Goal: Task Accomplishment & Management: Manage account settings

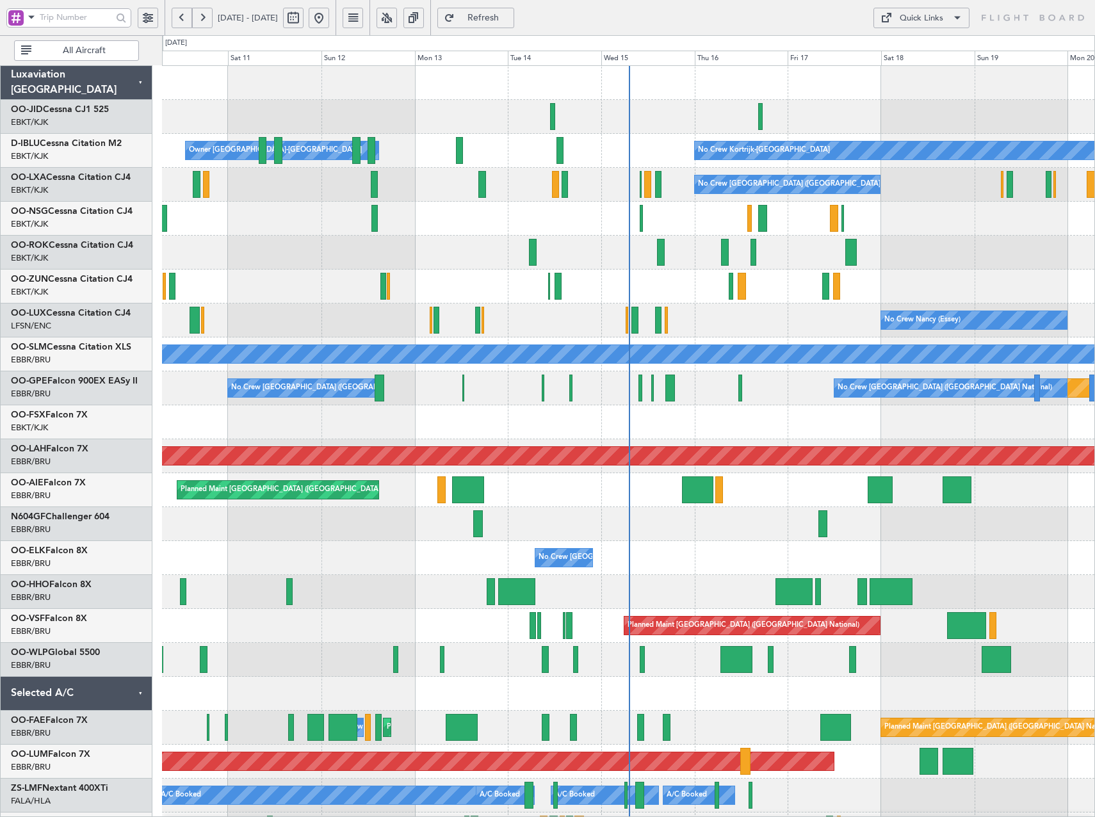
drag, startPoint x: 426, startPoint y: 15, endPoint x: 451, endPoint y: 49, distance: 41.7
click at [397, 15] on button at bounding box center [386, 18] width 20 height 20
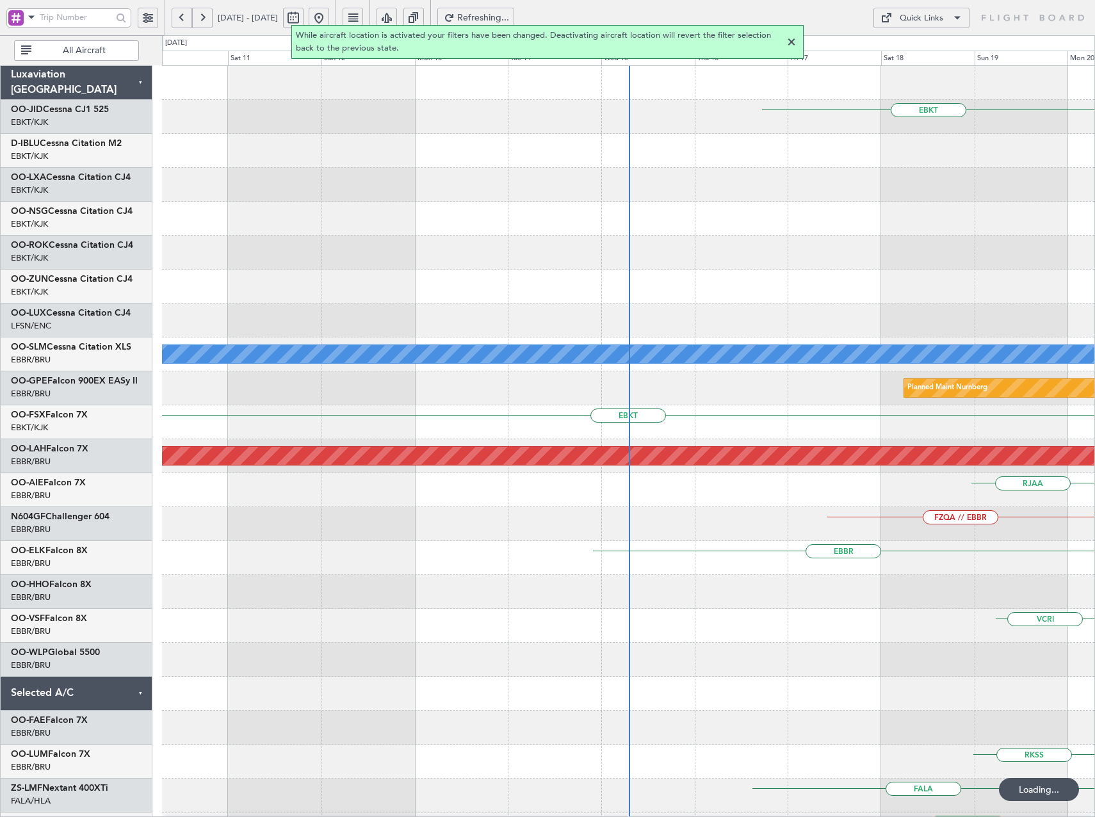
click at [795, 44] on div at bounding box center [791, 42] width 15 height 15
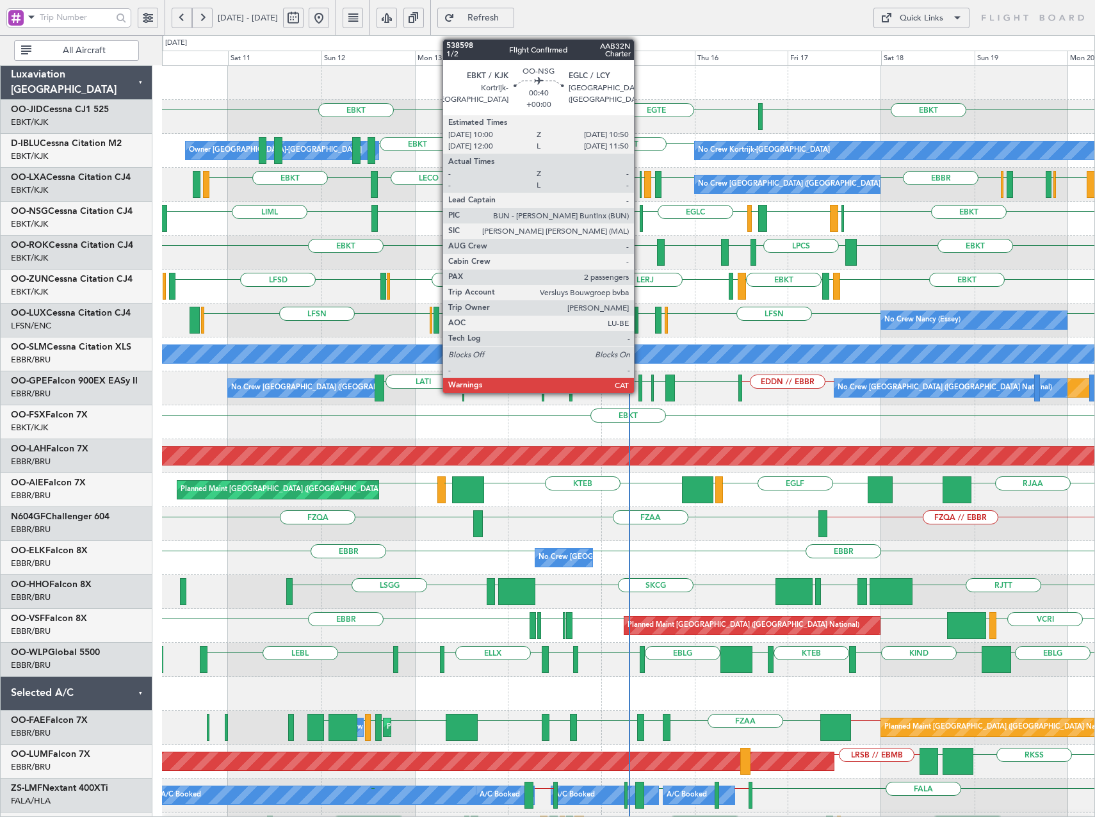
click at [640, 221] on div at bounding box center [642, 218] width 4 height 27
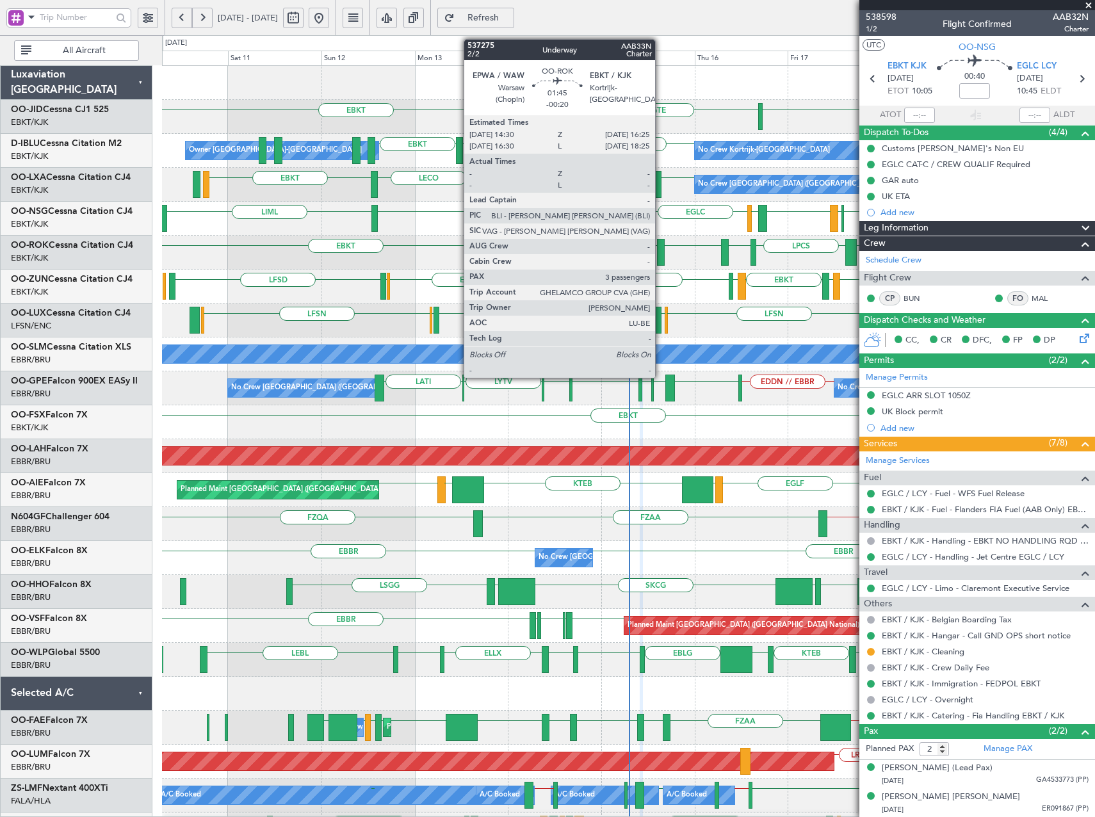
click at [661, 250] on div at bounding box center [661, 252] width 8 height 27
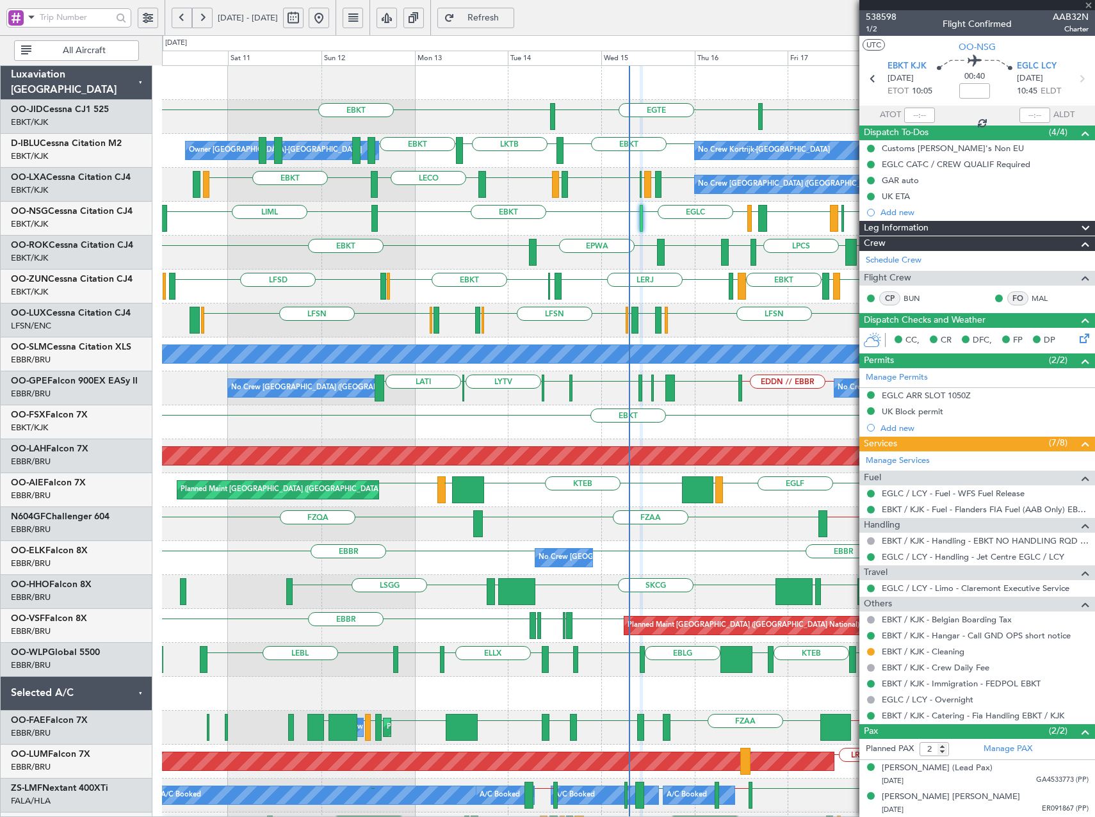
type input "-00:20"
type input "3"
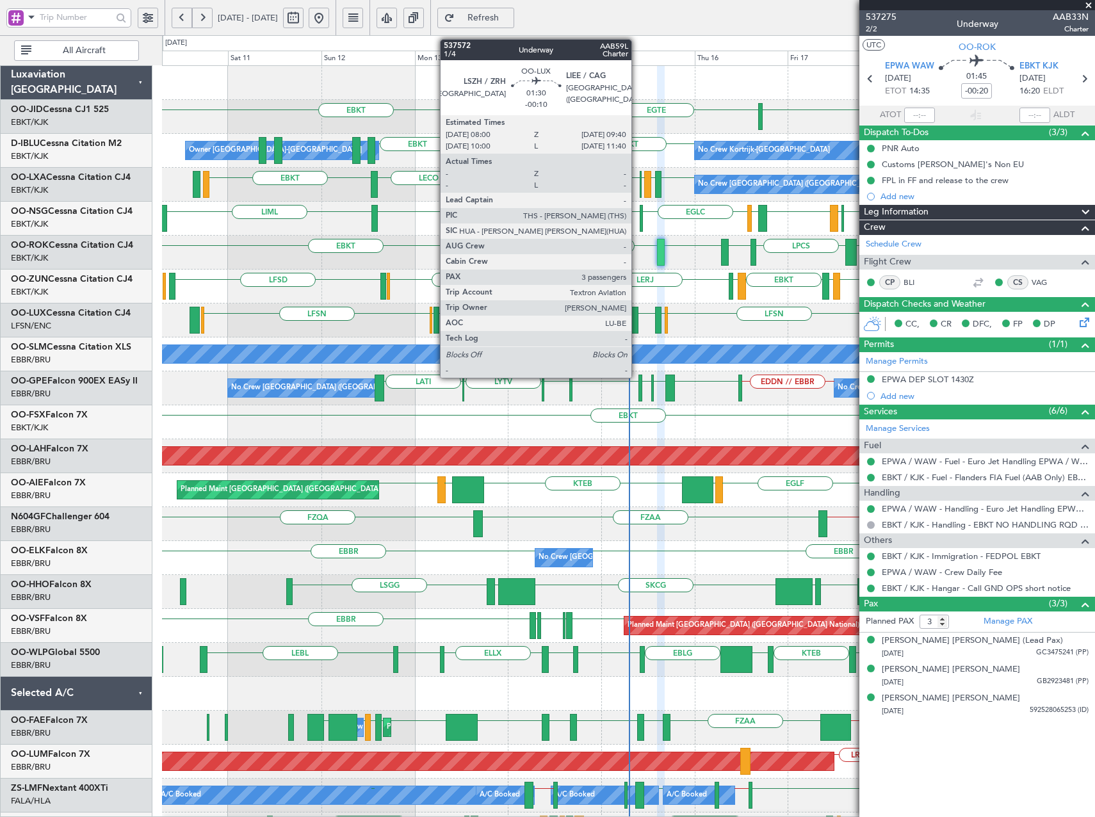
click at [637, 316] on div at bounding box center [634, 320] width 7 height 27
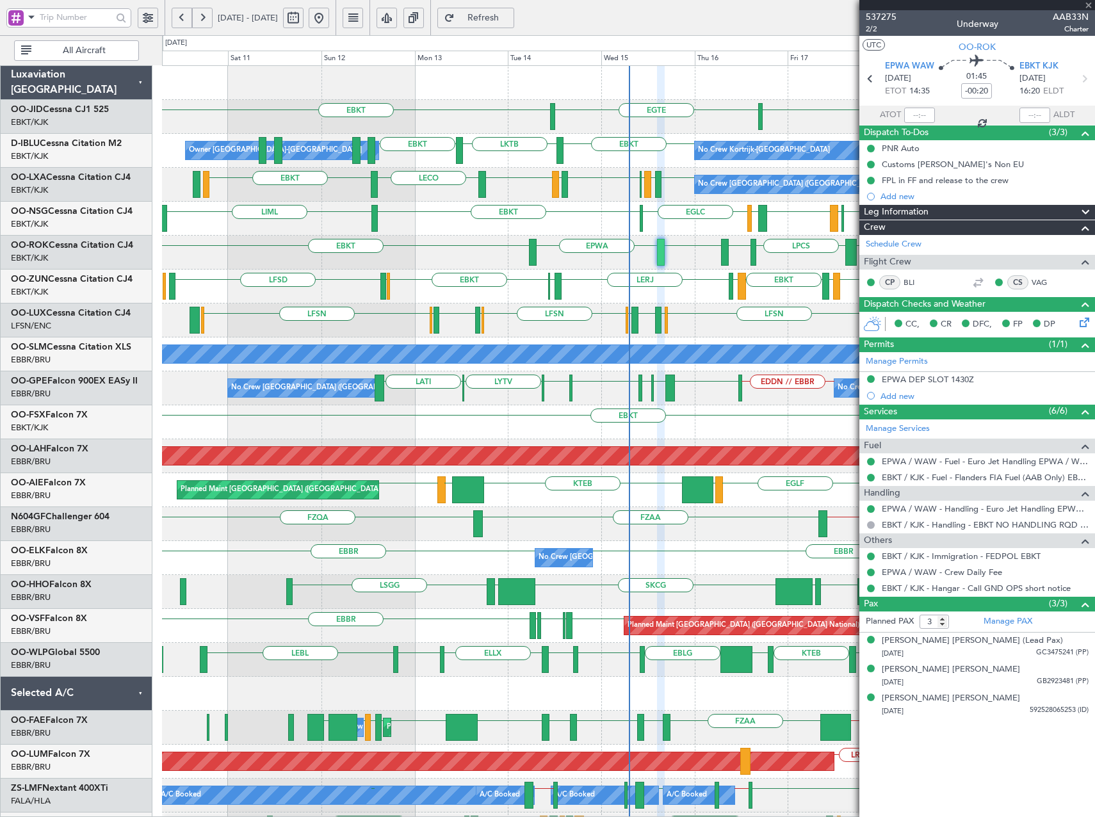
type input "-00:10"
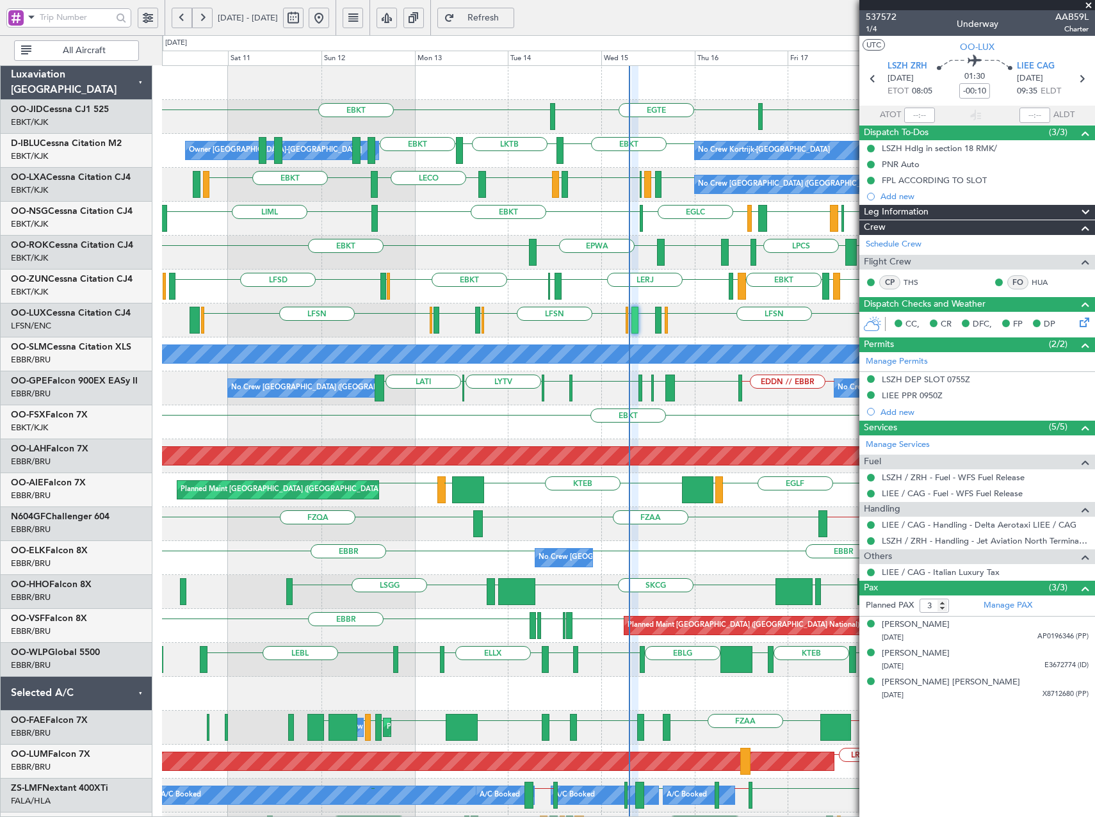
click at [126, 270] on div "EBKT EBKT EGTE EBKT LKTB EBKT Owner Kortrijk-Wevelgem No Crew Kortrijk-Wevelgem…" at bounding box center [547, 426] width 1095 height 782
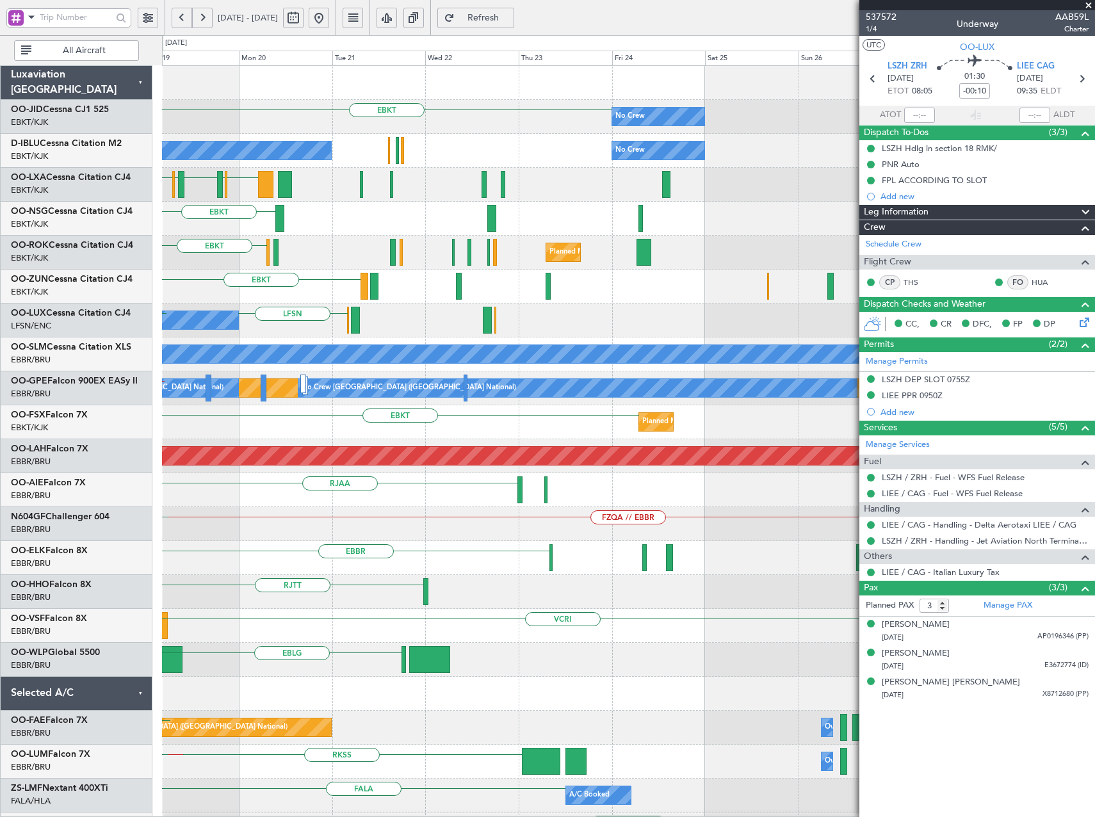
click at [356, 298] on div "EBKT LFMD EBKT" at bounding box center [628, 287] width 932 height 34
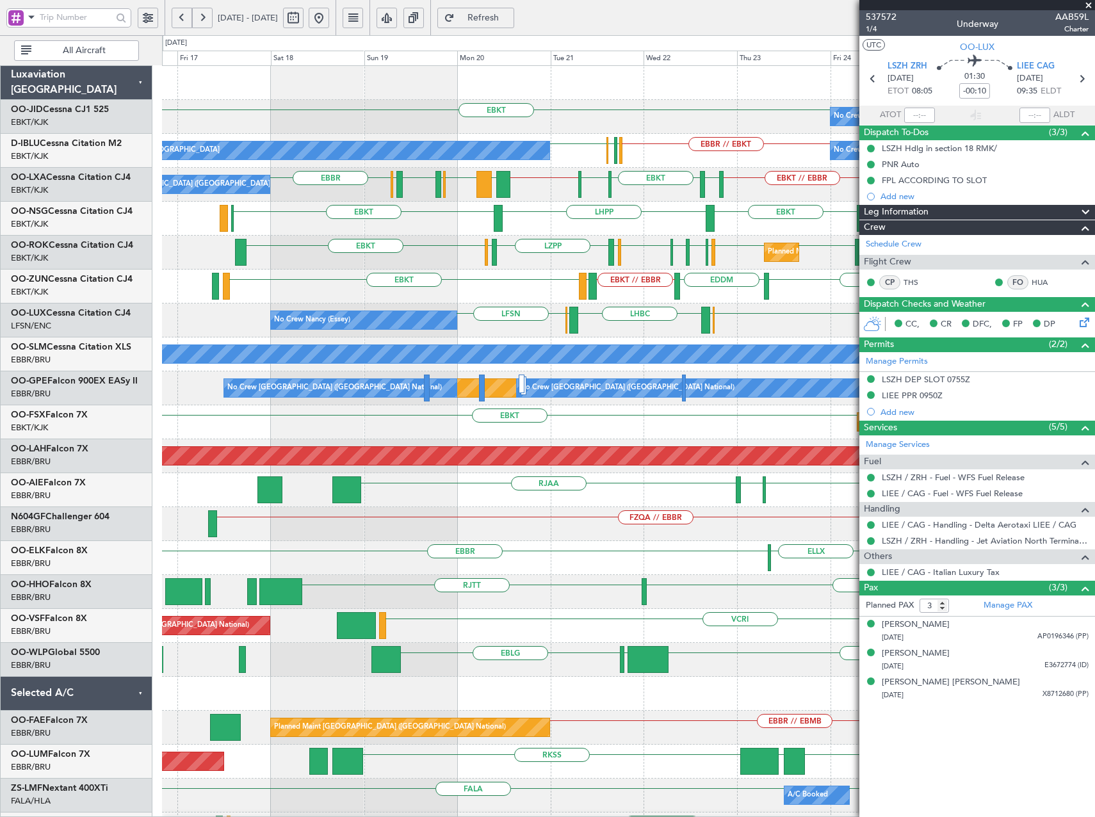
click at [346, 303] on div "EHAM LIRQ EHAM EBBR EDDM EBKT // EBBR LEGE EBKT EBBR // EBKT EGGW EGPN EGGW EBK…" at bounding box center [628, 287] width 932 height 34
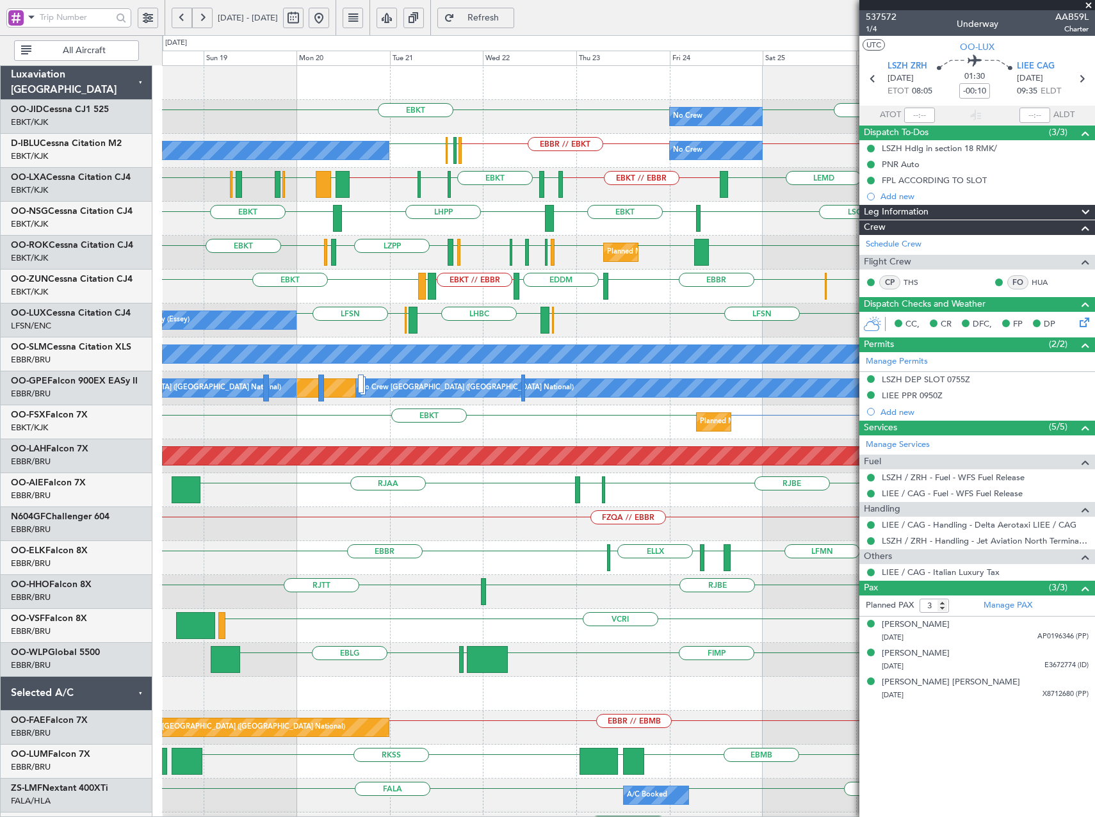
click at [265, 293] on div "EHAM LIRQ EHAM EBBR EDDM EBKT // EBBR LEGE EBKT EBBR // EBKT EGGW EGPN EGGW EBK…" at bounding box center [628, 287] width 932 height 34
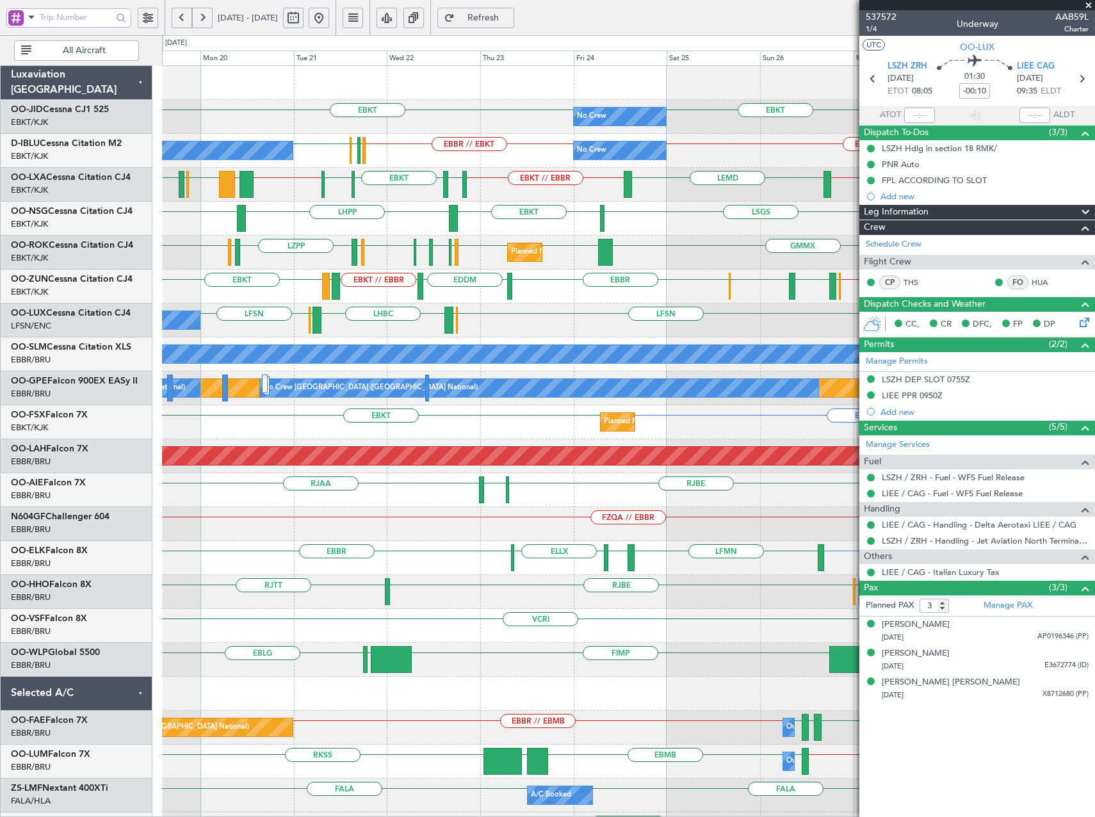
click at [554, 288] on div "Planned Maint Kortrijk-Wevelgem EBBR // EBKT EHAM LIRQ EHAM EBBR EDDM EBKT // E…" at bounding box center [628, 287] width 932 height 34
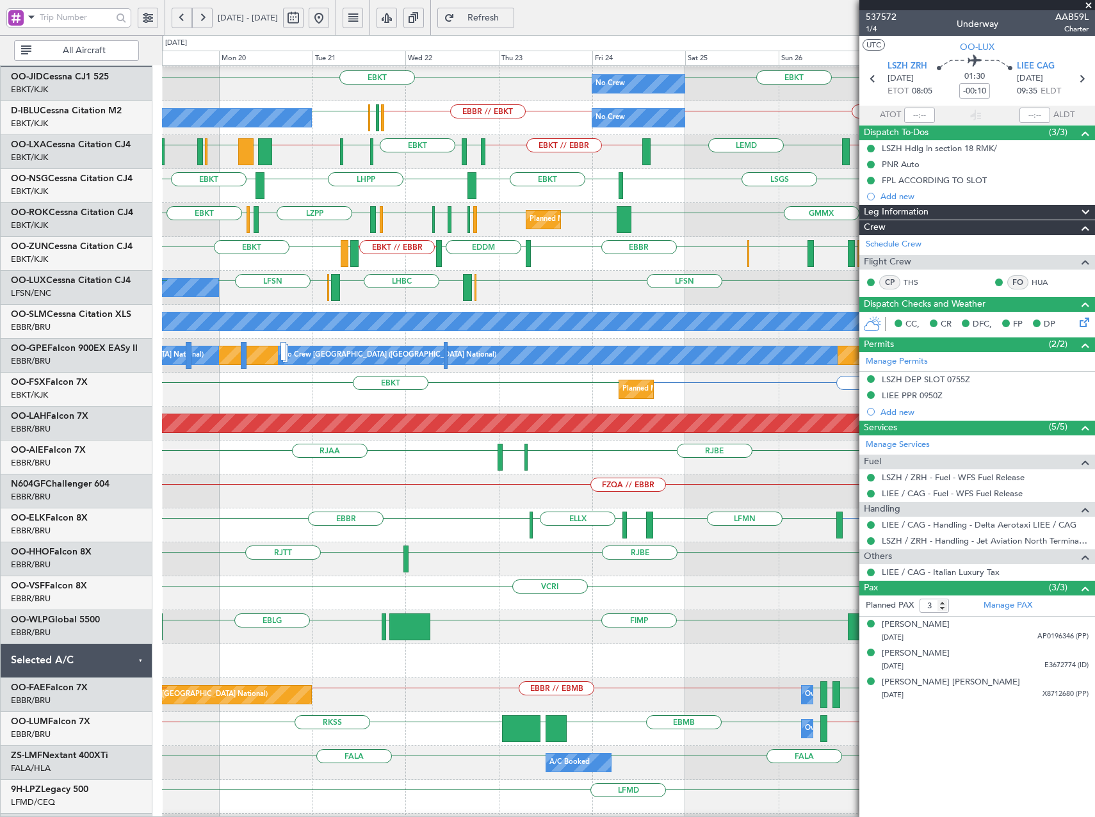
scroll to position [35, 0]
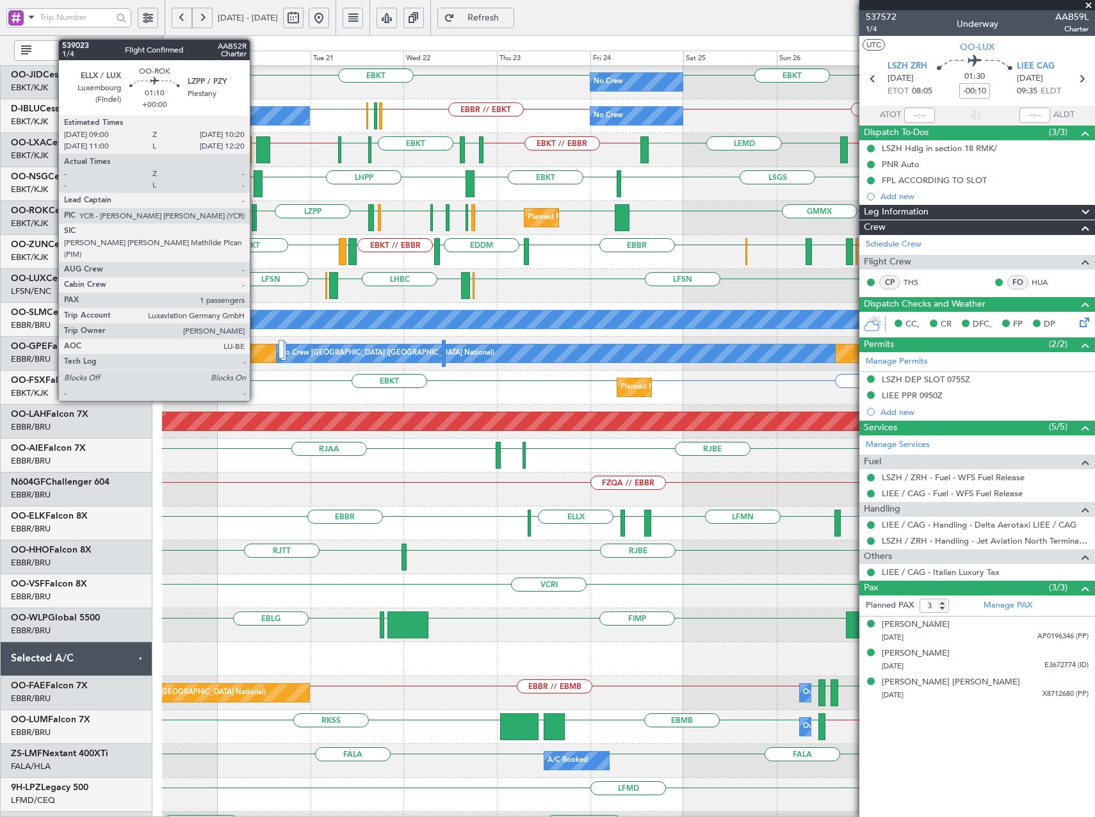
click at [255, 221] on div at bounding box center [255, 217] width 6 height 27
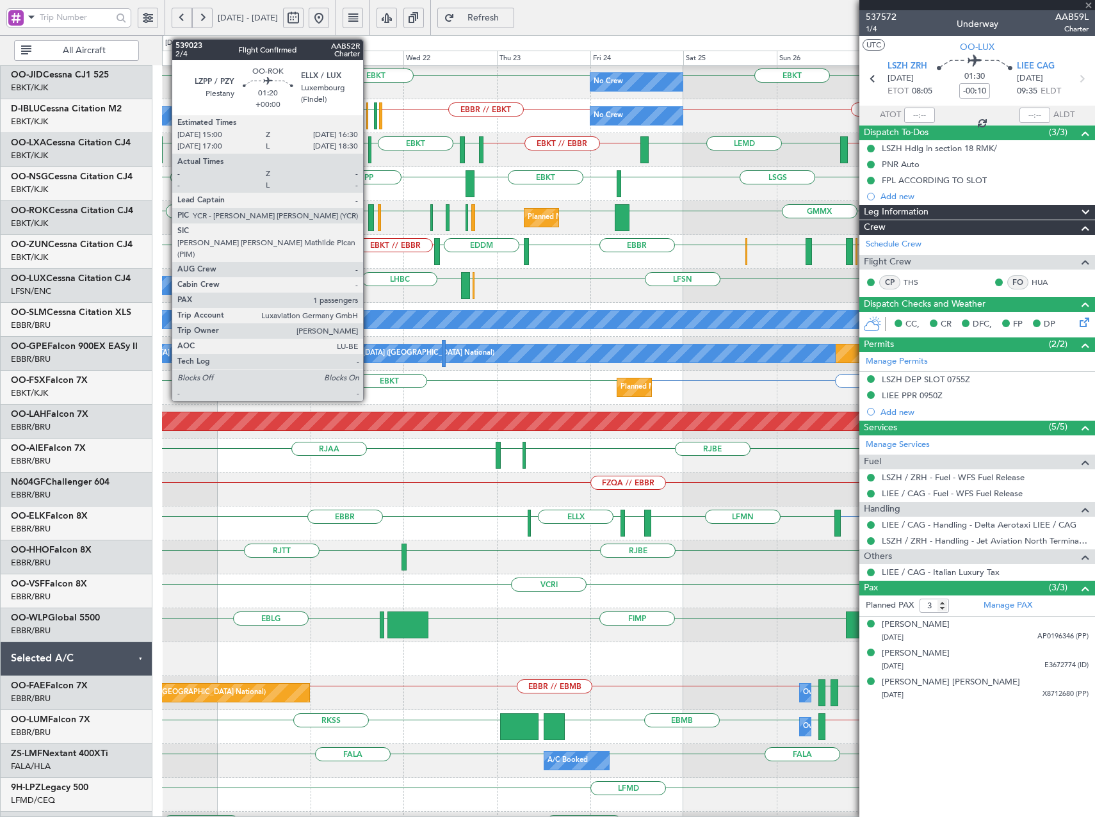
type input "1"
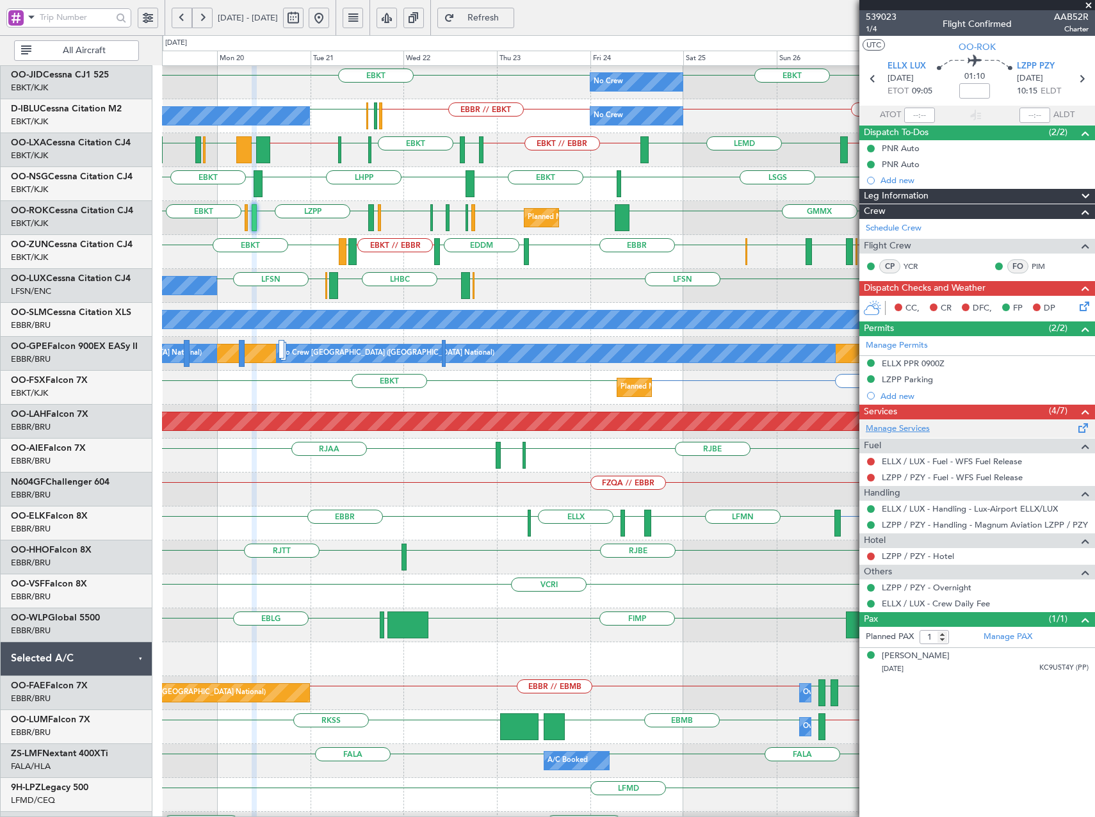
click at [905, 426] on link "Manage Services" at bounding box center [898, 429] width 64 height 13
click at [879, 13] on span "539023" at bounding box center [881, 16] width 31 height 13
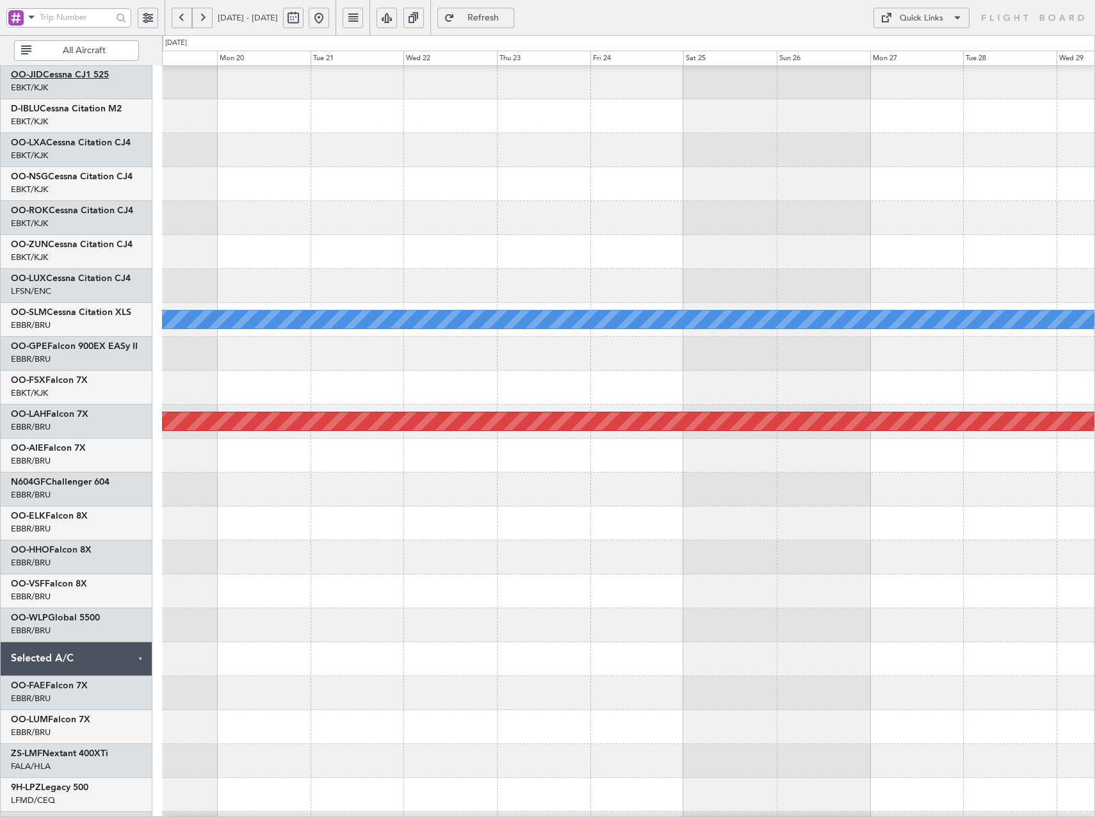
click at [37, 76] on span "OO-JID" at bounding box center [27, 74] width 32 height 9
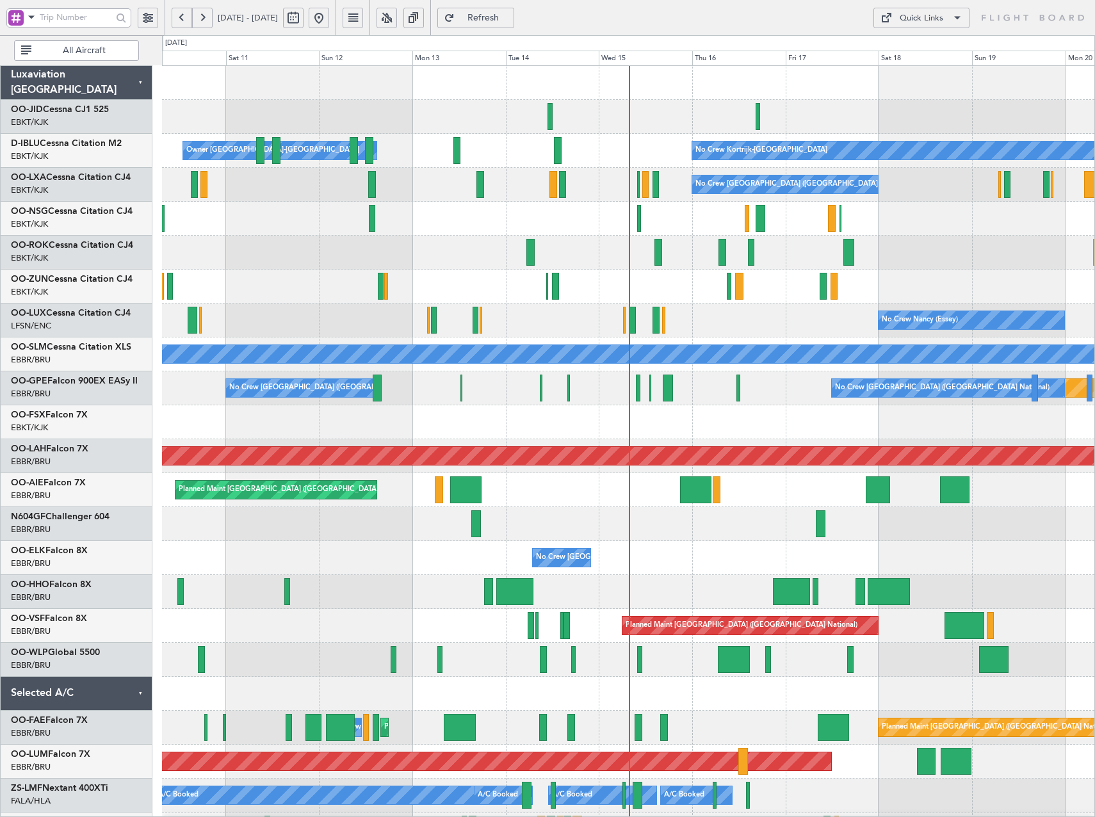
drag, startPoint x: 425, startPoint y: 19, endPoint x: 392, endPoint y: 21, distance: 33.3
click at [397, 19] on button at bounding box center [386, 18] width 20 height 20
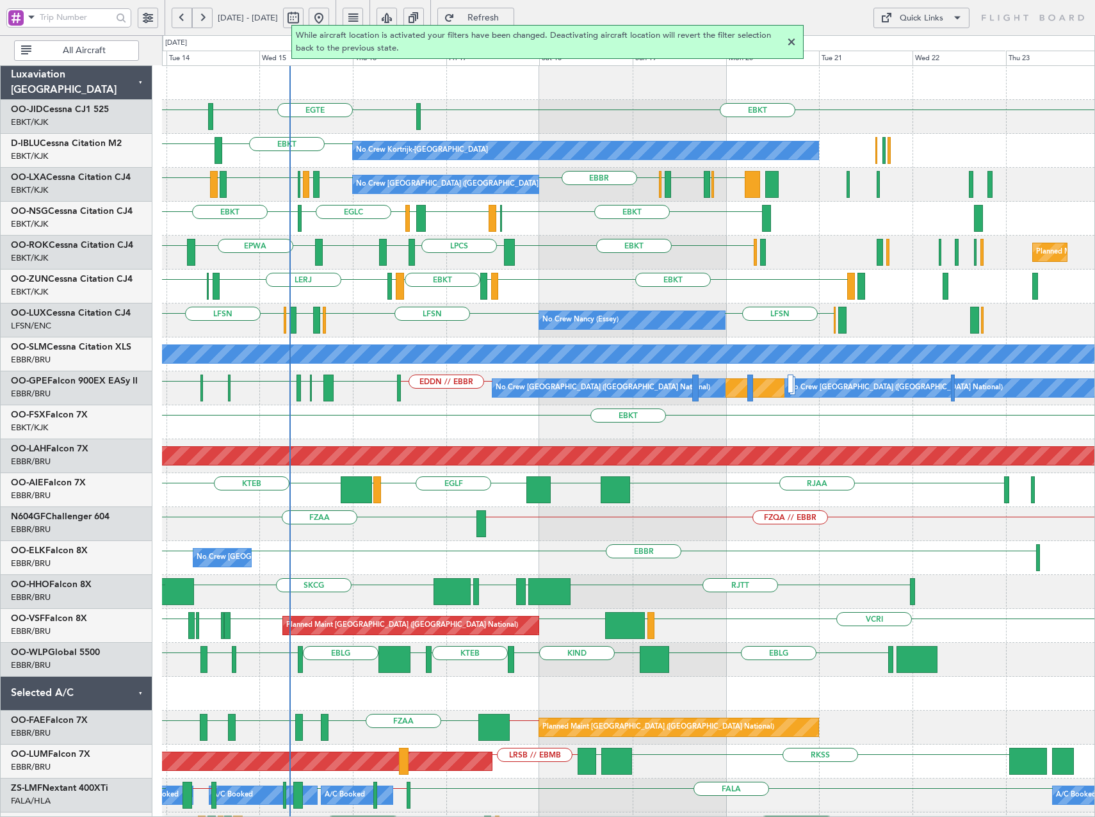
click at [631, 273] on div "EBKT EBKT [GEOGRAPHIC_DATA] No Crew EBKT LKTB No Crew Kortrijk-[GEOGRAPHIC_DATA…" at bounding box center [628, 575] width 932 height 1018
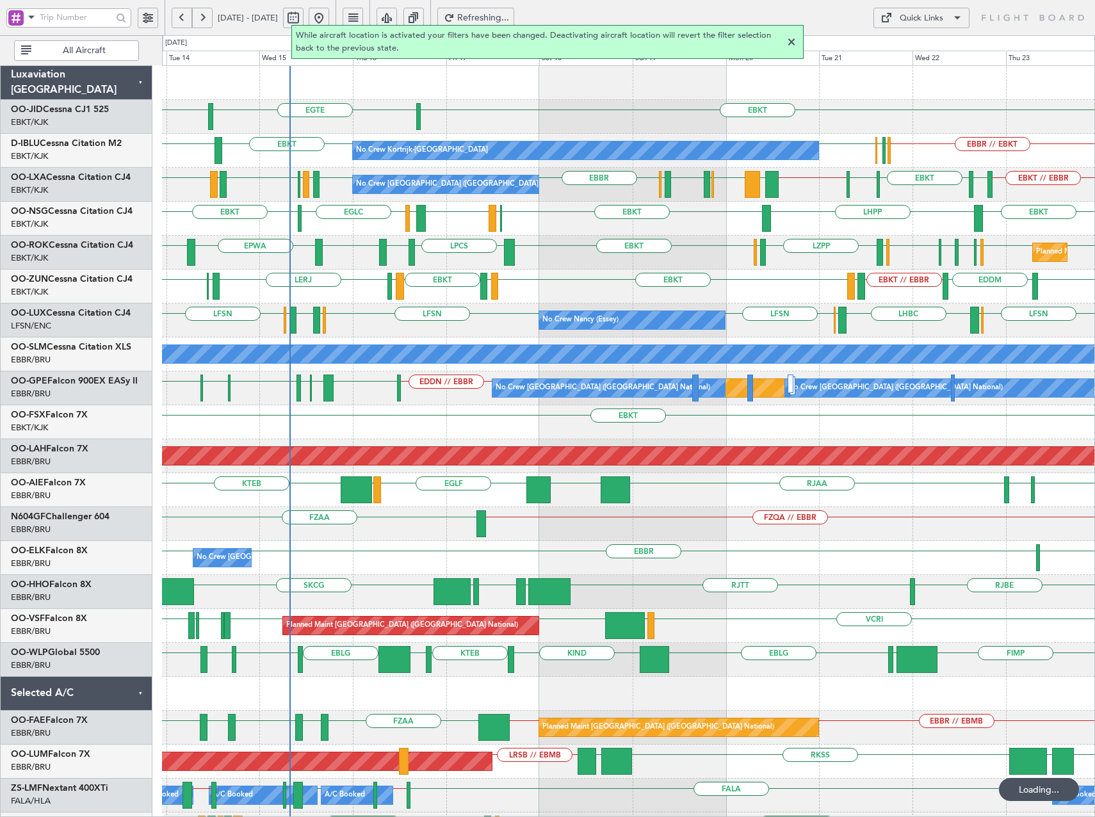
click at [791, 45] on div at bounding box center [791, 42] width 15 height 15
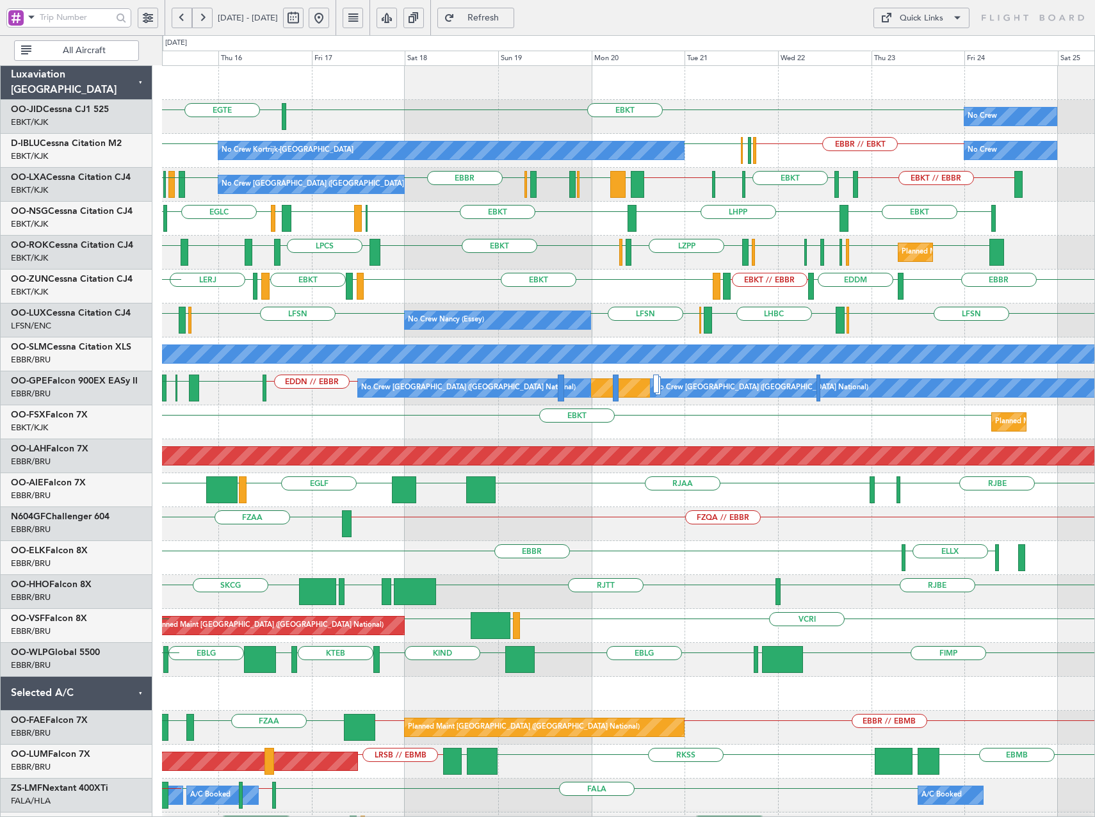
click at [750, 236] on div "EBKT [GEOGRAPHIC_DATA] No Crew Planned Maint [GEOGRAPHIC_DATA]-[GEOGRAPHIC_DATA…" at bounding box center [628, 575] width 932 height 1018
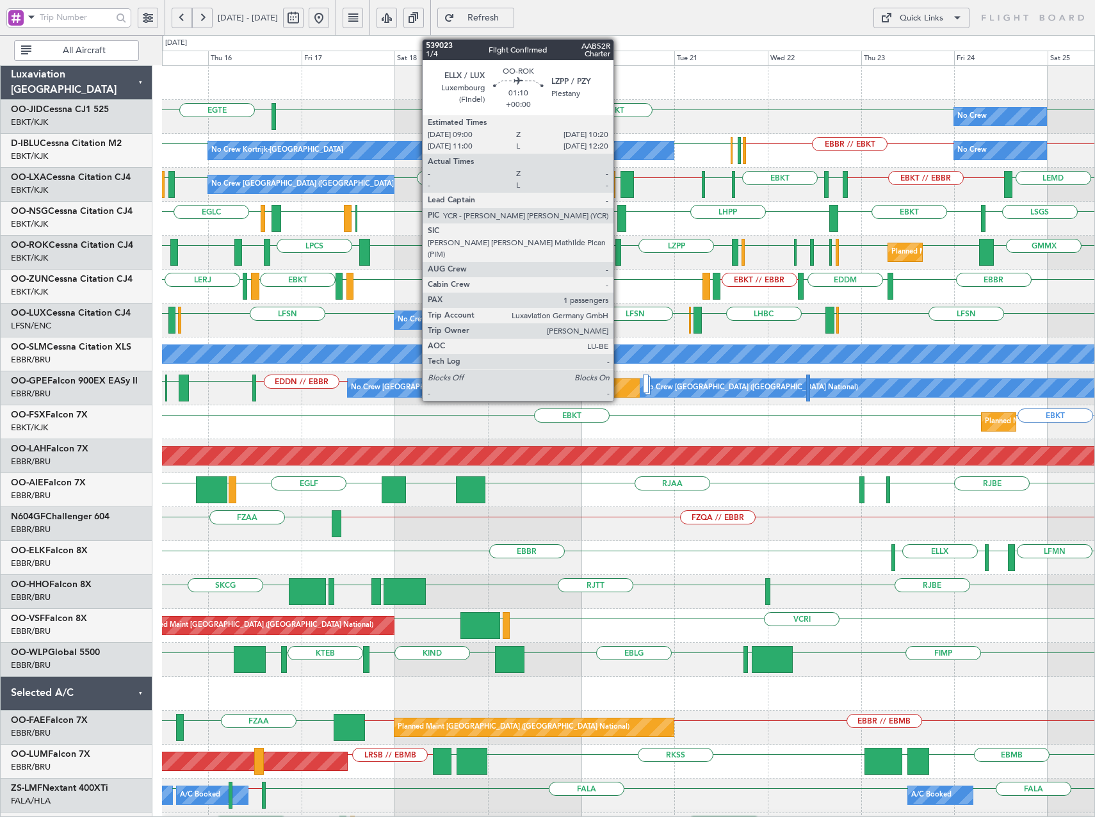
click at [619, 255] on div at bounding box center [618, 252] width 6 height 27
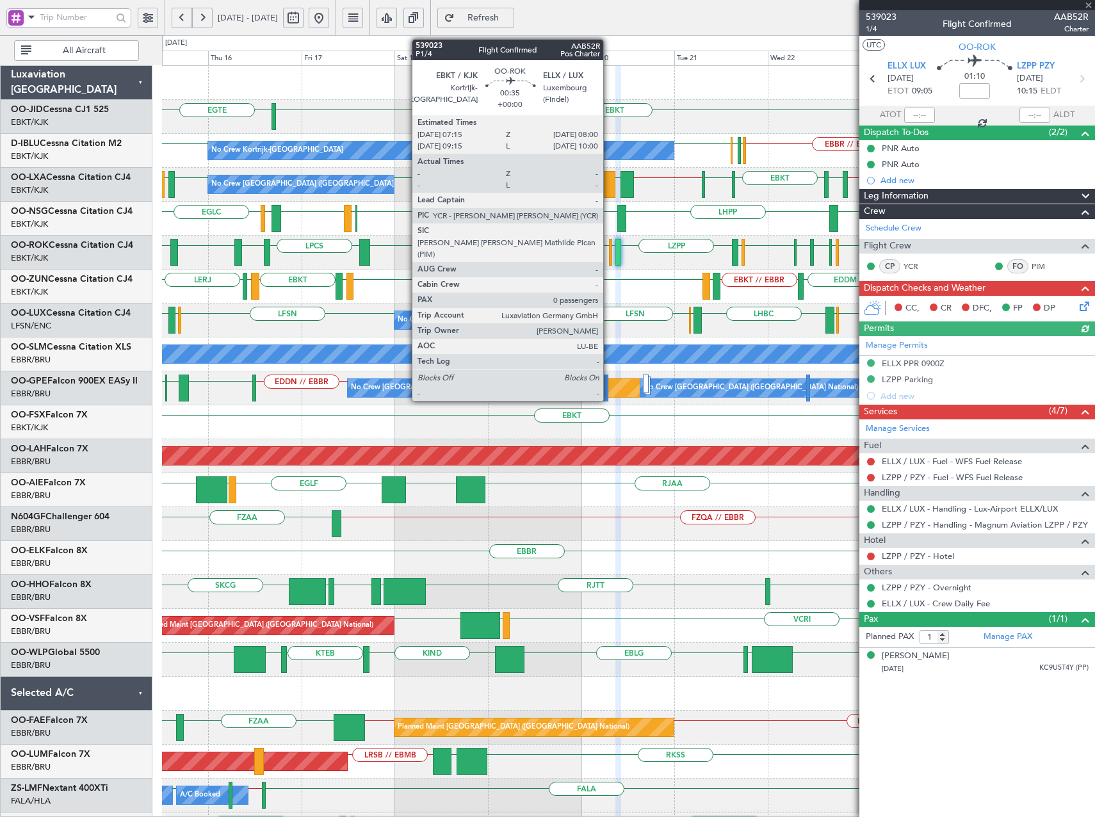
click at [609, 261] on div at bounding box center [610, 252] width 3 height 27
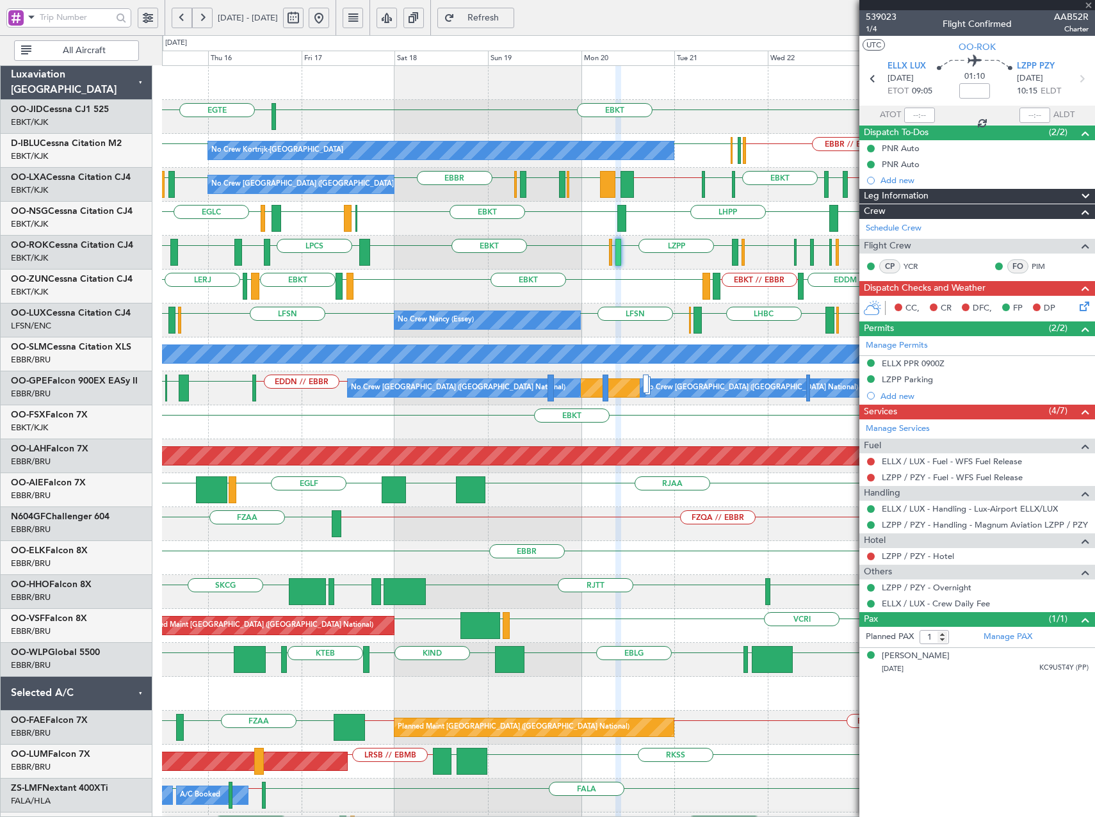
type input "0"
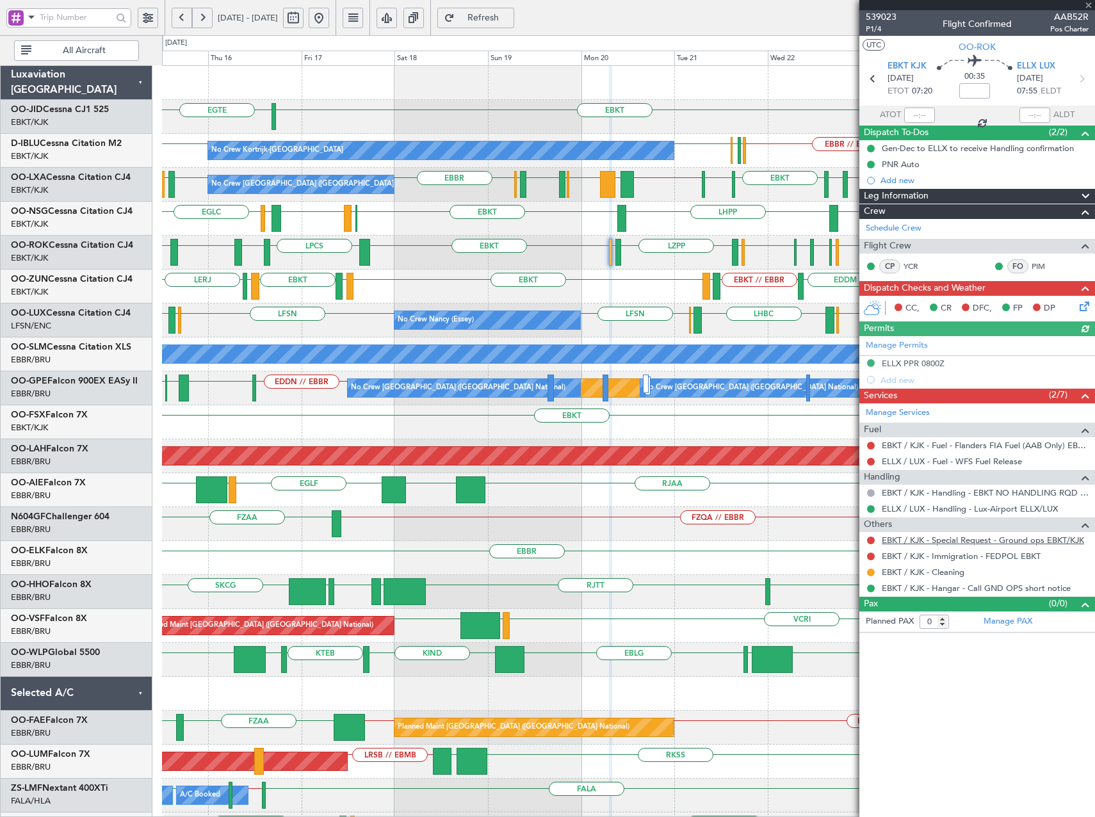
click at [969, 537] on link "EBKT / KJK - Special Request - Ground ops EBKT/KJK" at bounding box center [983, 540] width 202 height 11
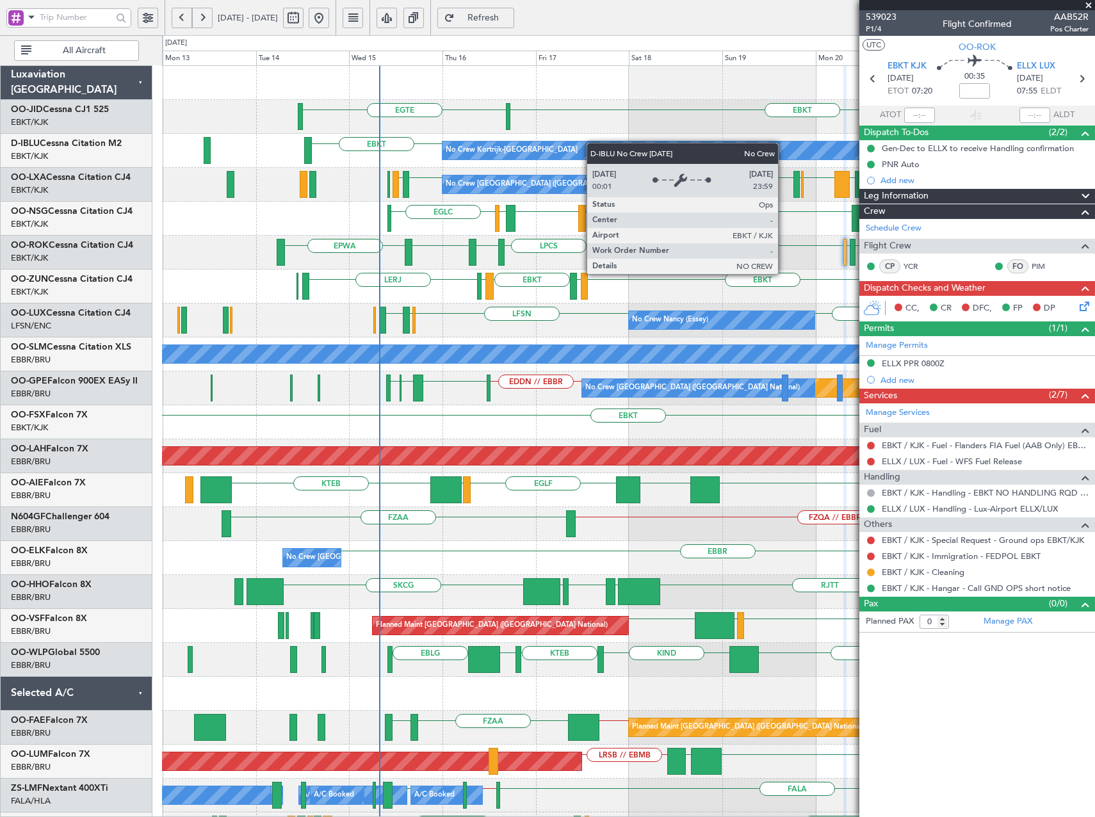
click at [579, 145] on div "EBKT [GEOGRAPHIC_DATA] No Crew EBKT EBBR // EBKT LFPB [GEOGRAPHIC_DATA] EBKT EB…" at bounding box center [628, 558] width 932 height 984
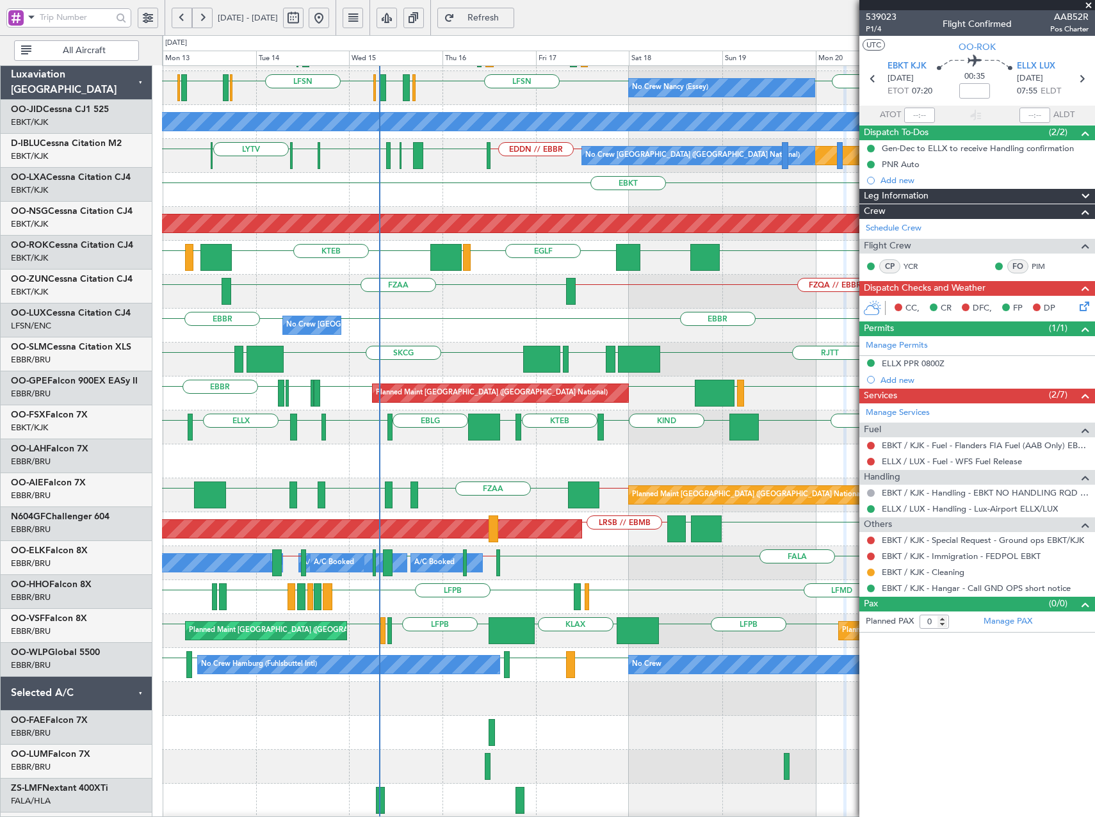
scroll to position [232, 0]
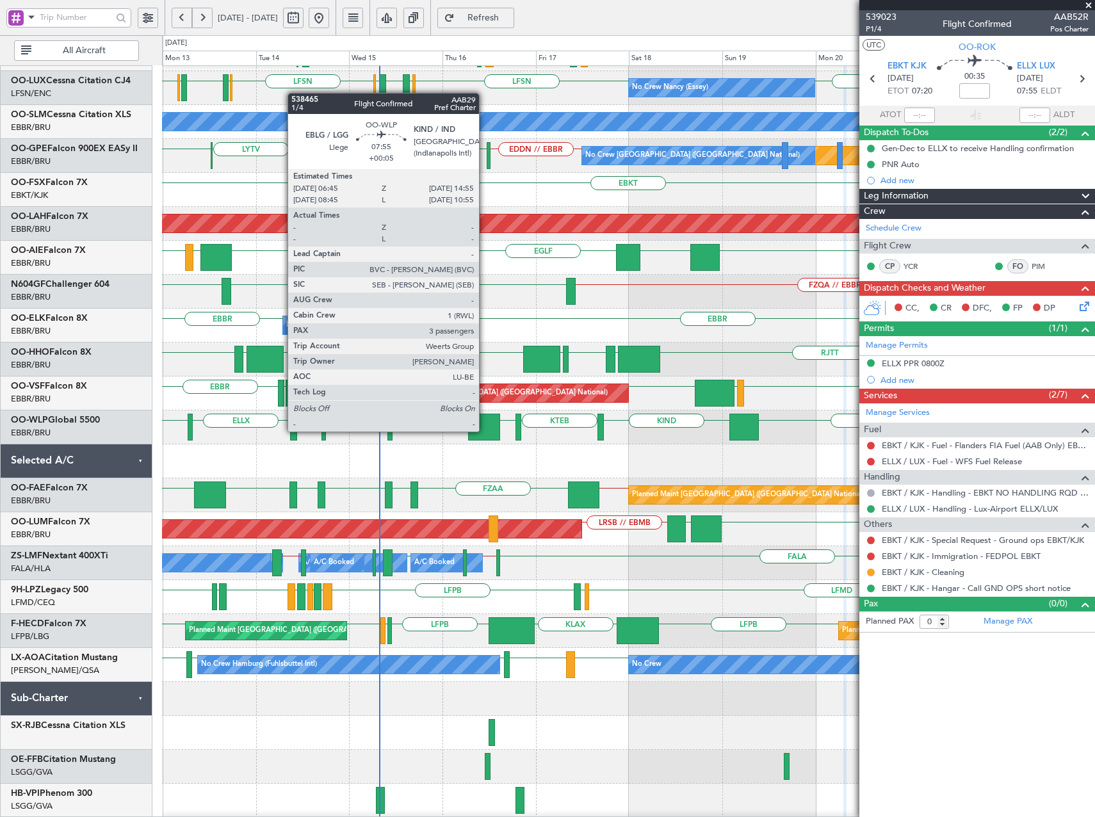
click at [485, 431] on div at bounding box center [484, 427] width 32 height 27
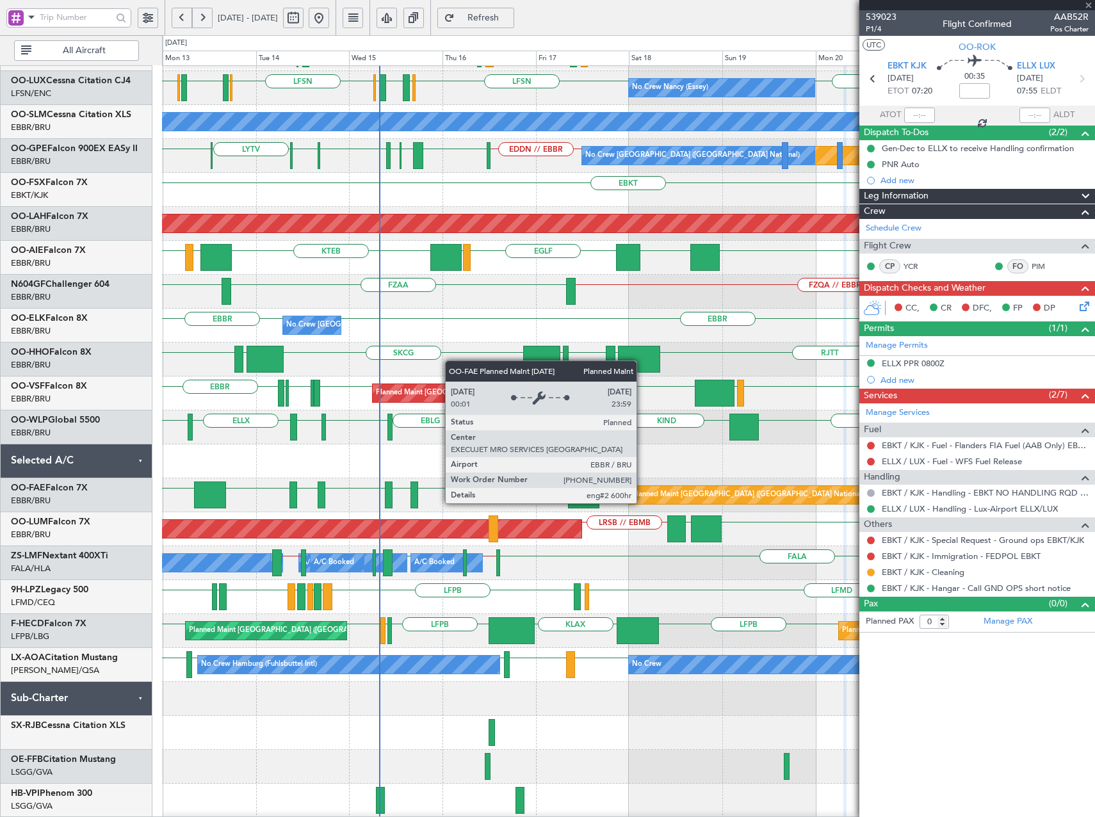
type input "+00:05"
type input "3"
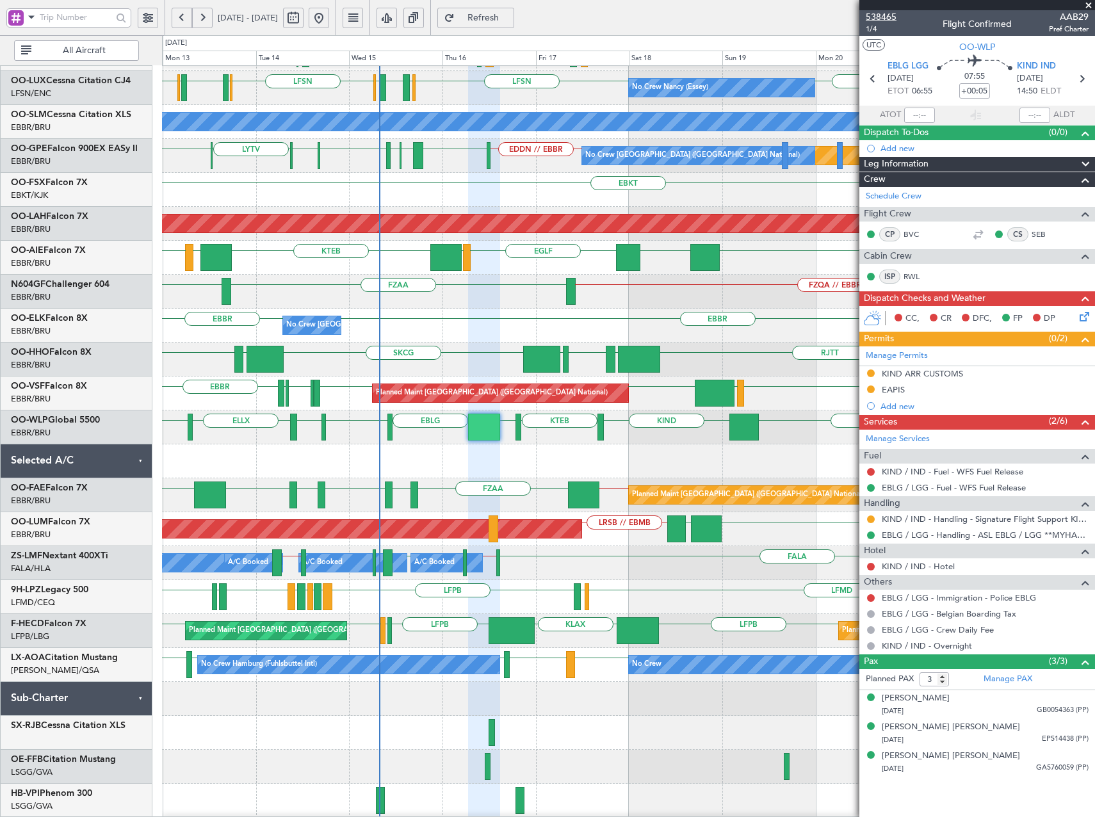
click at [887, 13] on span "538465" at bounding box center [881, 16] width 31 height 13
click at [510, 13] on span "Refresh" at bounding box center [483, 17] width 52 height 9
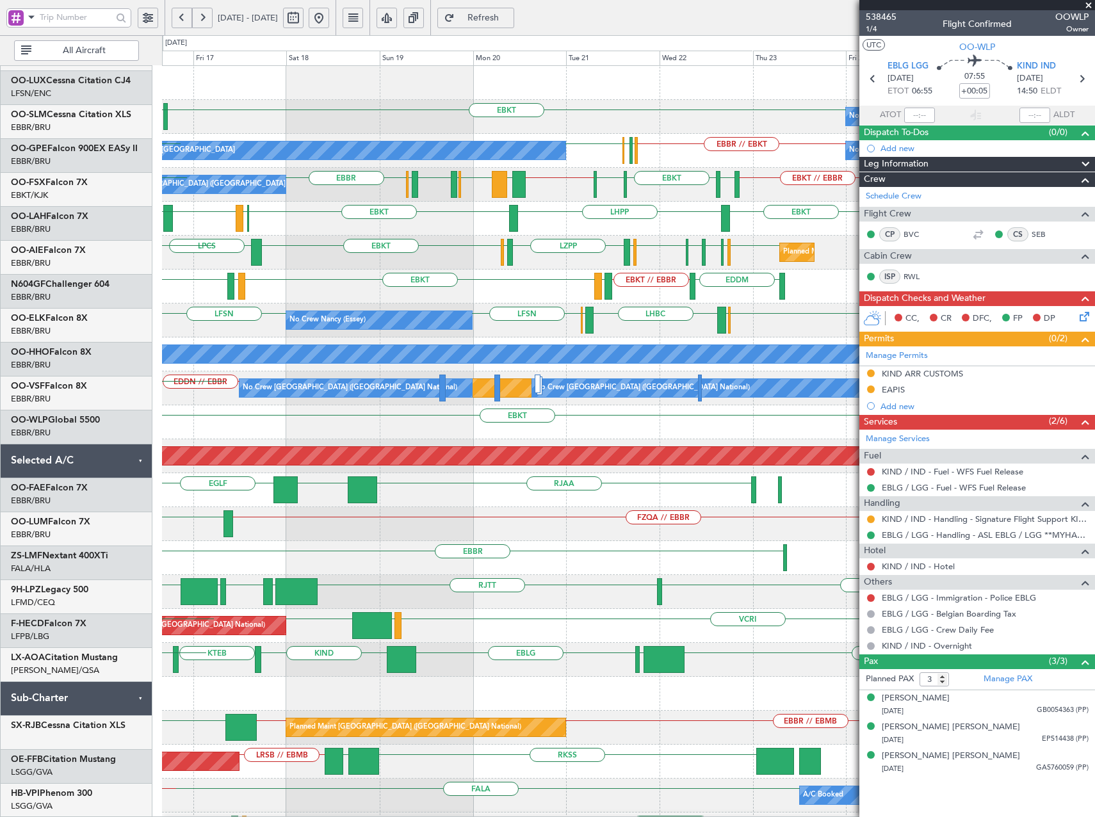
scroll to position [0, 0]
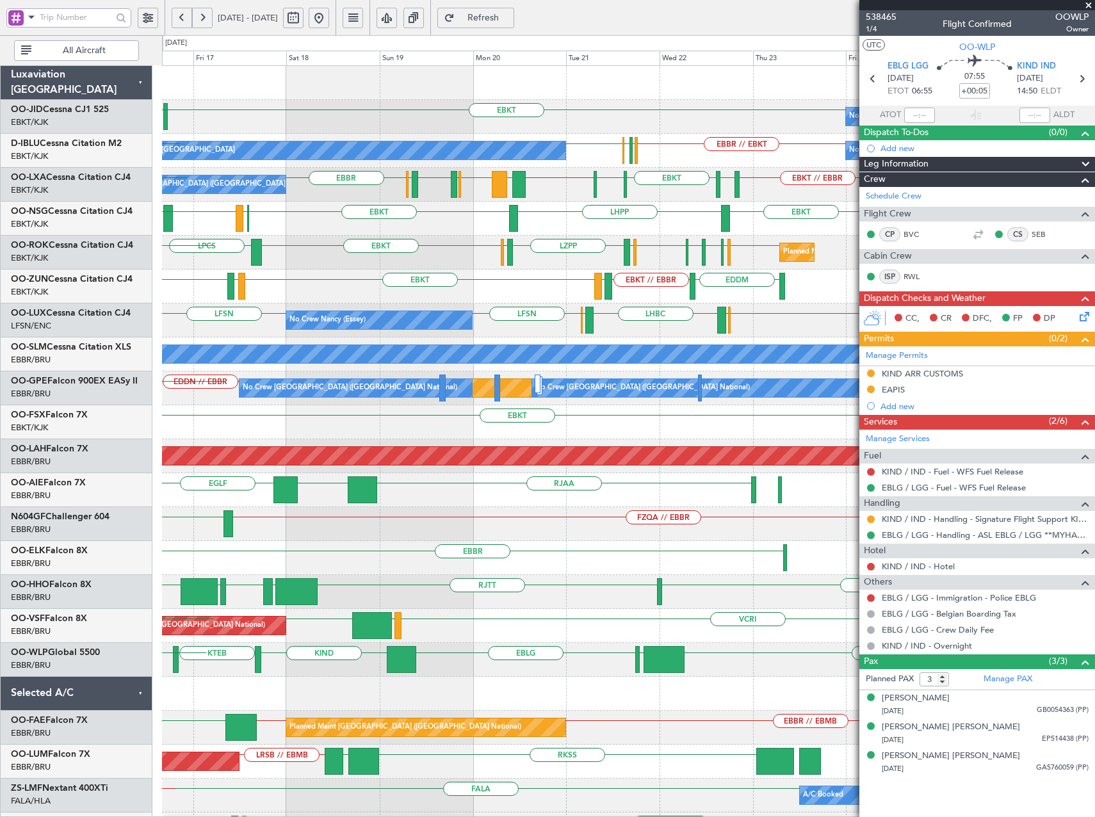
click at [229, 714] on div "EBKT [GEOGRAPHIC_DATA] No Crew Planned Maint [GEOGRAPHIC_DATA]-[GEOGRAPHIC_DATA…" at bounding box center [628, 575] width 932 height 1018
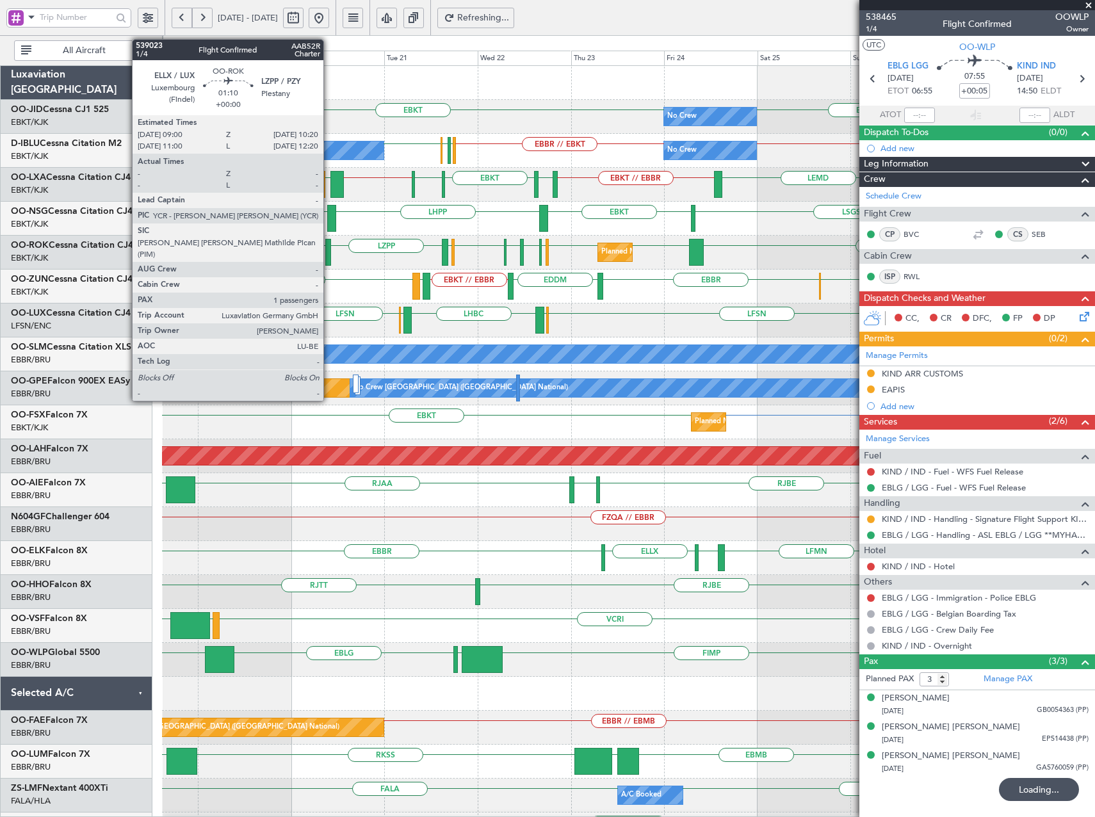
click at [329, 250] on div at bounding box center [328, 252] width 6 height 27
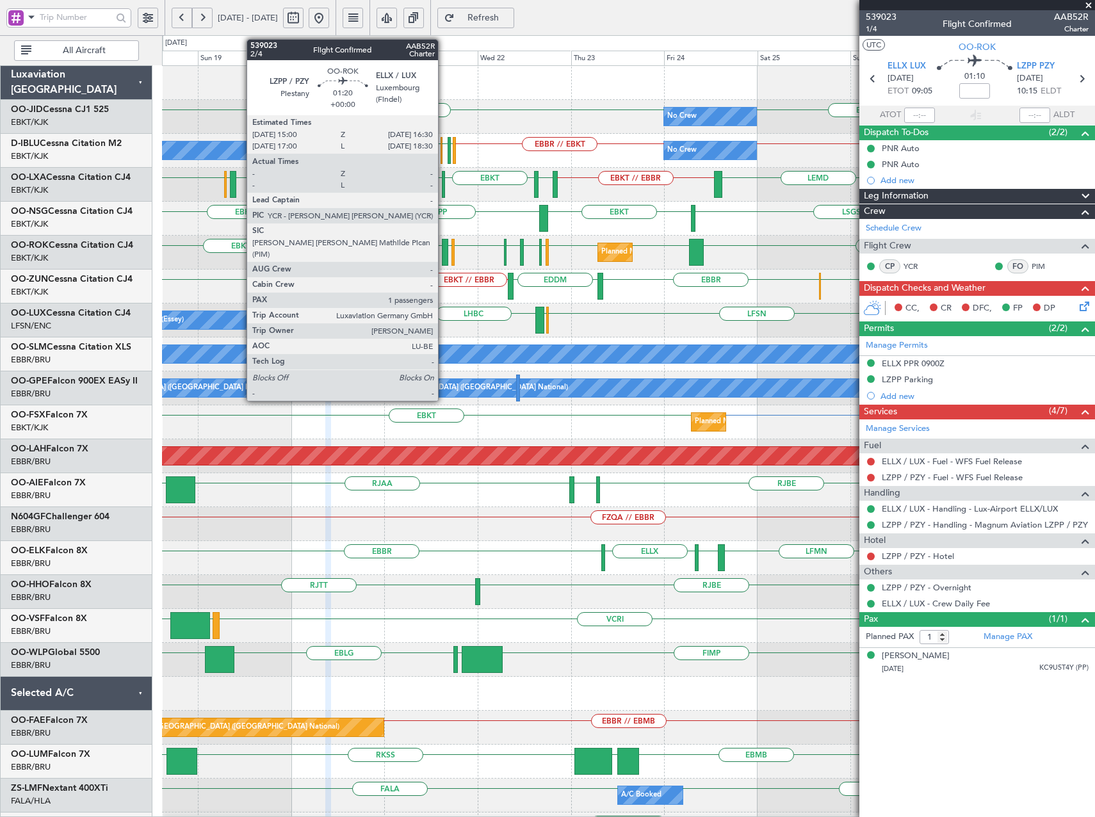
click at [444, 252] on div at bounding box center [445, 252] width 6 height 27
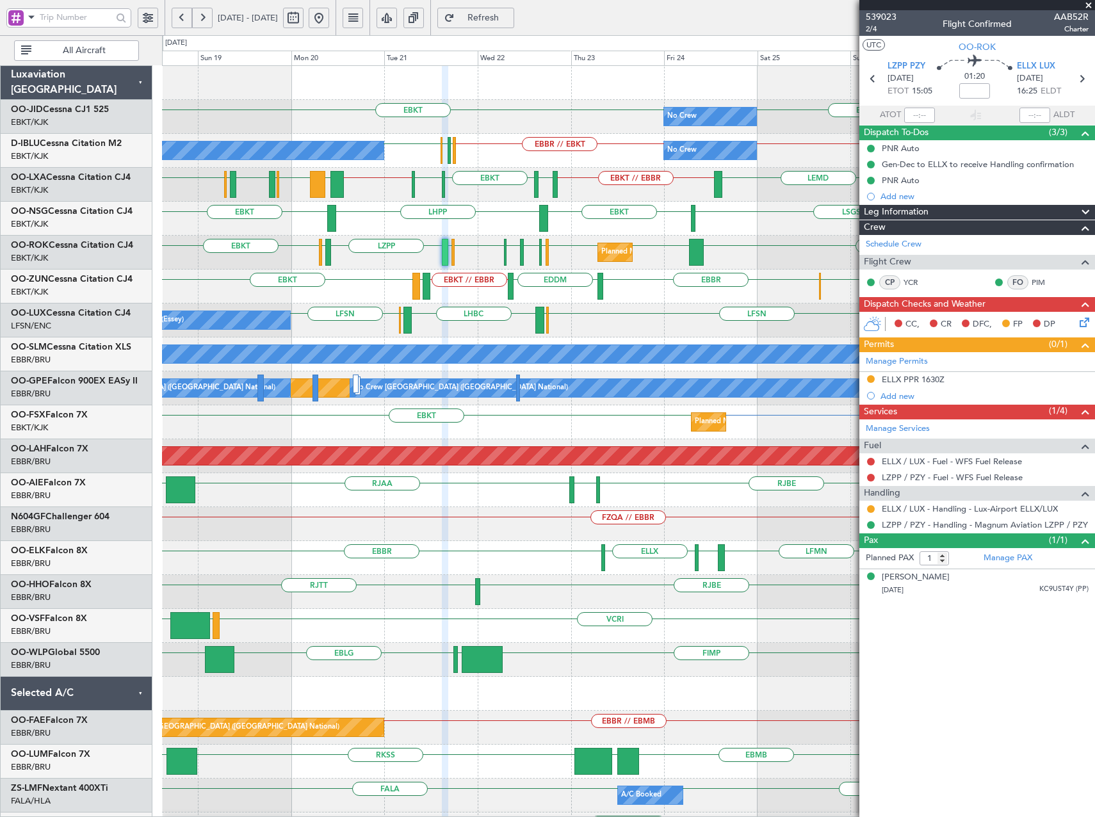
drag, startPoint x: 365, startPoint y: 20, endPoint x: 360, endPoint y: 47, distance: 27.3
click at [329, 20] on button at bounding box center [319, 18] width 20 height 20
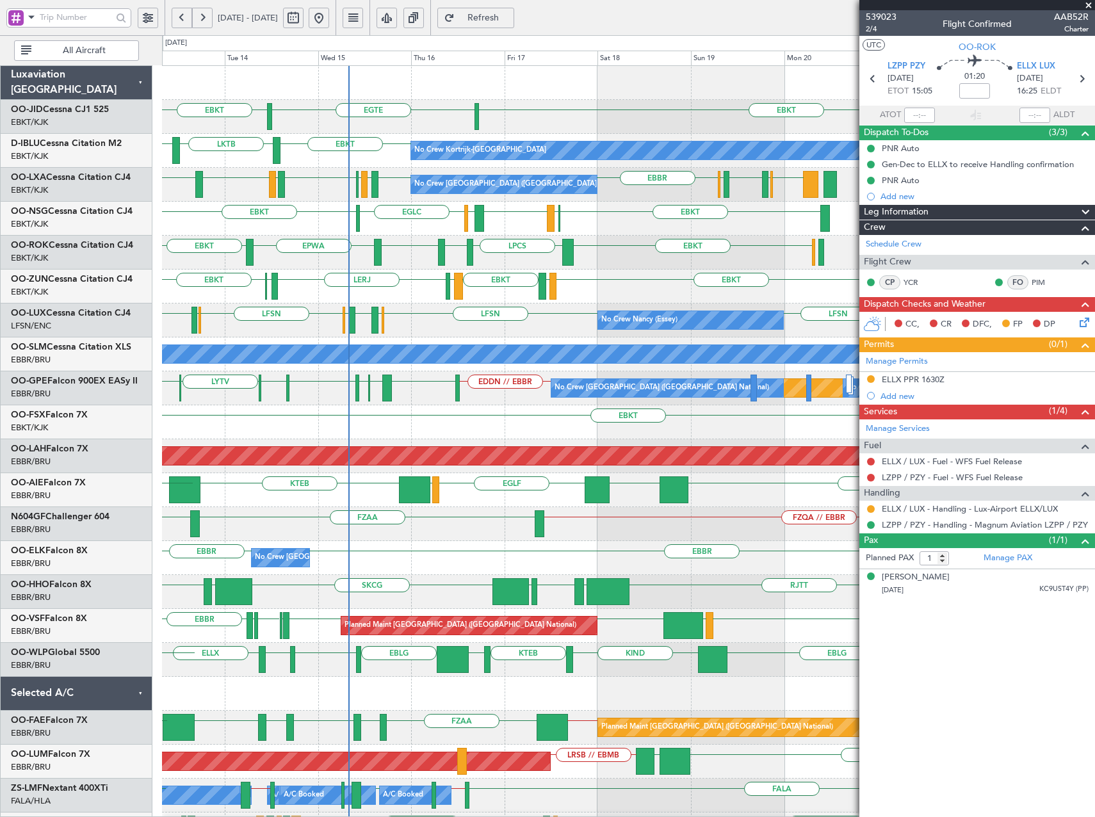
click at [248, 257] on div "EBKT LPCS EBKT EPWA LERJ EBKT Planned Maint [GEOGRAPHIC_DATA]-[GEOGRAPHIC_DATA]" at bounding box center [628, 253] width 932 height 34
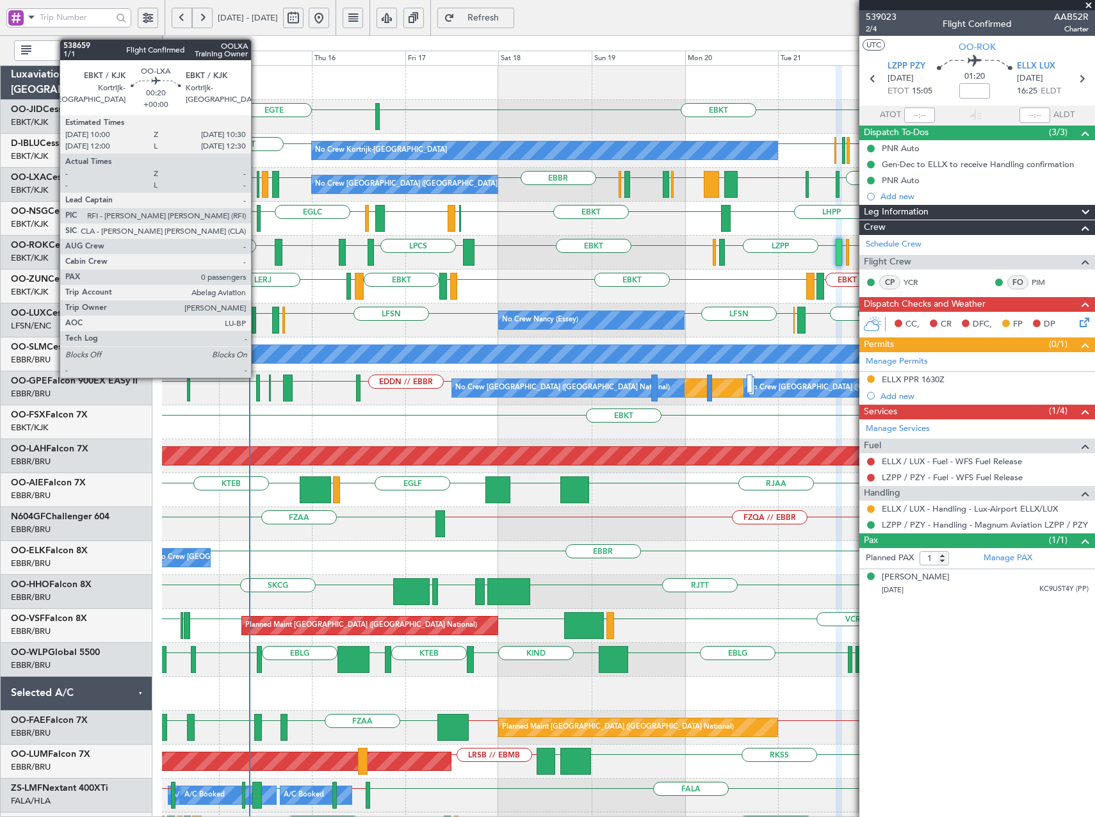
click at [257, 191] on div at bounding box center [258, 184] width 3 height 27
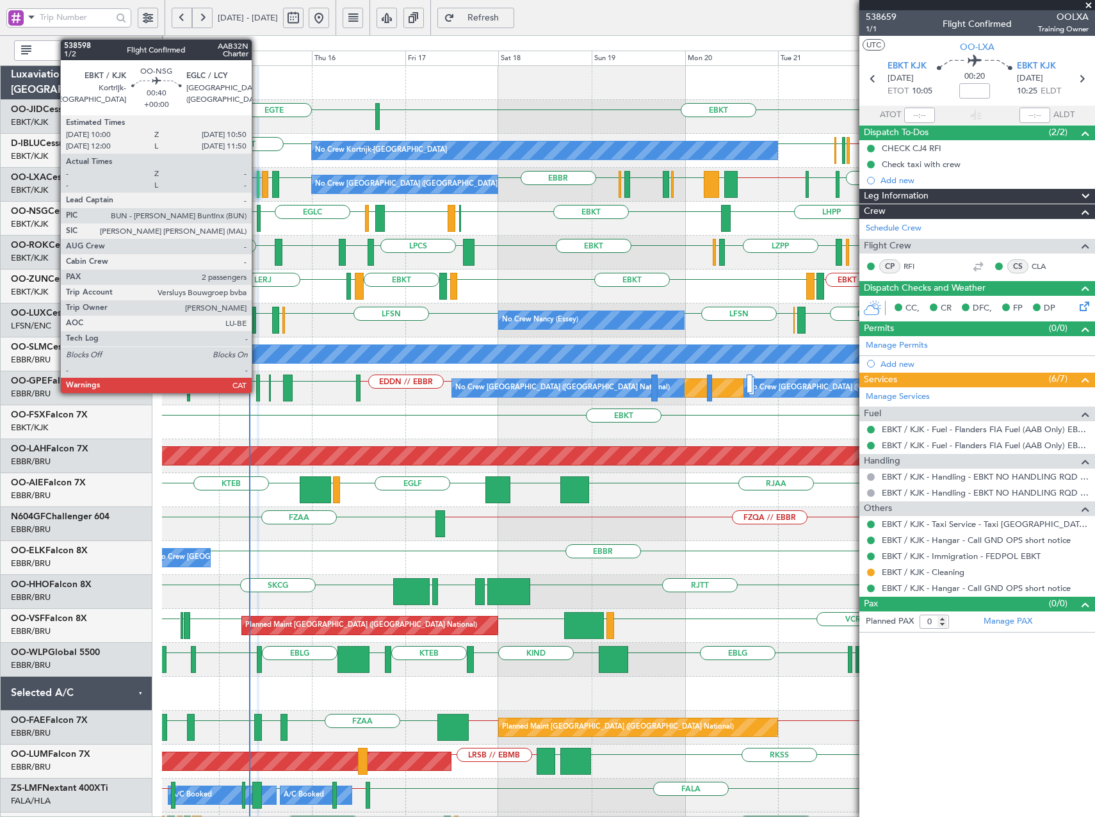
click at [257, 217] on div at bounding box center [259, 218] width 4 height 27
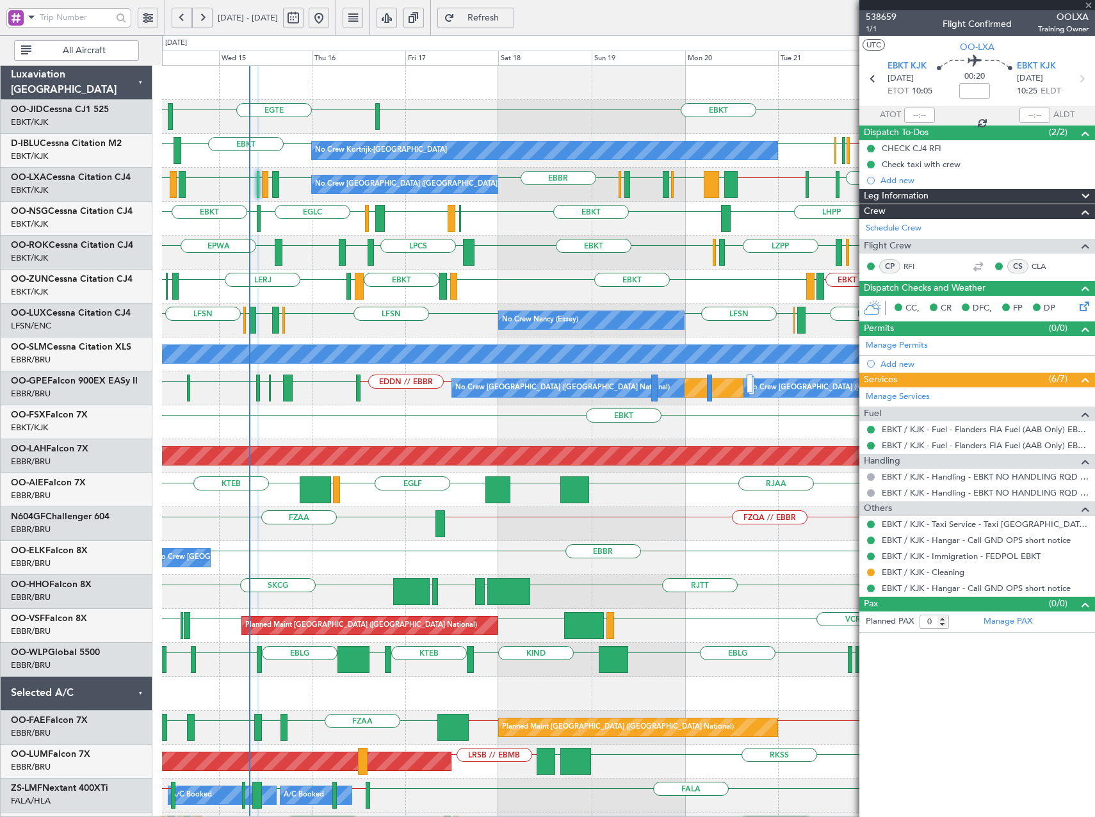
type input "2"
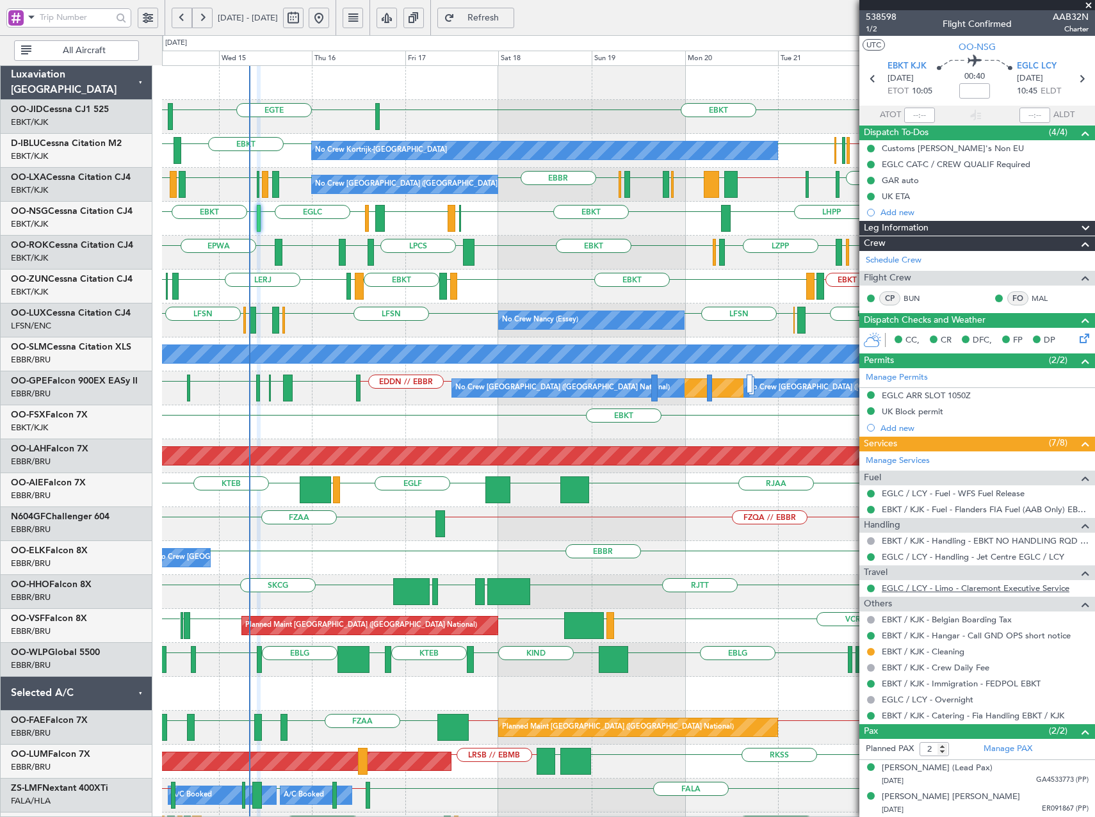
click at [932, 586] on link "EGLC / LCY - Limo - Claremont Executive Service" at bounding box center [976, 588] width 188 height 11
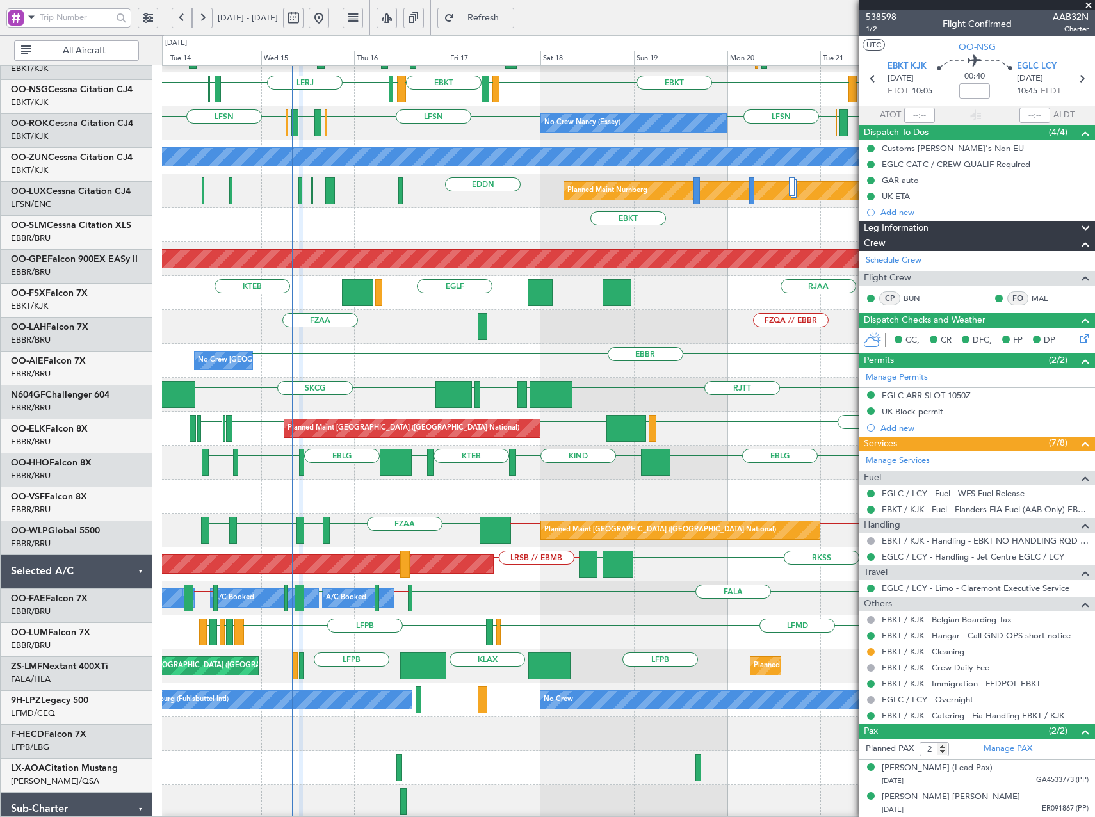
scroll to position [254, 0]
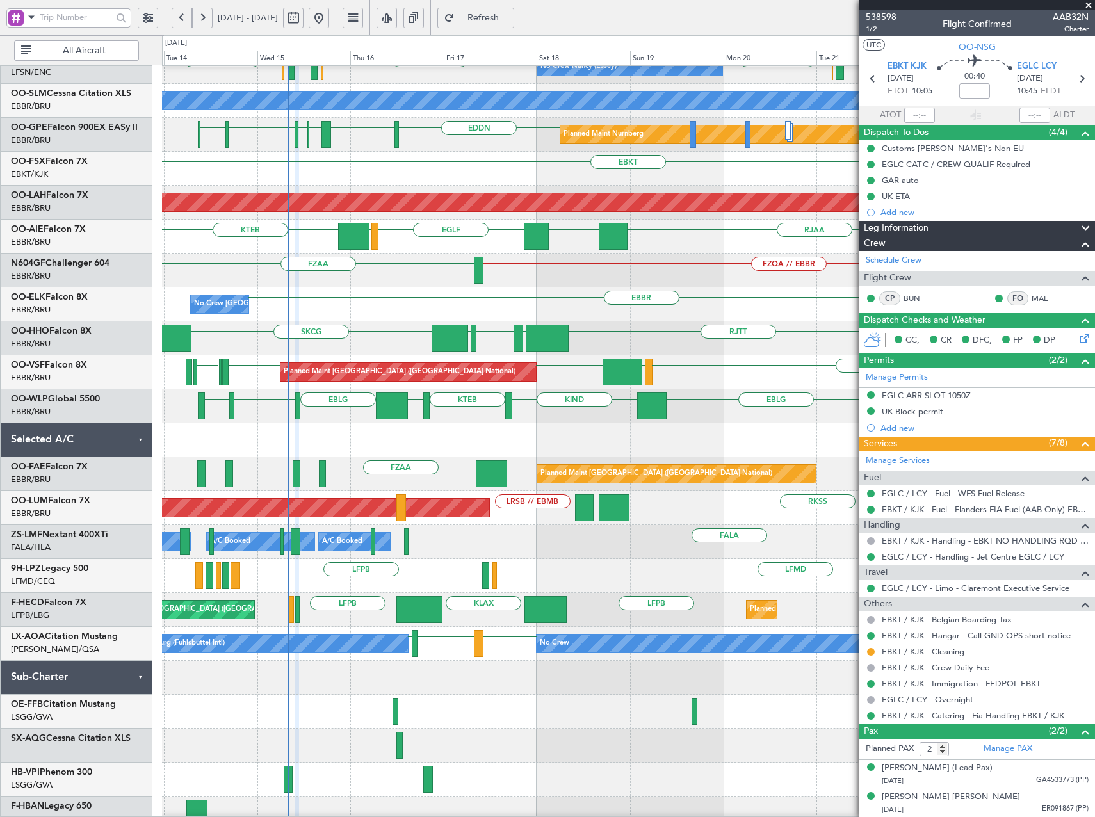
click at [695, 355] on div "EBBR LIRP LFMN VCRI VRMU [GEOGRAPHIC_DATA] Planned Maint [GEOGRAPHIC_DATA] ([GE…" at bounding box center [628, 372] width 932 height 34
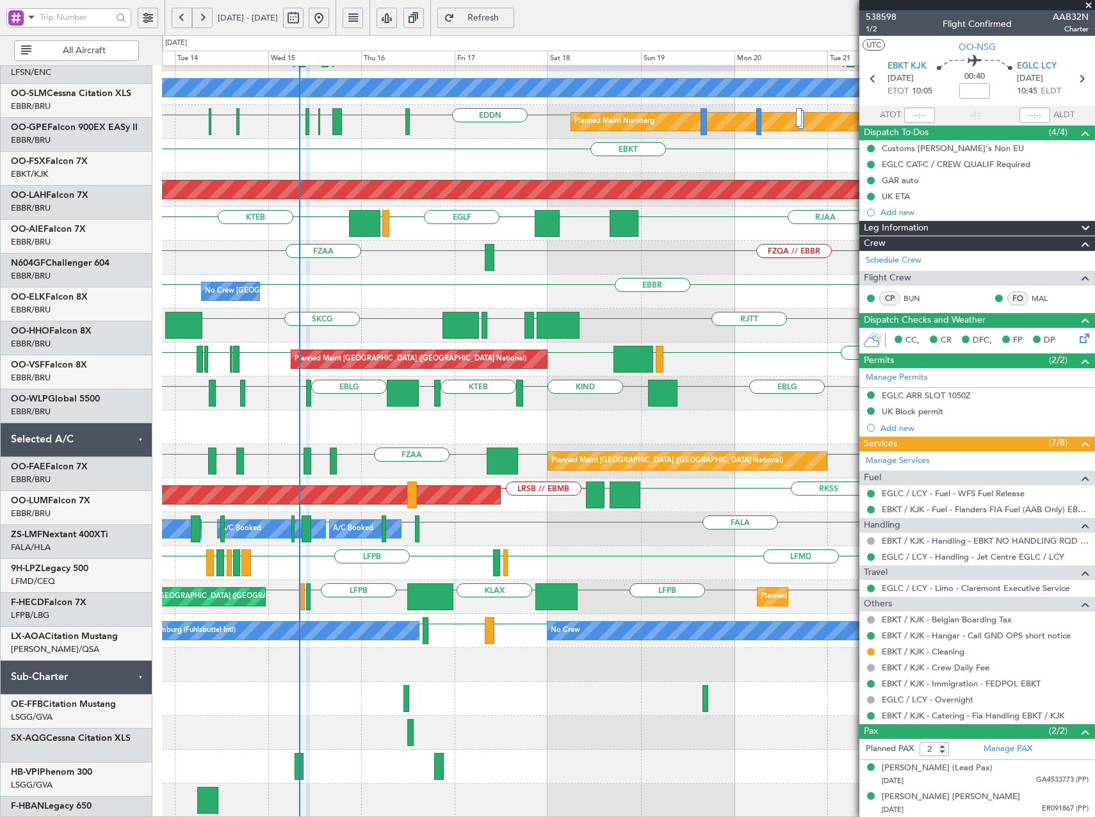
scroll to position [266, 0]
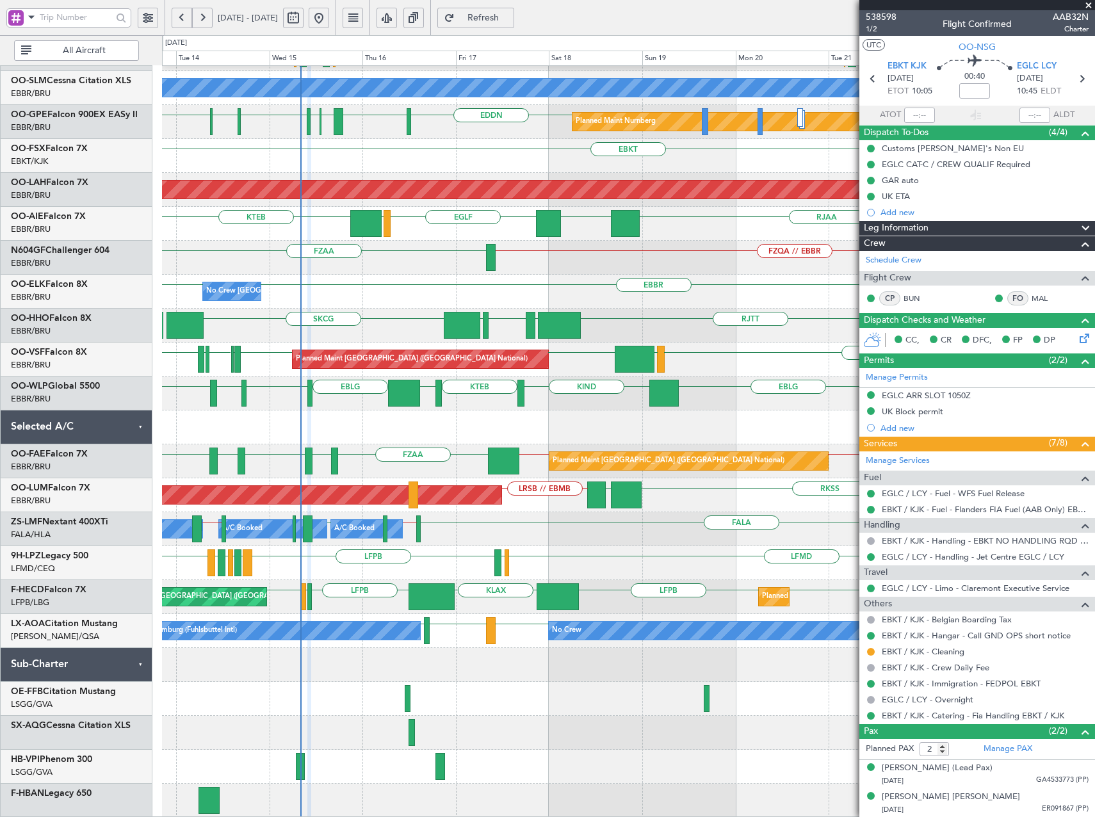
click at [481, 657] on div "No Crew [PERSON_NAME] ([PERSON_NAME]) LFSN [GEOGRAPHIC_DATA] [GEOGRAPHIC_DATA] …" at bounding box center [628, 309] width 932 height 1018
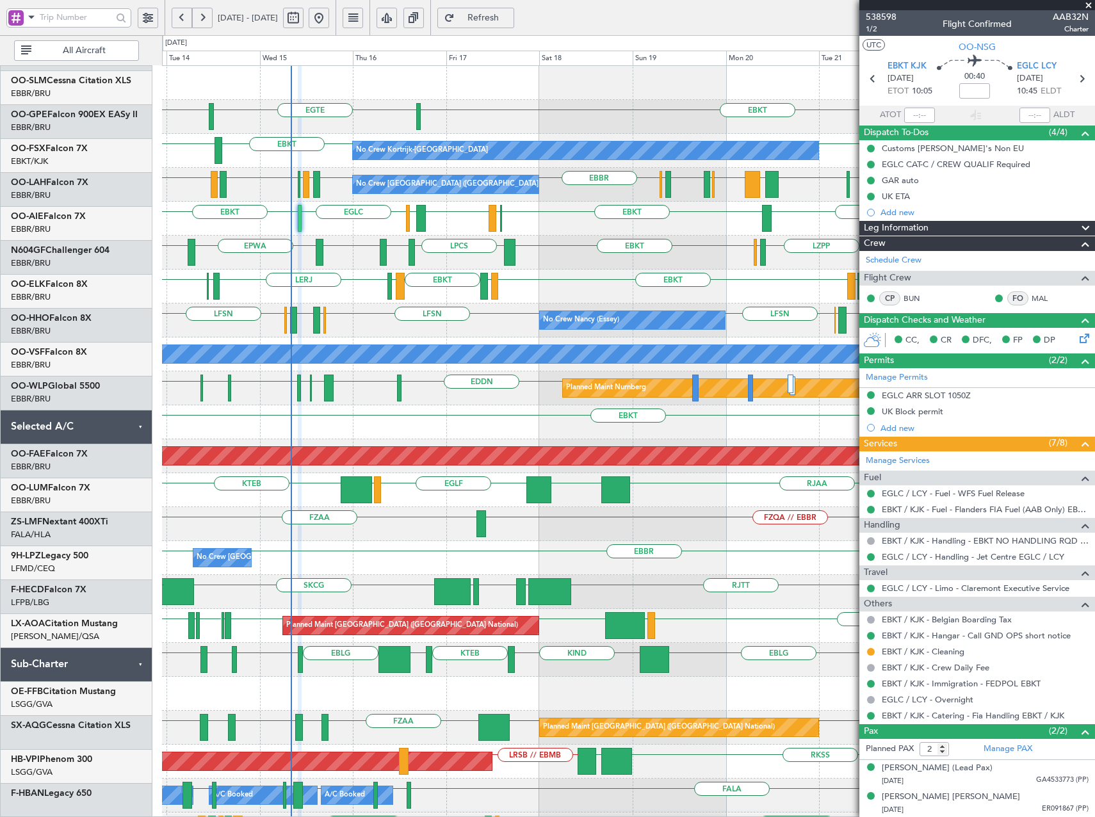
scroll to position [0, 0]
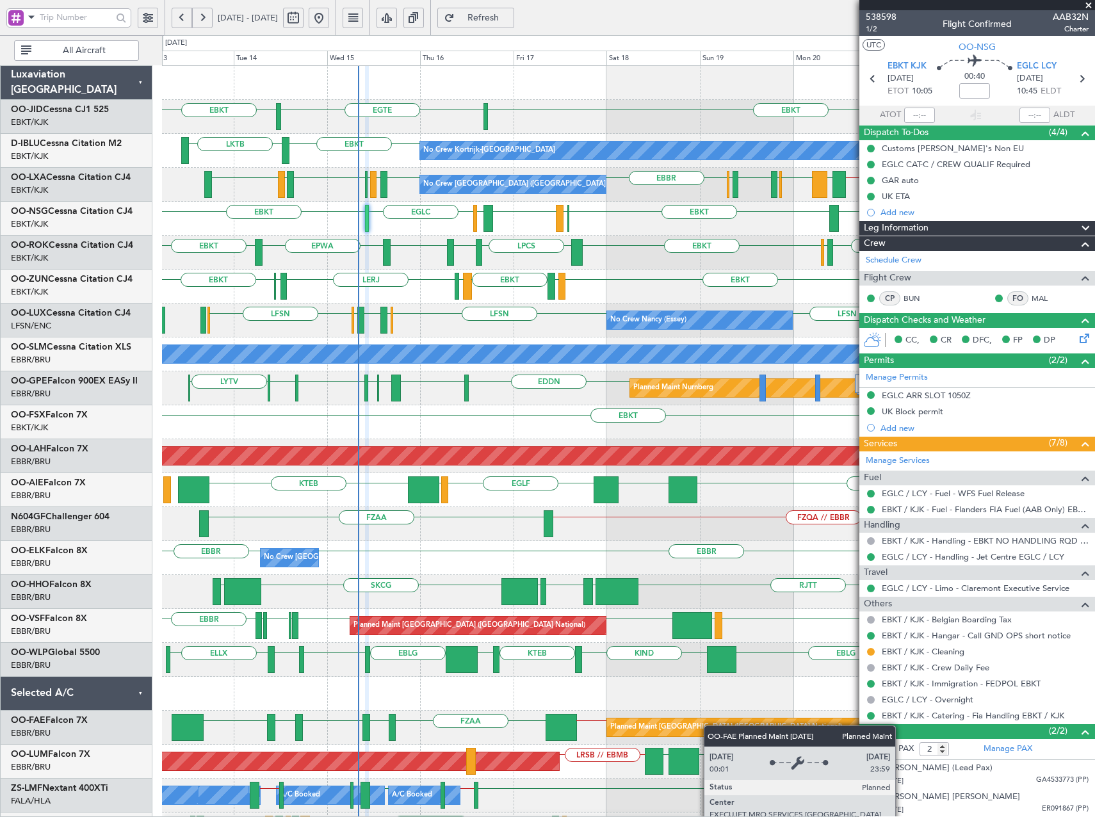
click at [710, 725] on div "EBKT EBKT [GEOGRAPHIC_DATA] No Crew EBKT LKTB EBBR // EBKT LFPB [GEOGRAPHIC_DAT…" at bounding box center [628, 575] width 932 height 1018
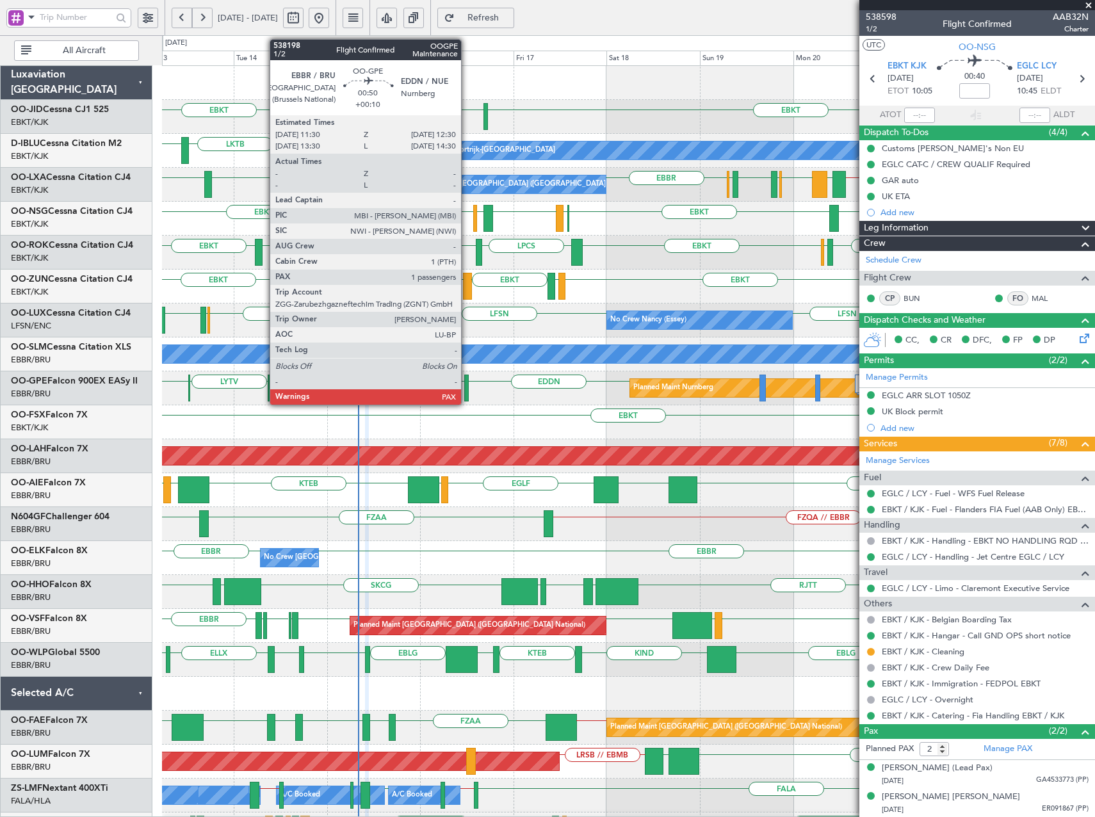
click at [467, 389] on div at bounding box center [466, 387] width 4 height 27
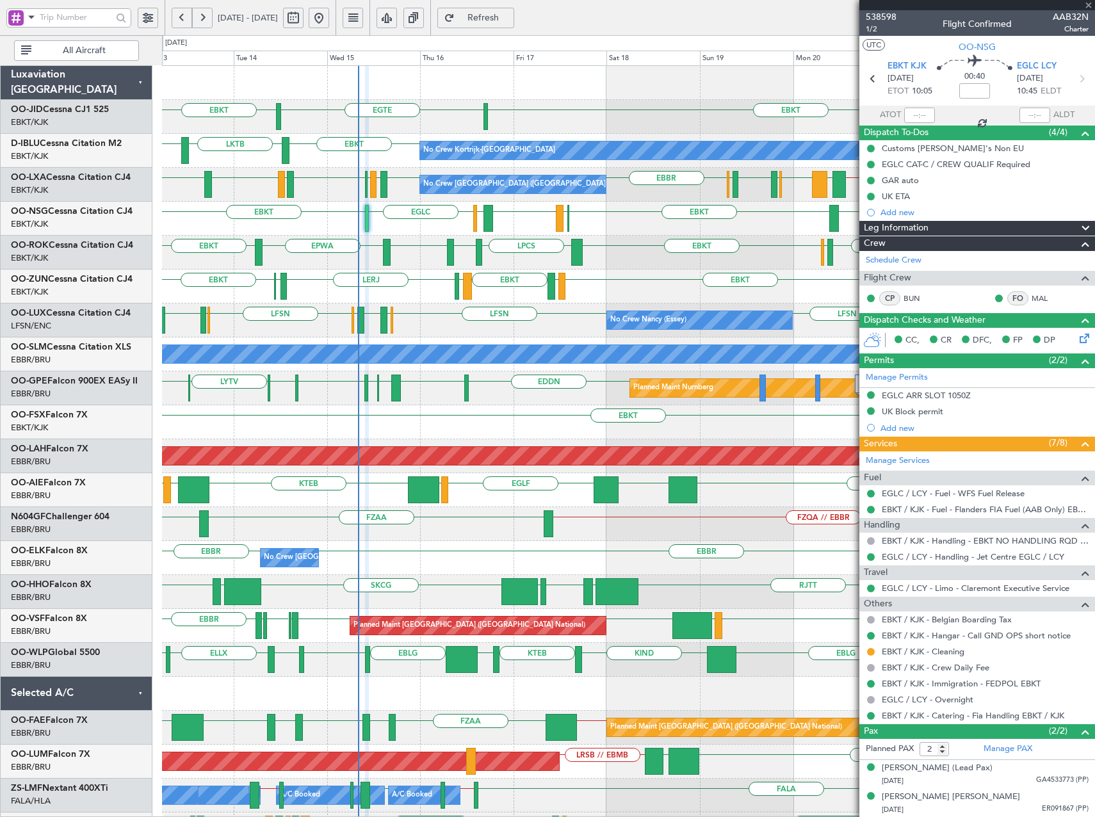
type input "+00:10"
type input "1"
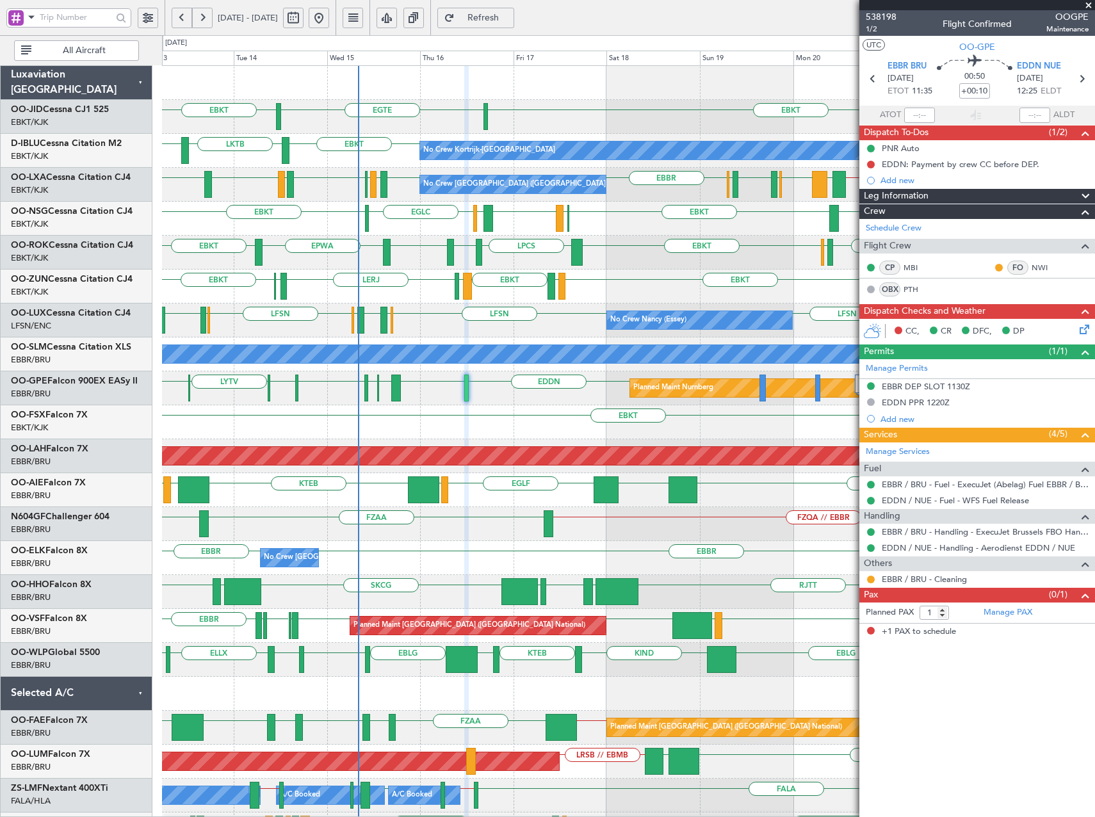
click at [554, 410] on div "EBKT Planned Maint [GEOGRAPHIC_DATA]-[GEOGRAPHIC_DATA]" at bounding box center [628, 422] width 932 height 34
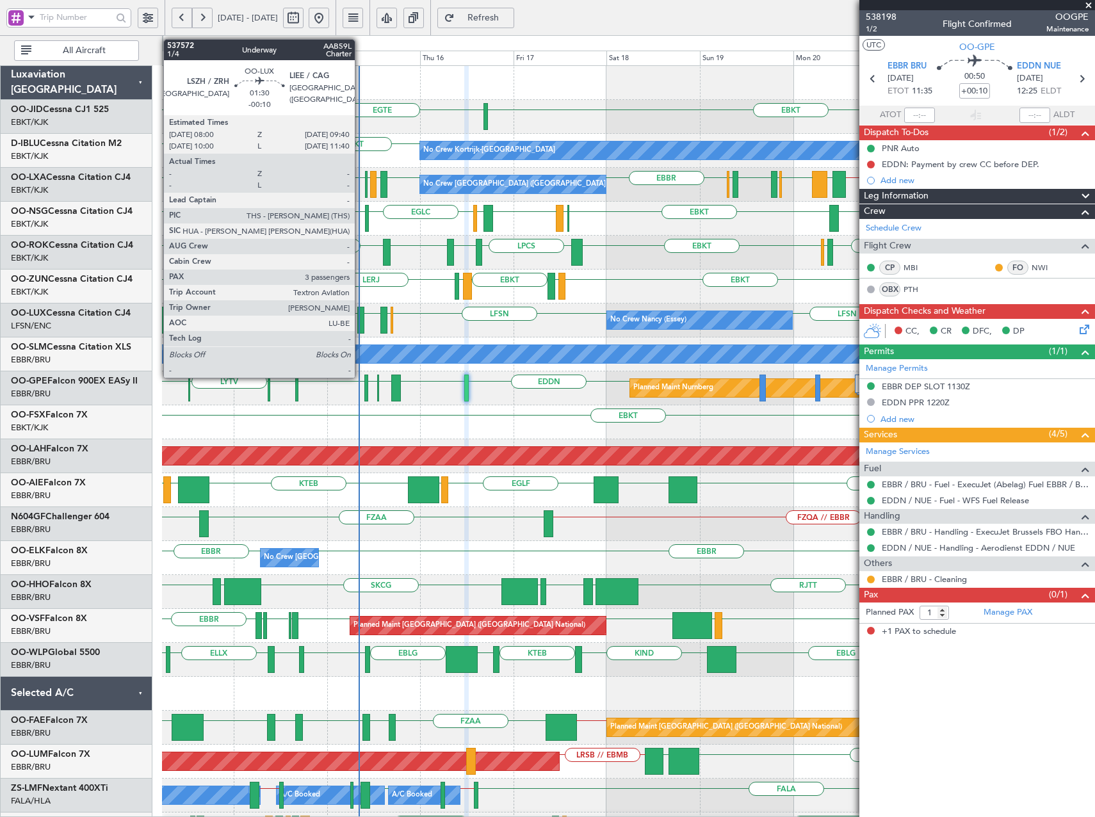
click at [360, 330] on div at bounding box center [360, 320] width 7 height 27
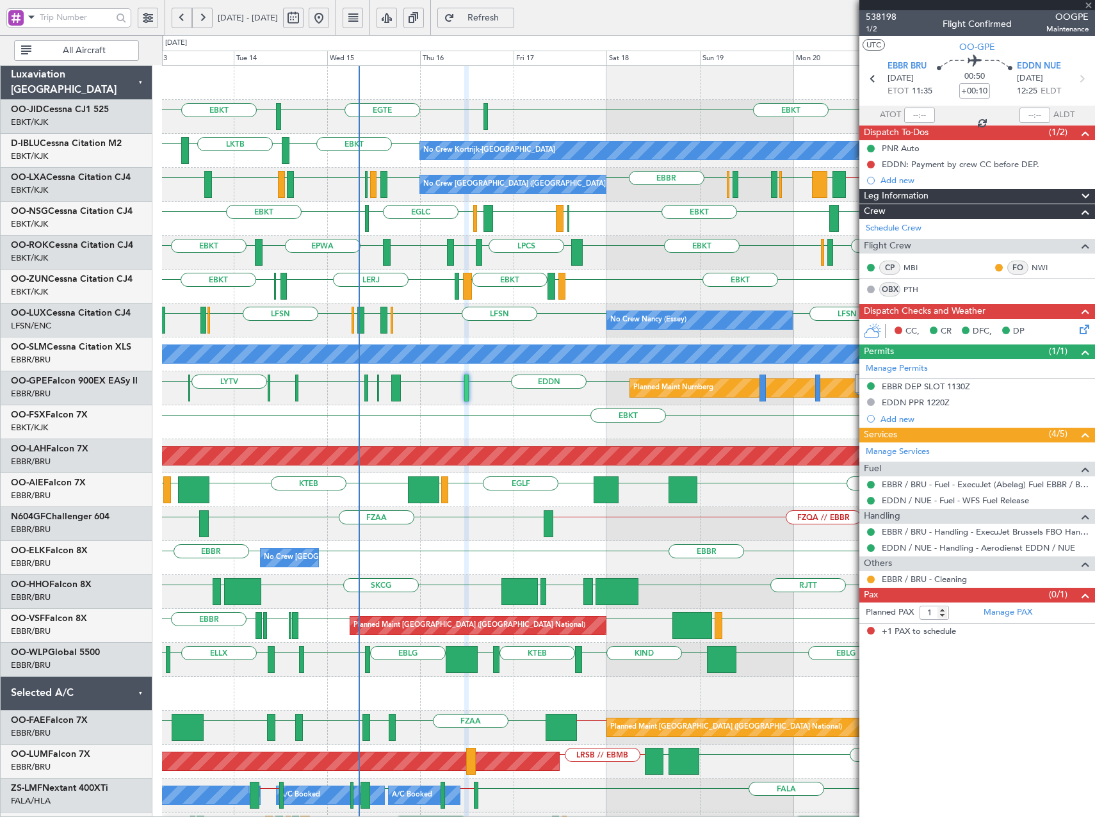
type input "-00:10"
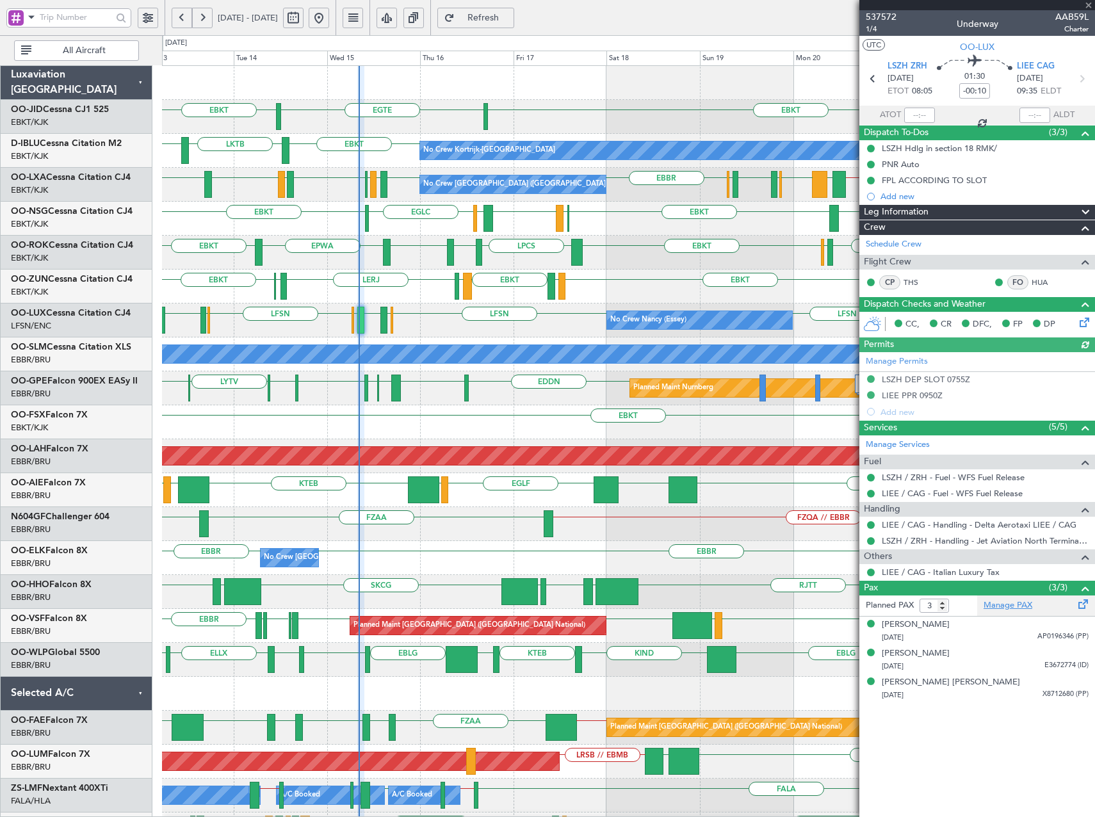
click at [1019, 606] on link "Manage PAX" at bounding box center [1007, 605] width 49 height 13
click at [510, 15] on span "Refresh" at bounding box center [483, 17] width 52 height 9
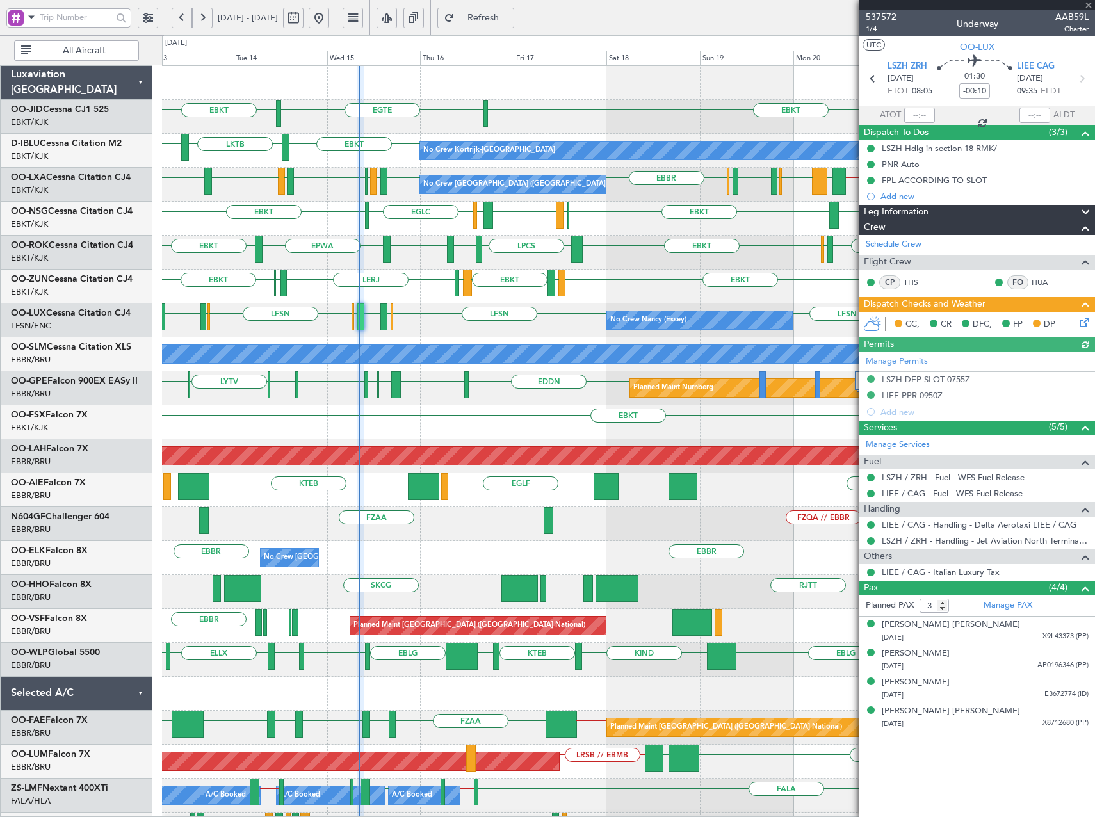
type input "4"
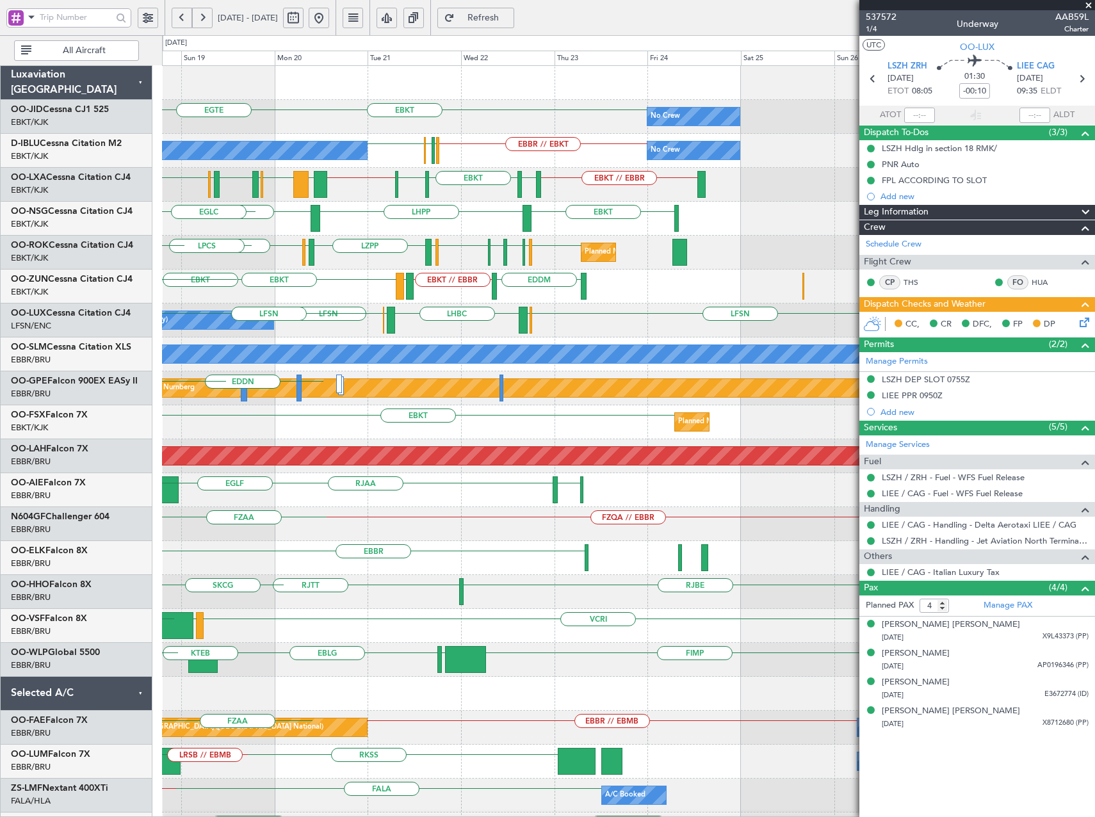
click at [177, 293] on div "EBKT No Crew Planned Maint [GEOGRAPHIC_DATA]-[GEOGRAPHIC_DATA] [GEOGRAPHIC_DATA…" at bounding box center [628, 575] width 932 height 1018
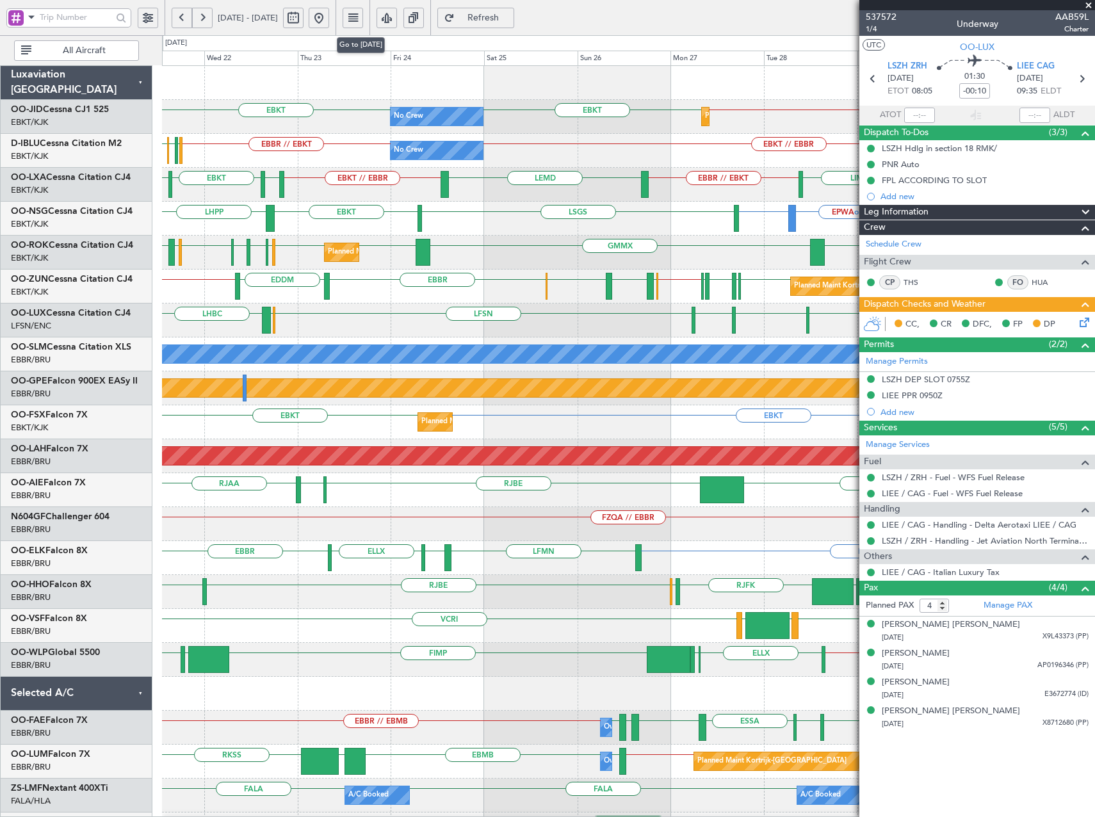
click at [329, 20] on button at bounding box center [319, 18] width 20 height 20
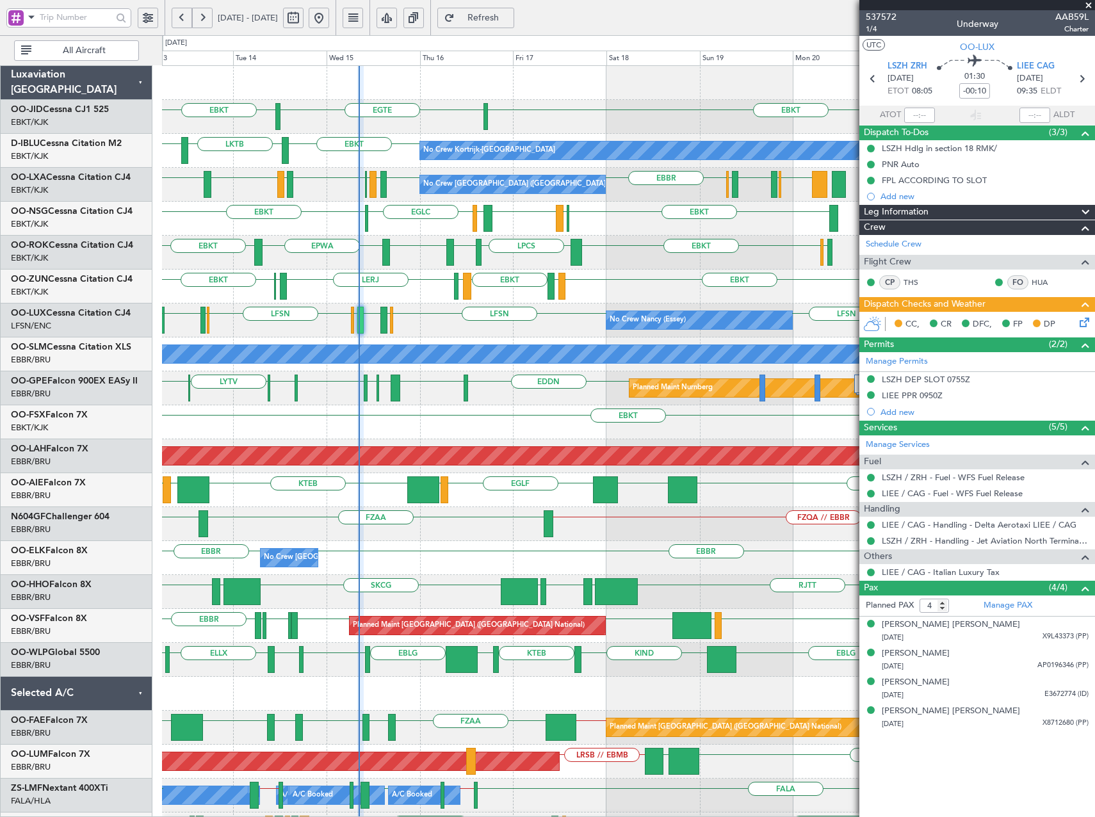
click at [420, 330] on div "LFSN No Crew [PERSON_NAME] ([PERSON_NAME]) LFSN [GEOGRAPHIC_DATA] LFSN ELLX [GE…" at bounding box center [628, 320] width 932 height 34
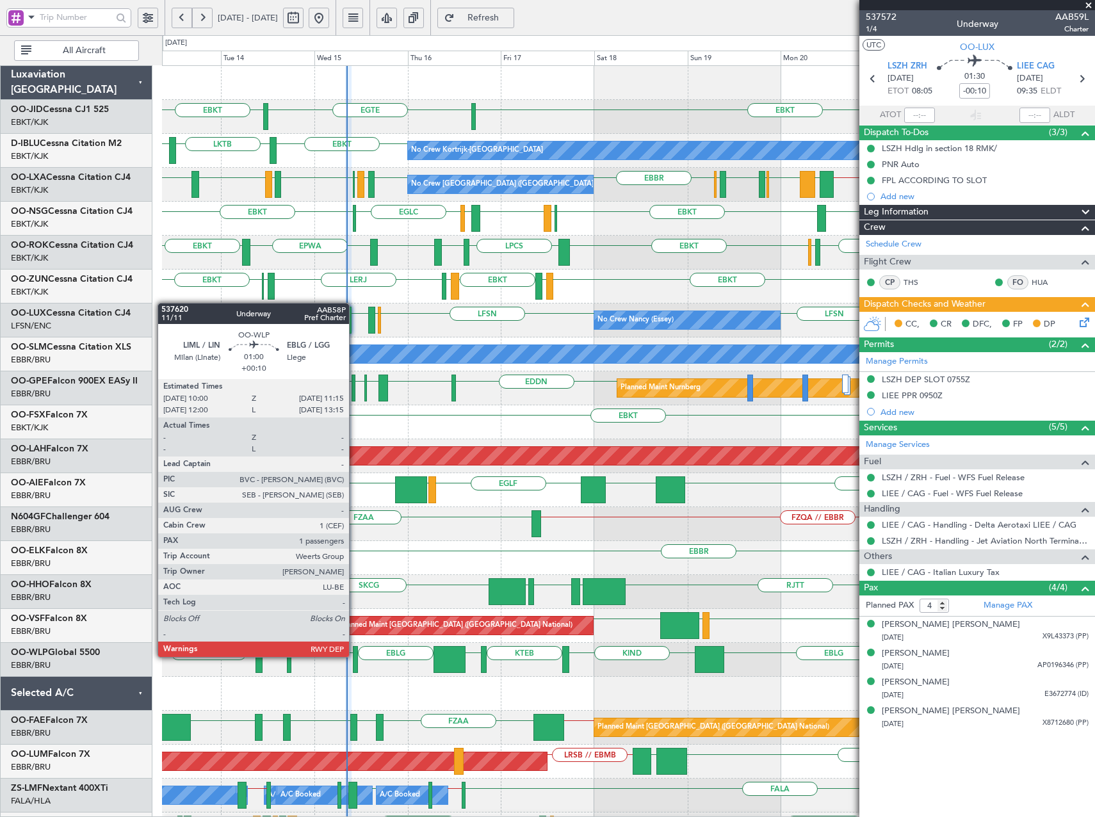
click at [355, 656] on div at bounding box center [355, 659] width 5 height 27
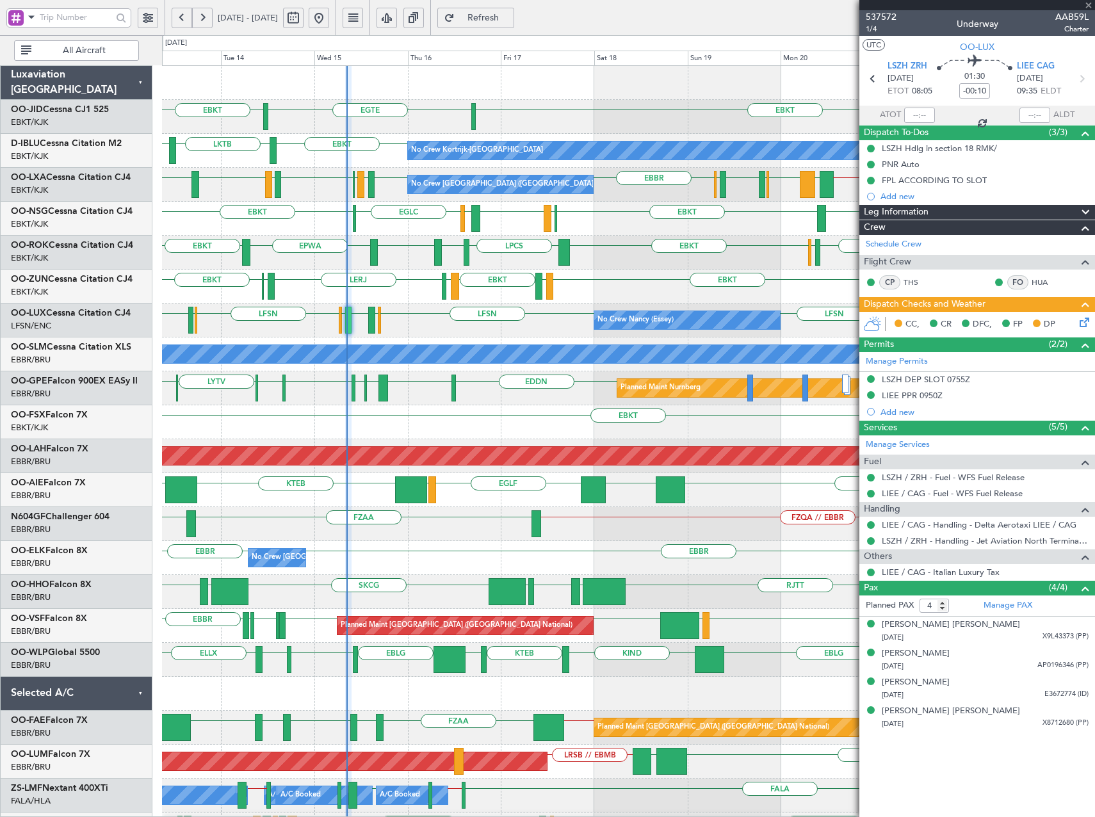
type input "+00:10"
type input "1"
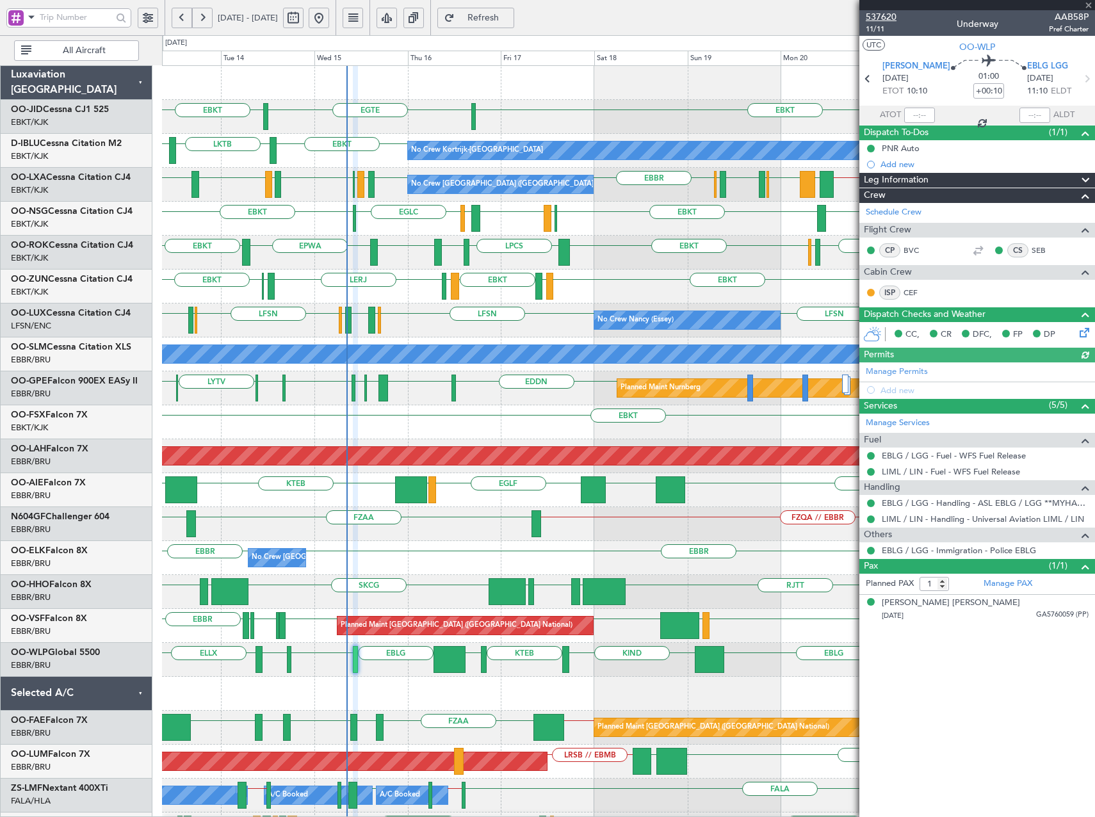
click at [889, 19] on span "537620" at bounding box center [881, 16] width 31 height 13
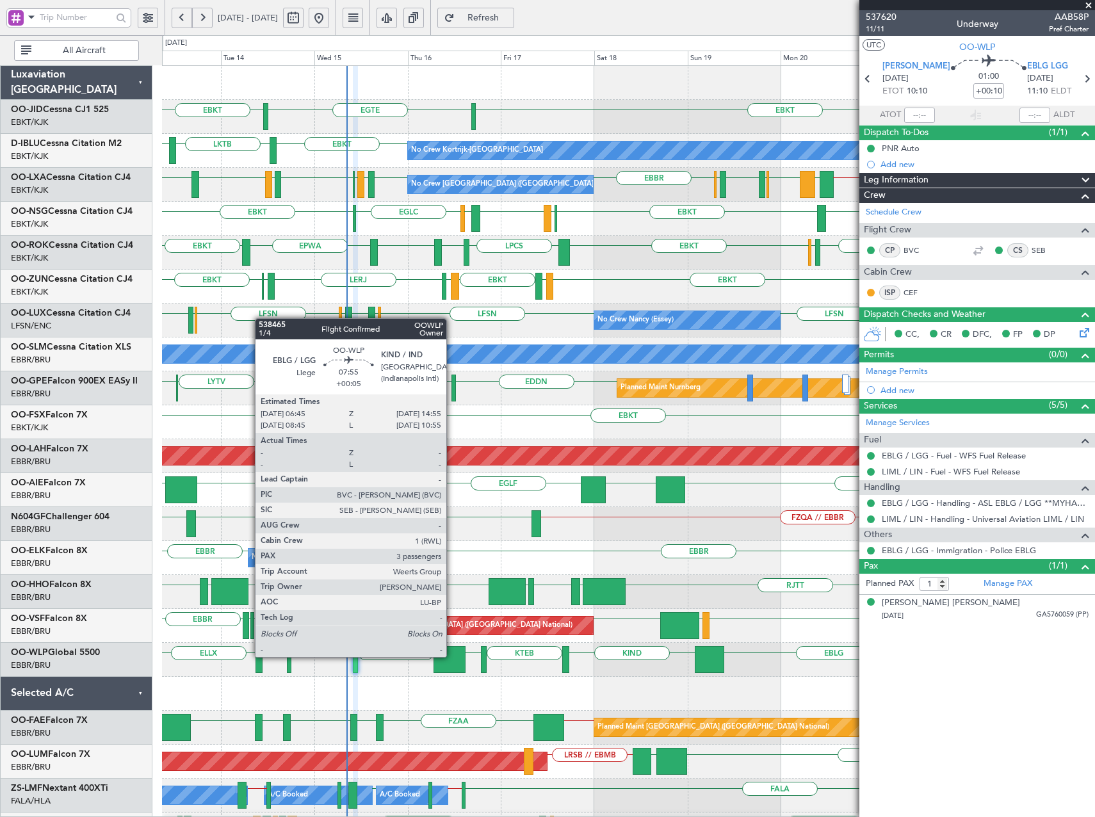
click at [452, 657] on div at bounding box center [449, 659] width 32 height 27
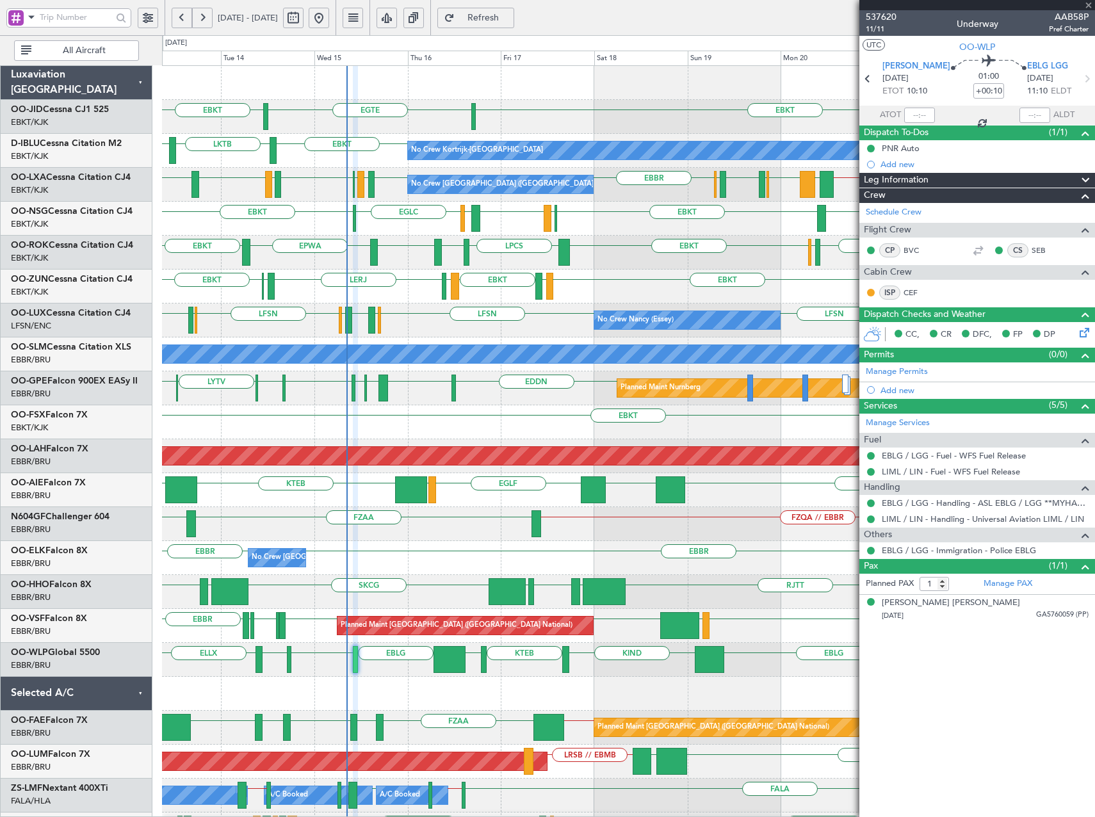
type input "+00:05"
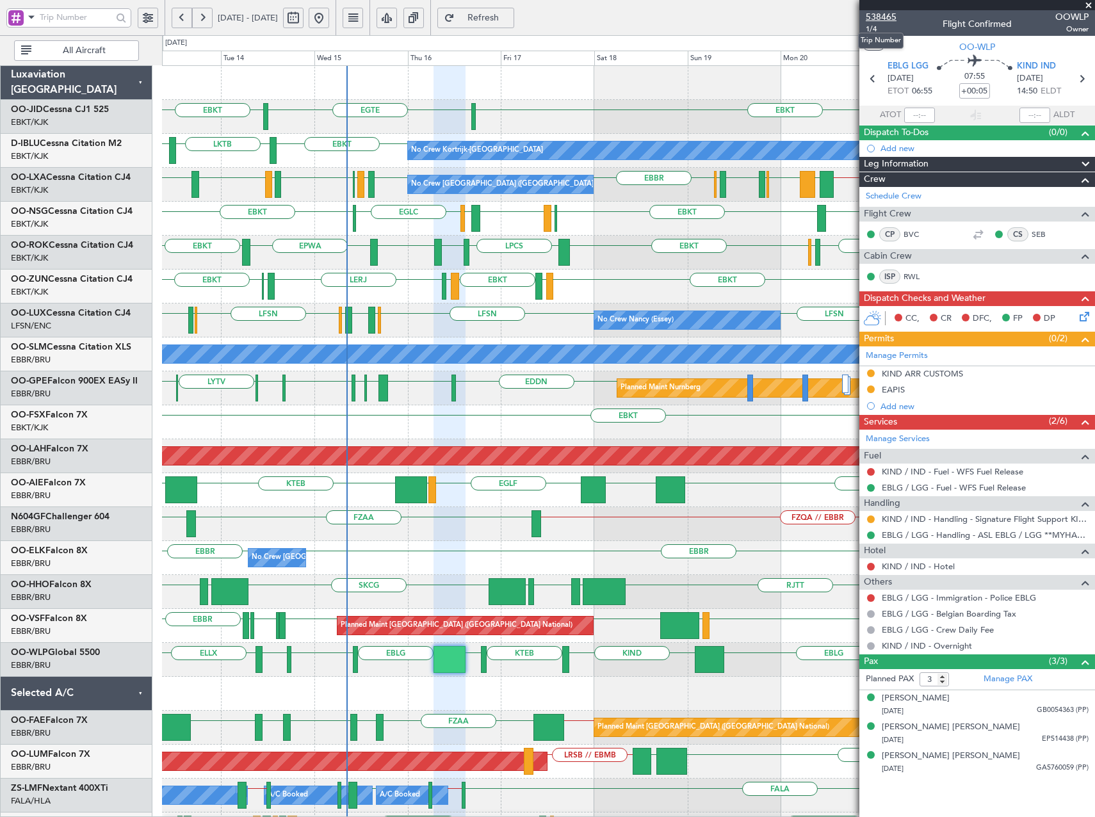
click at [888, 21] on span "538465" at bounding box center [881, 16] width 31 height 13
click at [870, 15] on span "538465" at bounding box center [881, 16] width 31 height 13
click at [1004, 672] on div "Manage PAX" at bounding box center [1036, 679] width 118 height 20
drag, startPoint x: 1092, startPoint y: 4, endPoint x: 990, endPoint y: 13, distance: 102.2
click at [1091, 4] on span at bounding box center [1088, 6] width 13 height 12
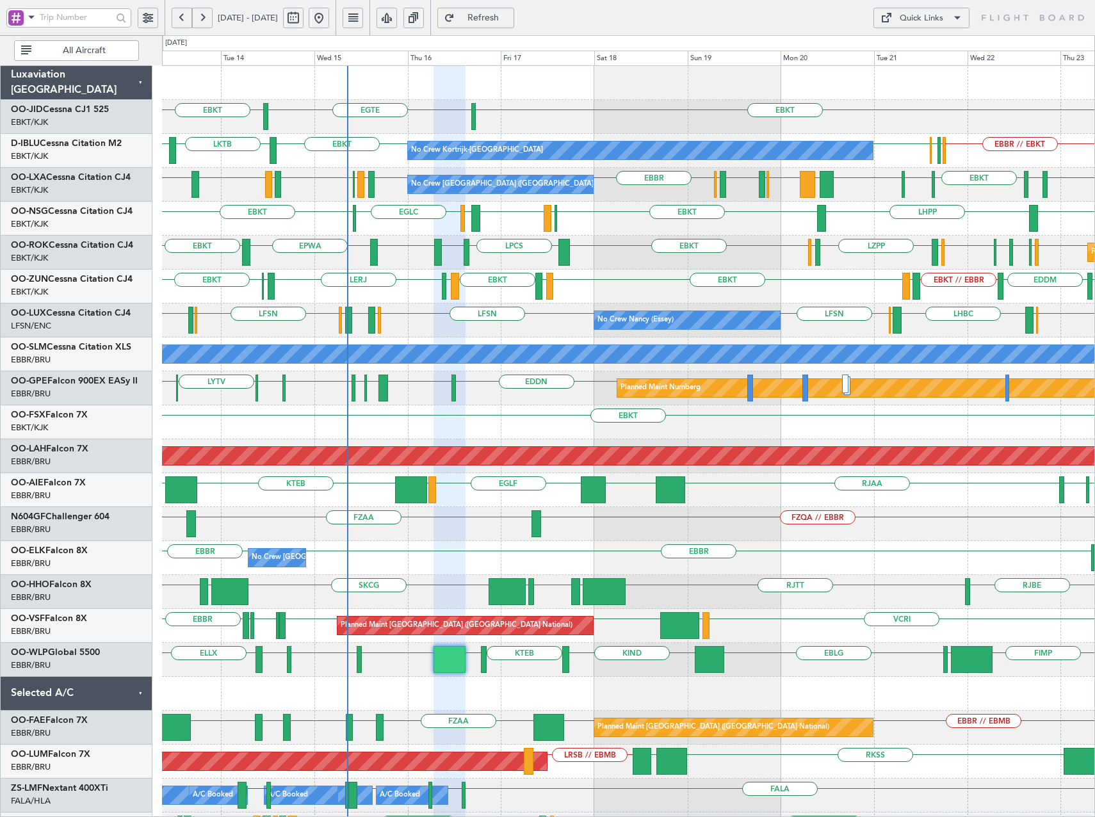
type input "0"
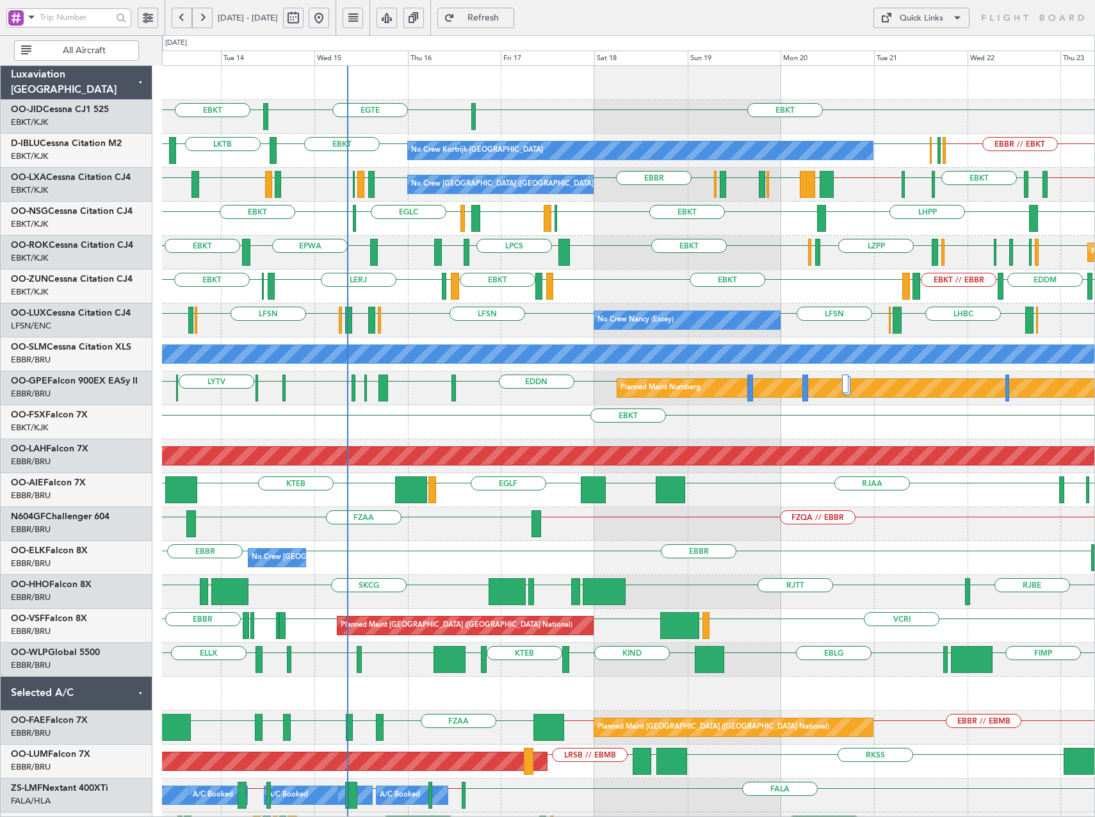
click at [908, 14] on div "Quick Links" at bounding box center [921, 18] width 44 height 13
click at [918, 49] on button "Trip Builder" at bounding box center [921, 48] width 96 height 31
click at [501, 13] on span "Refresh" at bounding box center [483, 17] width 52 height 9
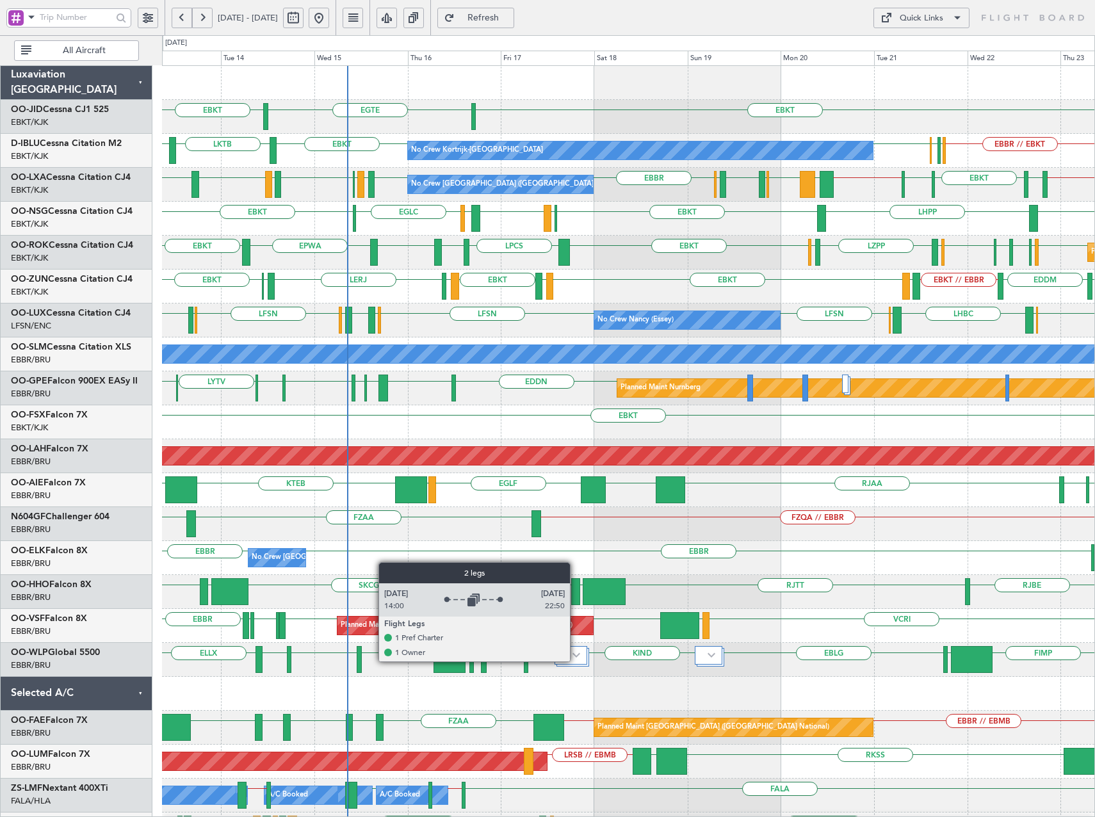
click at [576, 661] on div at bounding box center [570, 655] width 33 height 19
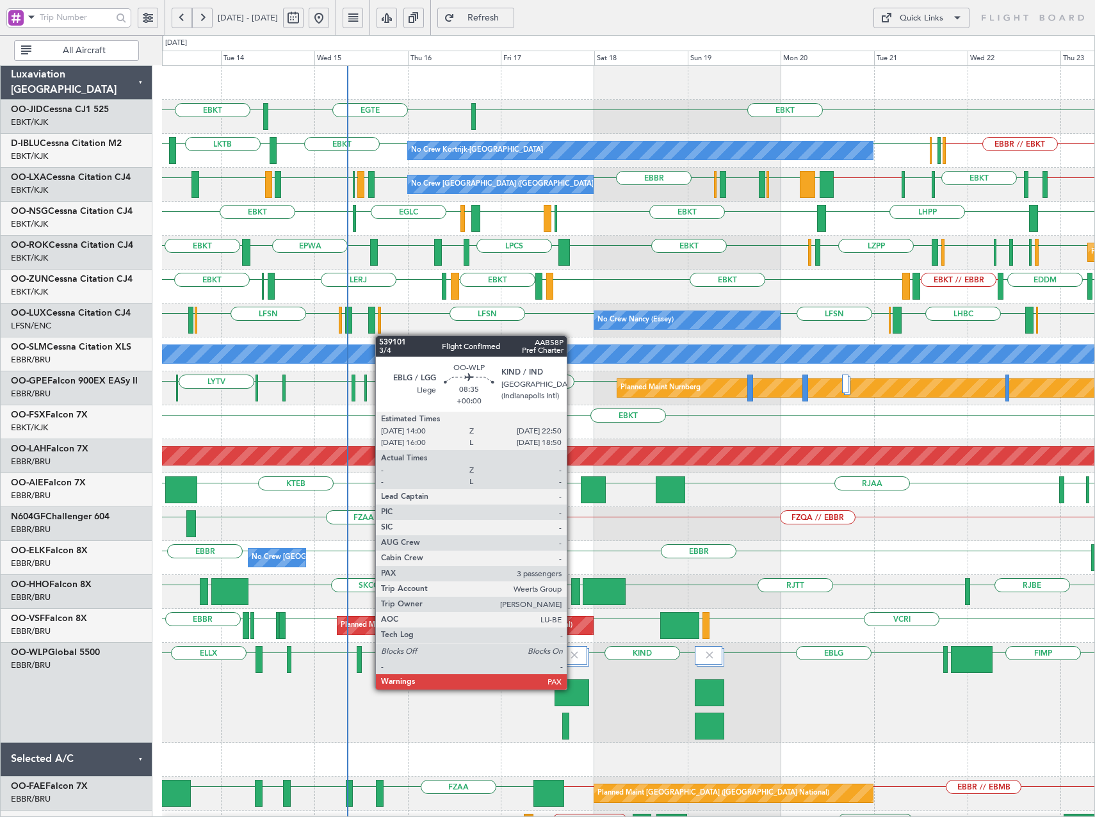
click at [572, 689] on div at bounding box center [571, 692] width 35 height 27
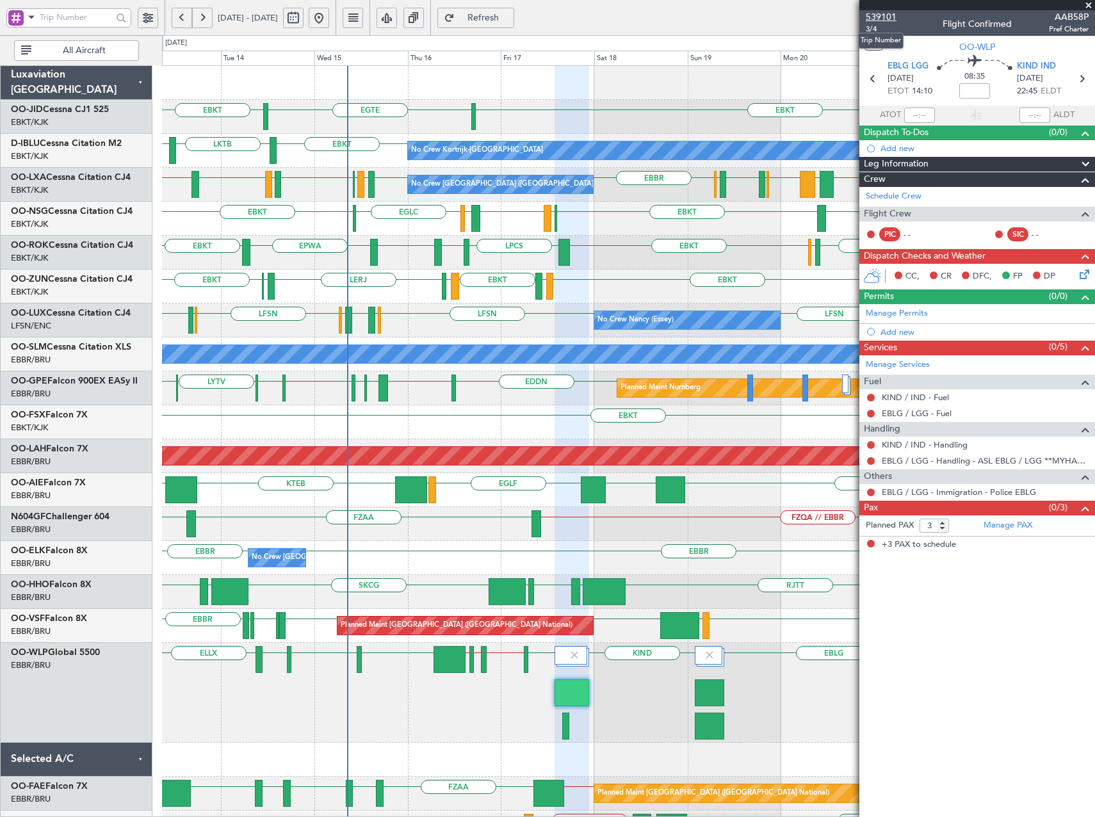
click at [868, 18] on span "539101" at bounding box center [881, 16] width 31 height 13
click at [1004, 527] on link "Manage PAX" at bounding box center [1007, 525] width 49 height 13
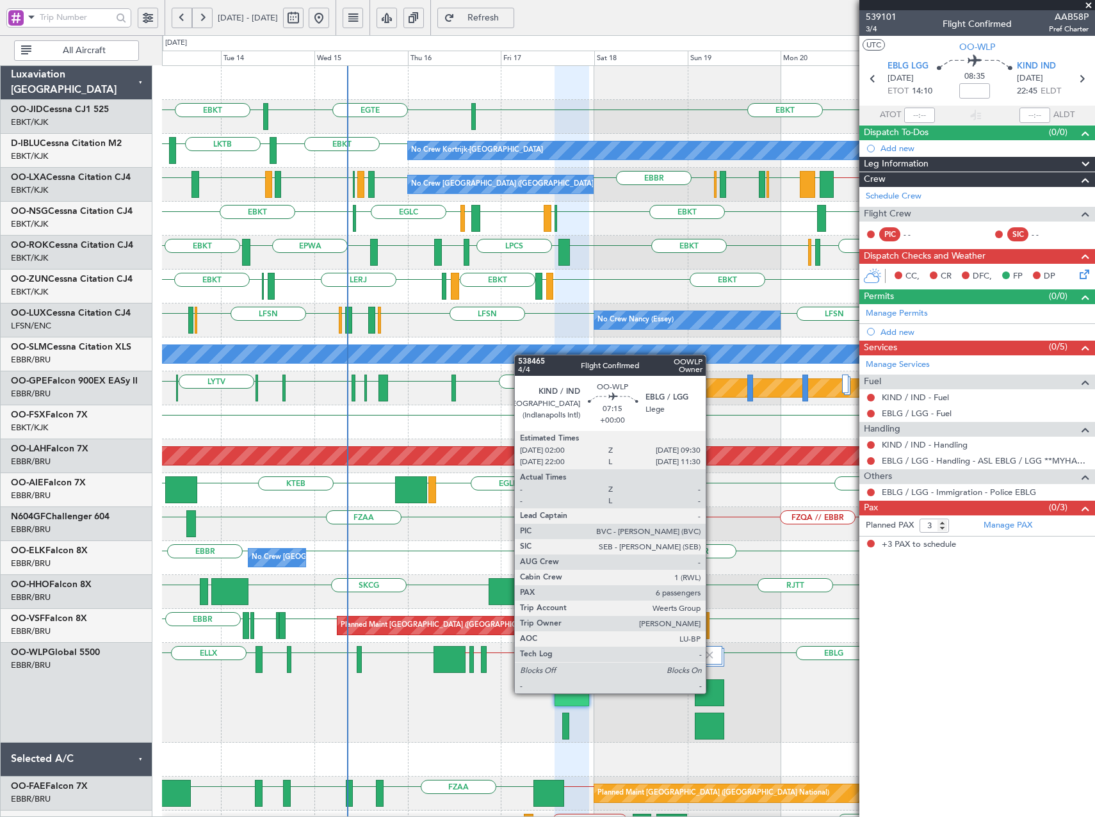
click at [711, 693] on div at bounding box center [709, 692] width 29 height 27
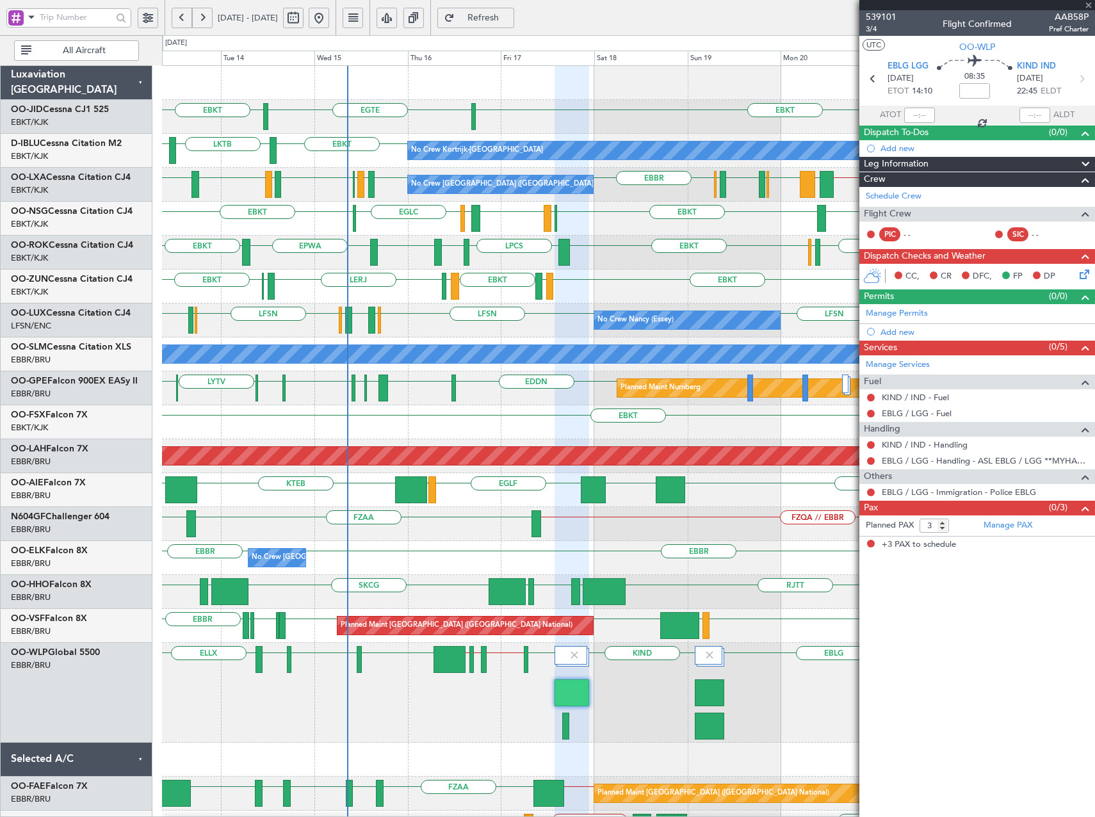
type input "6"
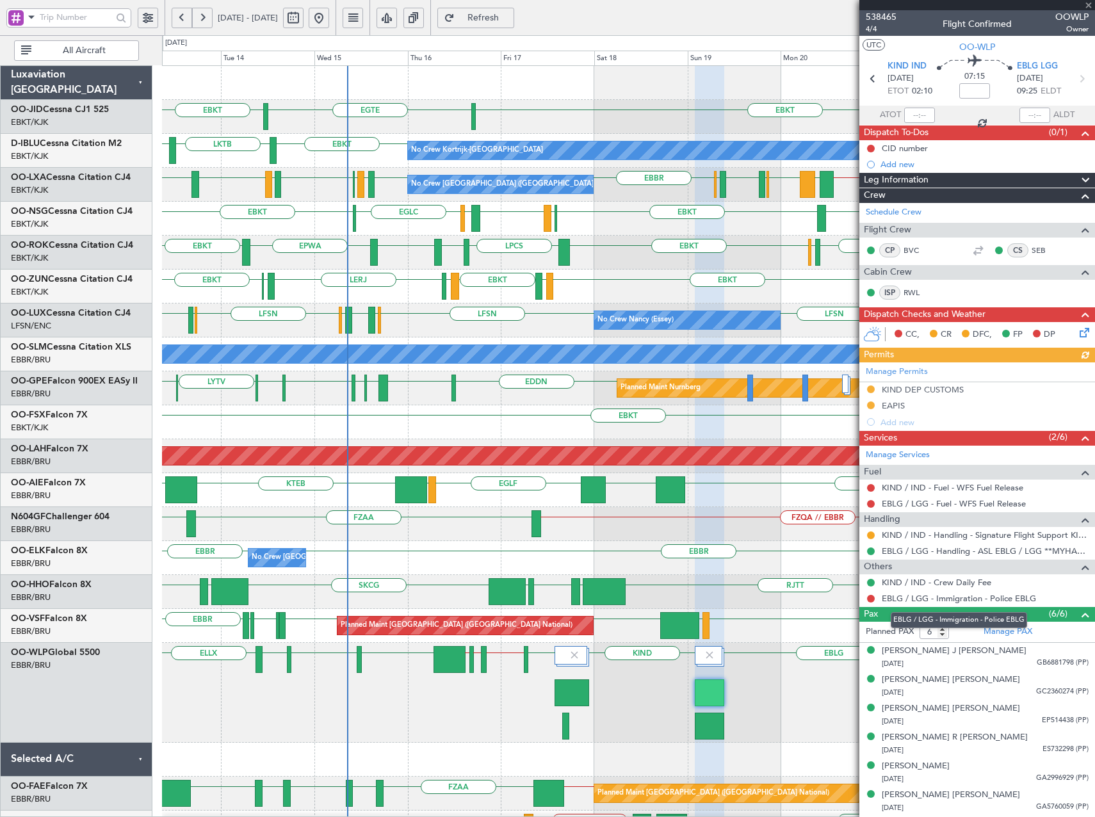
click at [1014, 631] on mat-tooltip-component "EBLG / LGG - Immigration - Police EBLG" at bounding box center [959, 620] width 154 height 34
click at [1031, 632] on link "Manage PAX" at bounding box center [1007, 631] width 49 height 13
click at [510, 19] on span "Refresh" at bounding box center [483, 17] width 52 height 9
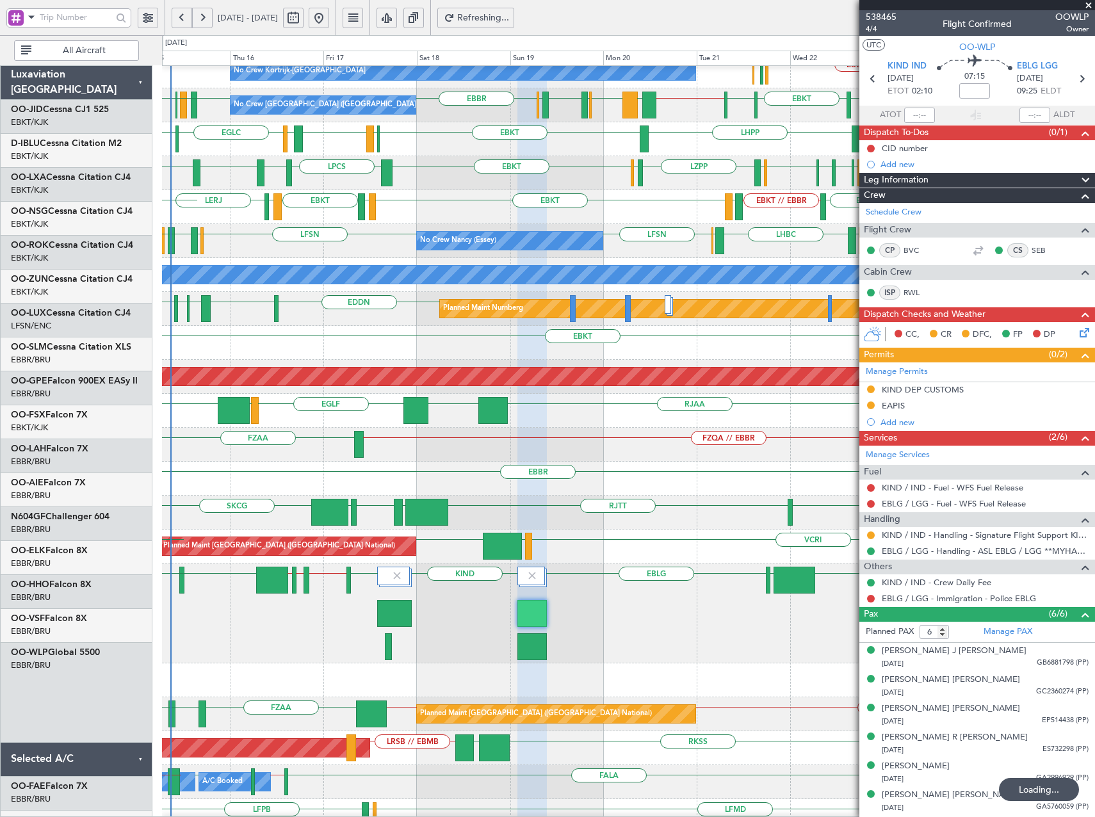
click at [588, 563] on div "FIMP LIML EBLG KIND EBLG KTEB // LIML LIML // KIND KIND // EBLG EBLG LIML LIRN …" at bounding box center [628, 613] width 932 height 100
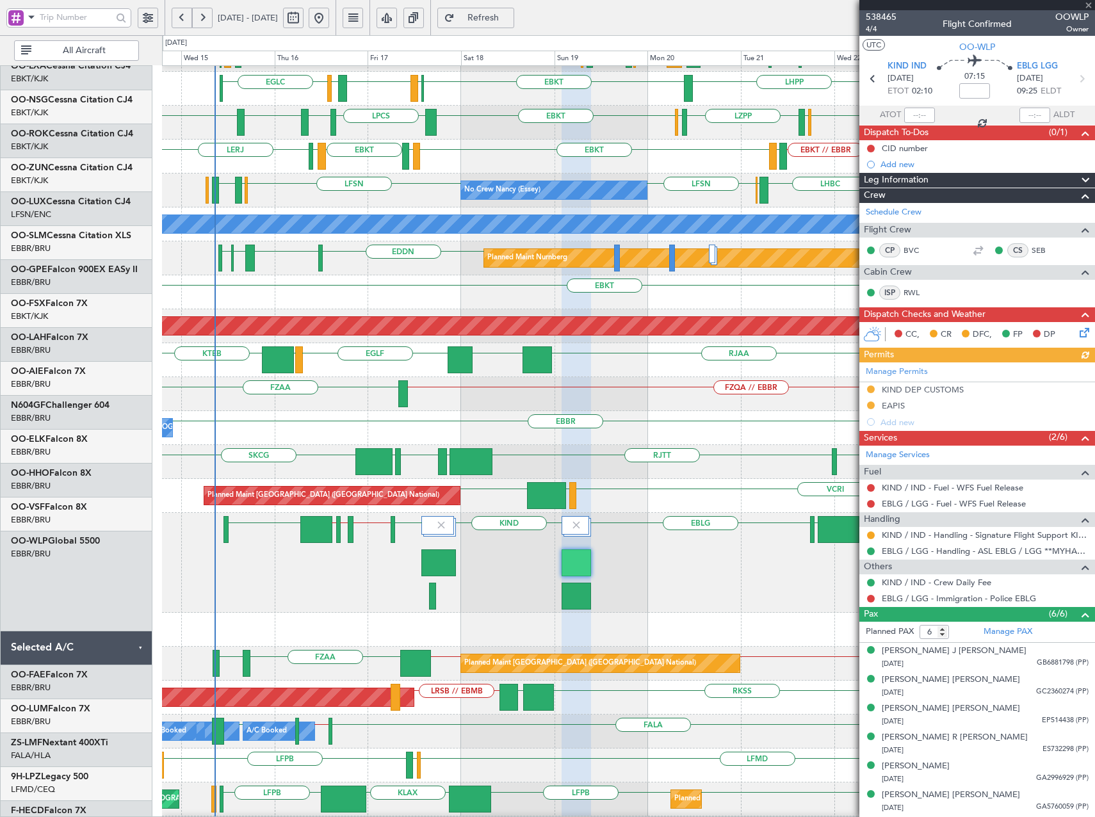
scroll to position [130, 0]
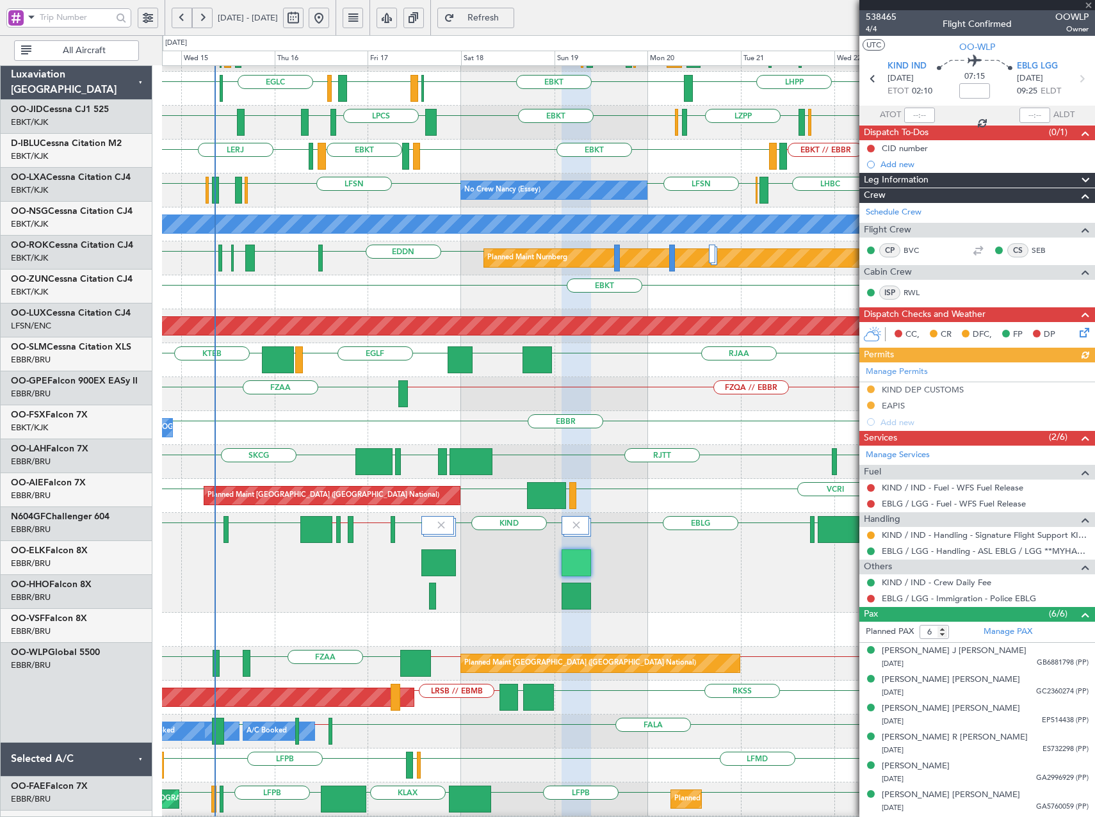
scroll to position [130, 0]
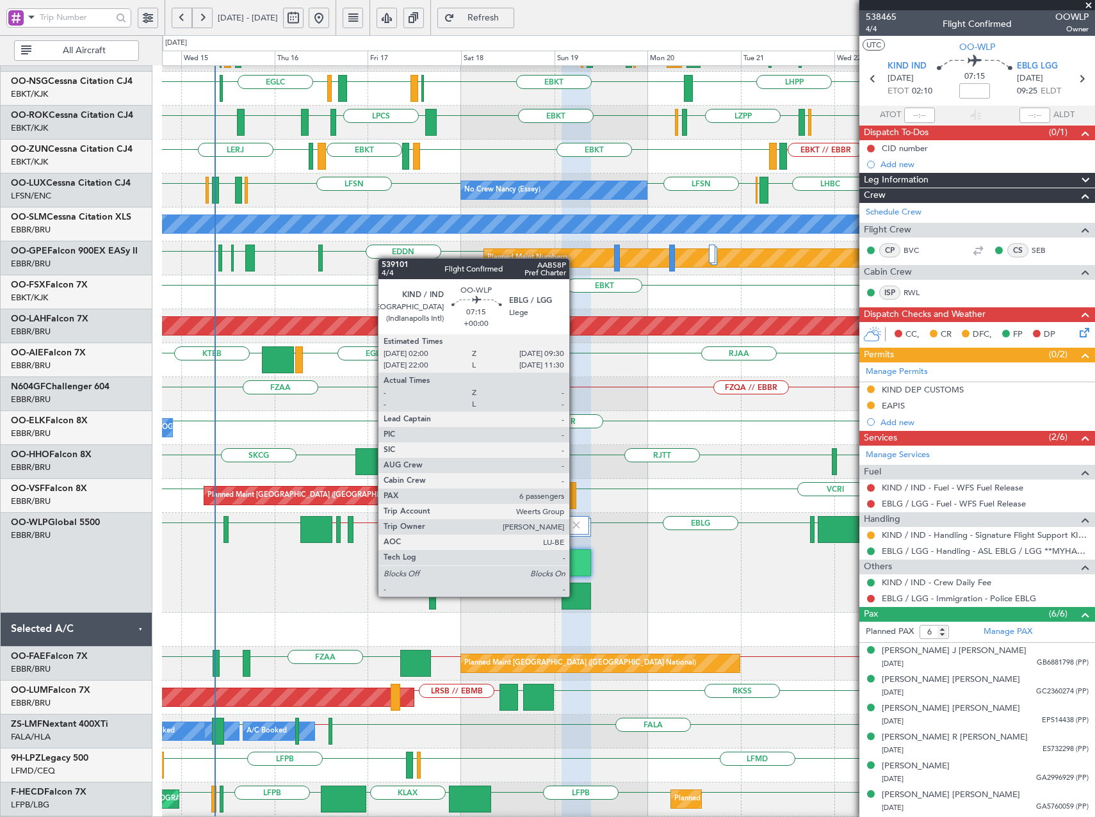
click at [575, 597] on div at bounding box center [575, 596] width 29 height 27
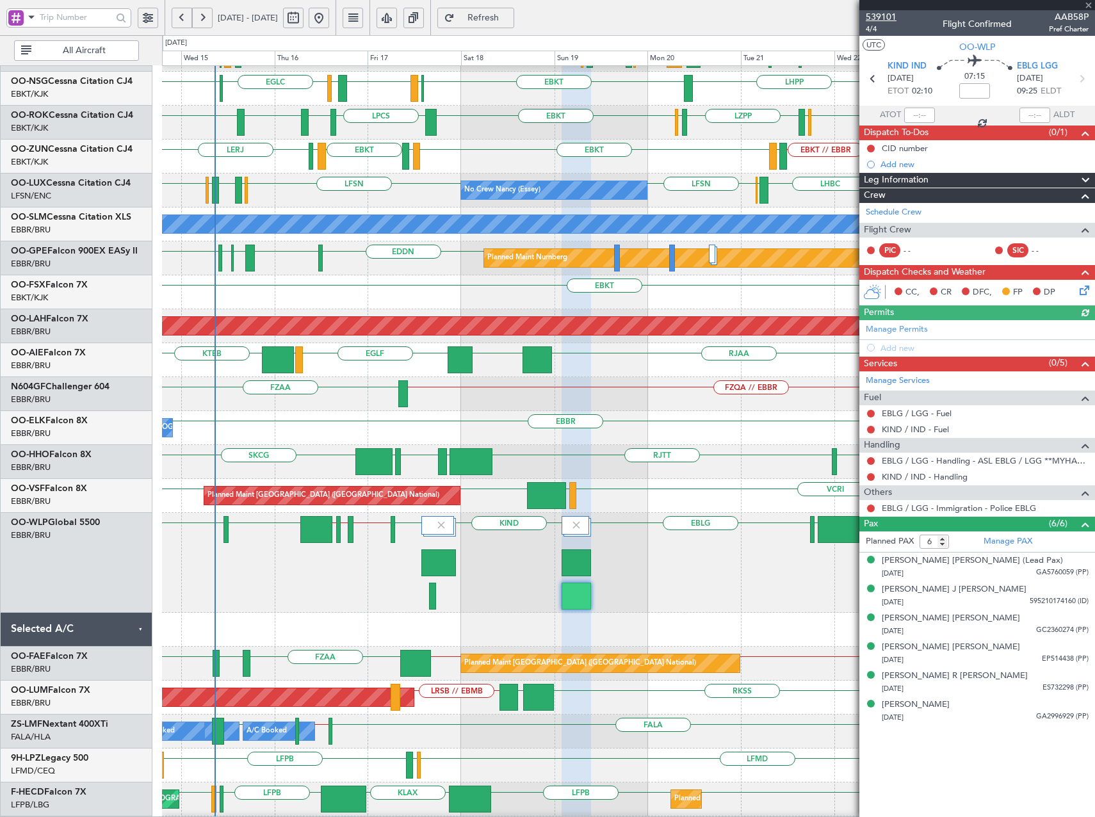
click at [883, 13] on span "539101" at bounding box center [881, 16] width 31 height 13
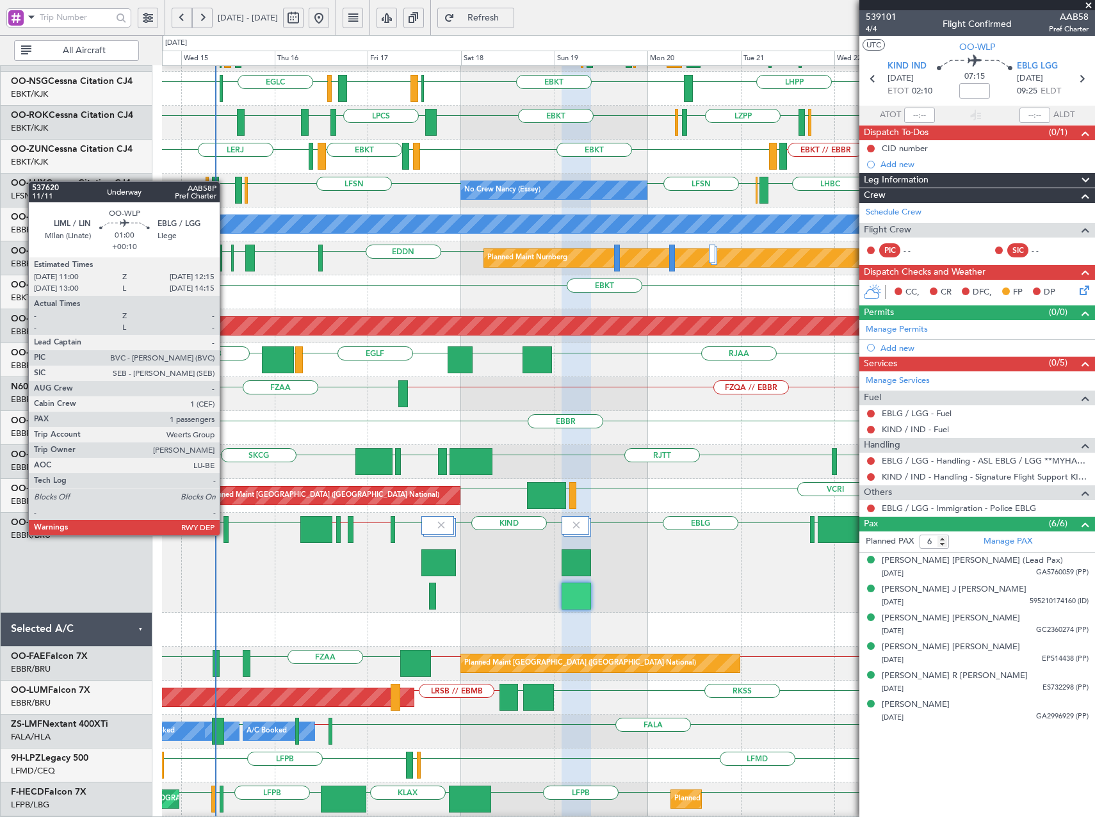
click at [225, 534] on div at bounding box center [225, 529] width 5 height 27
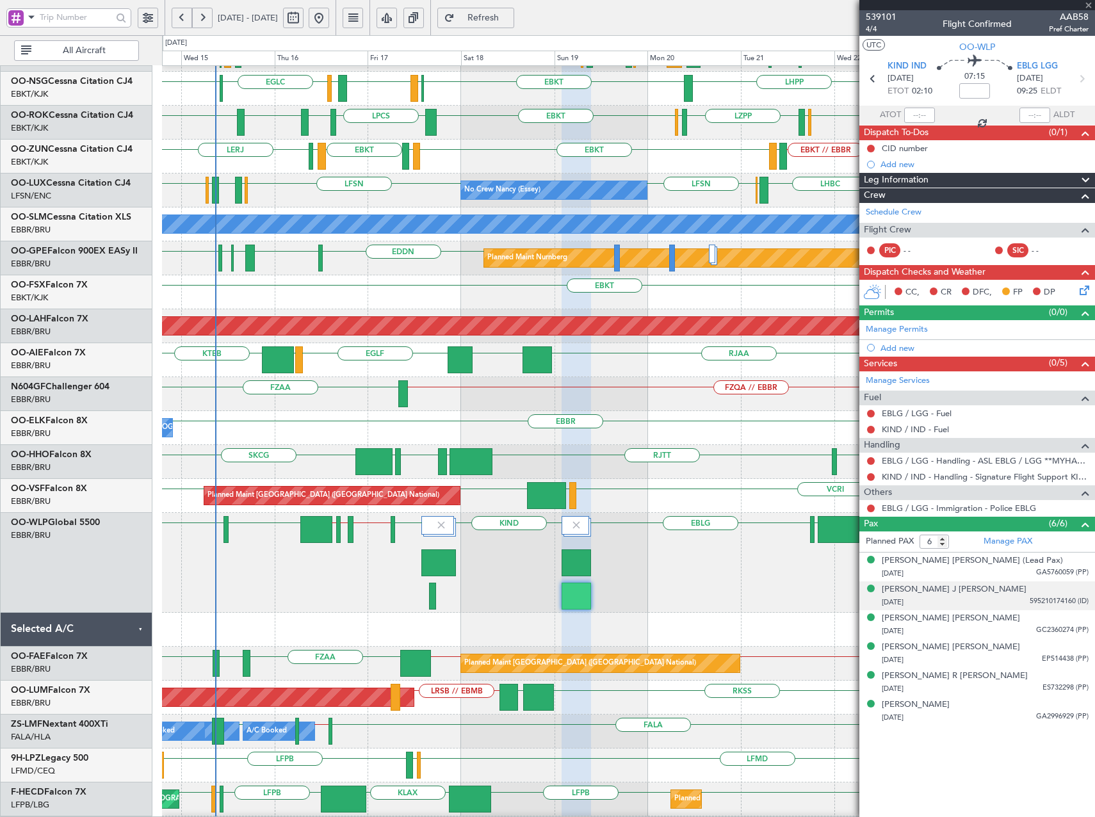
type input "+00:10"
type input "1"
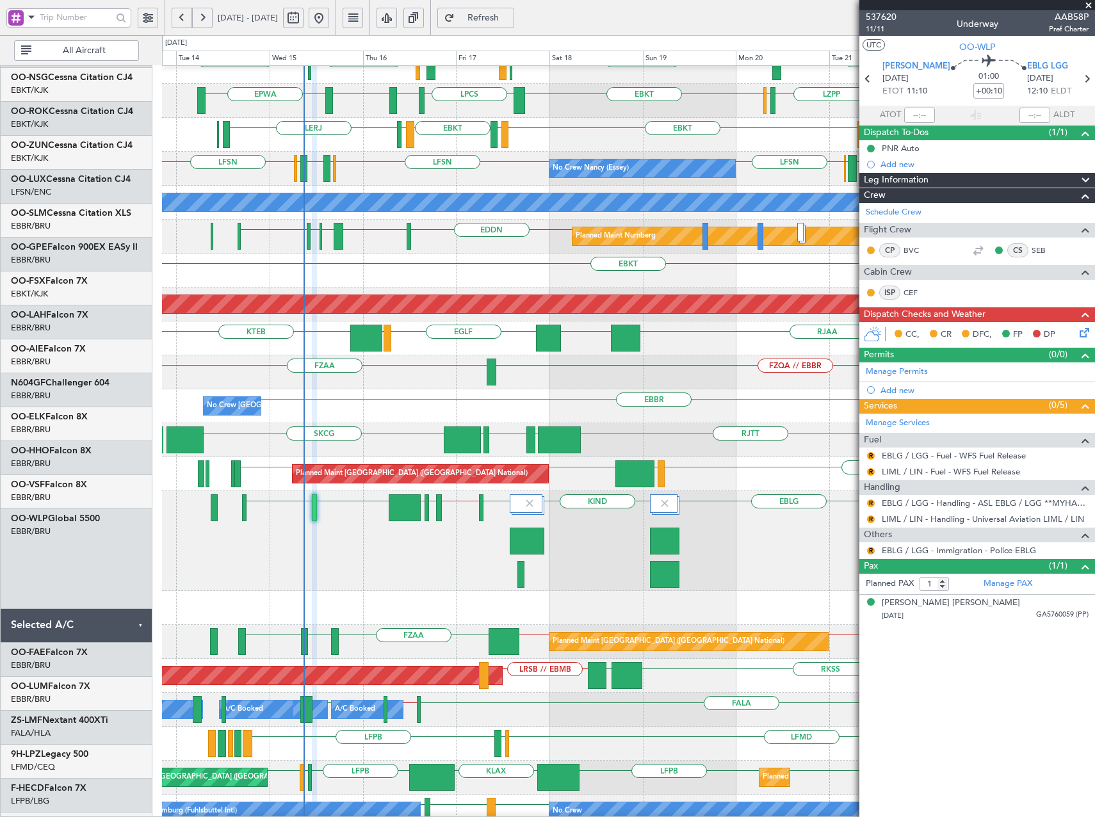
click at [463, 255] on div "EBKT EBKT Planned Maint Kortrijk-Wevelgem" at bounding box center [628, 271] width 932 height 34
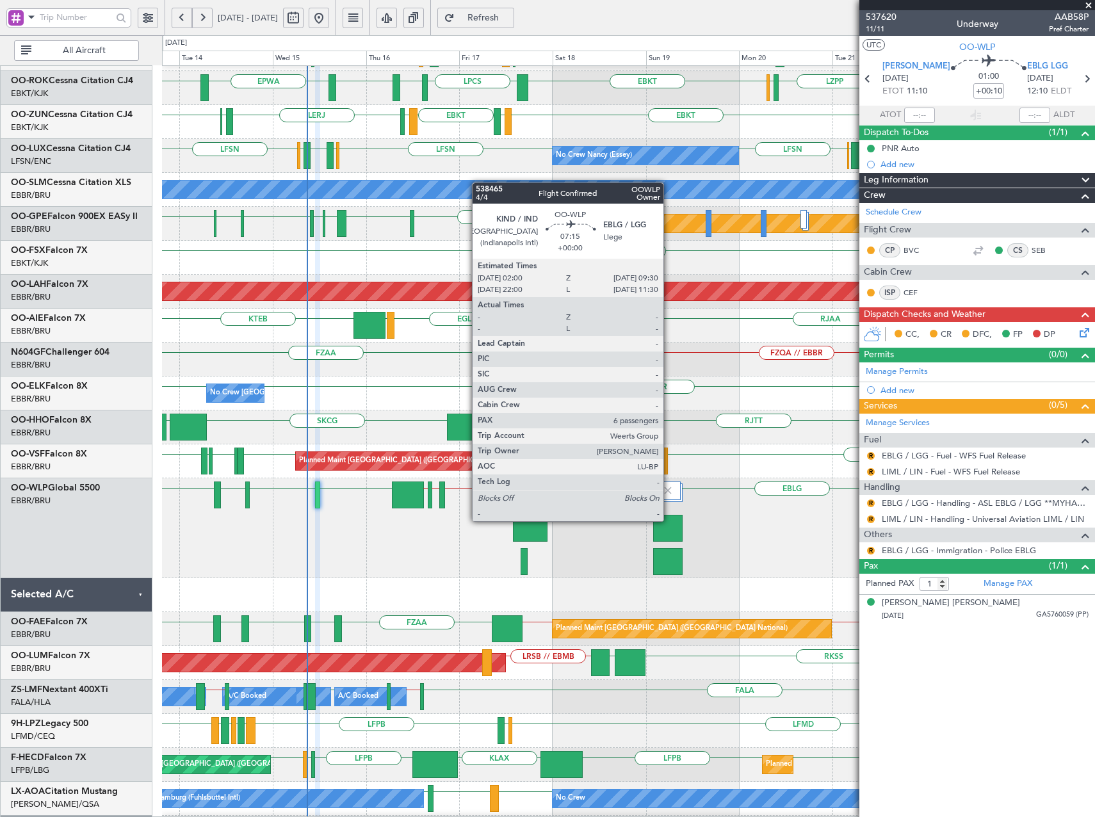
click at [669, 521] on div at bounding box center [667, 528] width 29 height 27
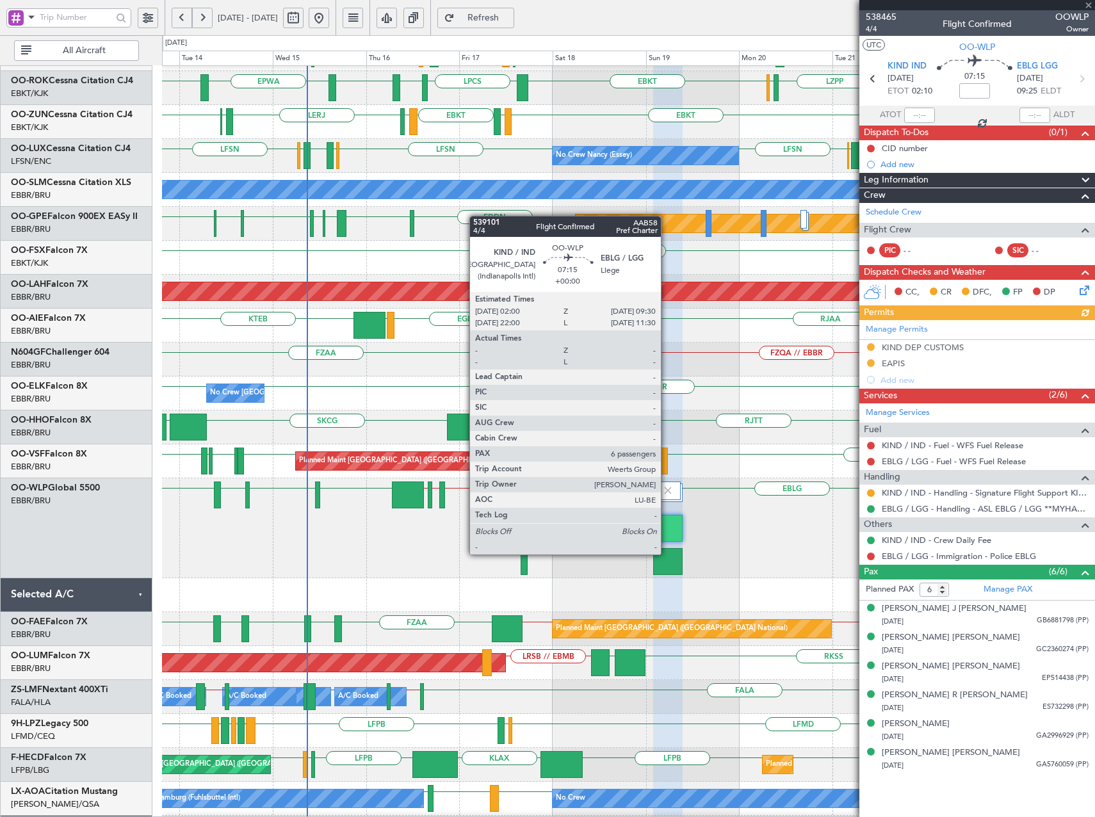
click at [666, 554] on div at bounding box center [667, 561] width 29 height 27
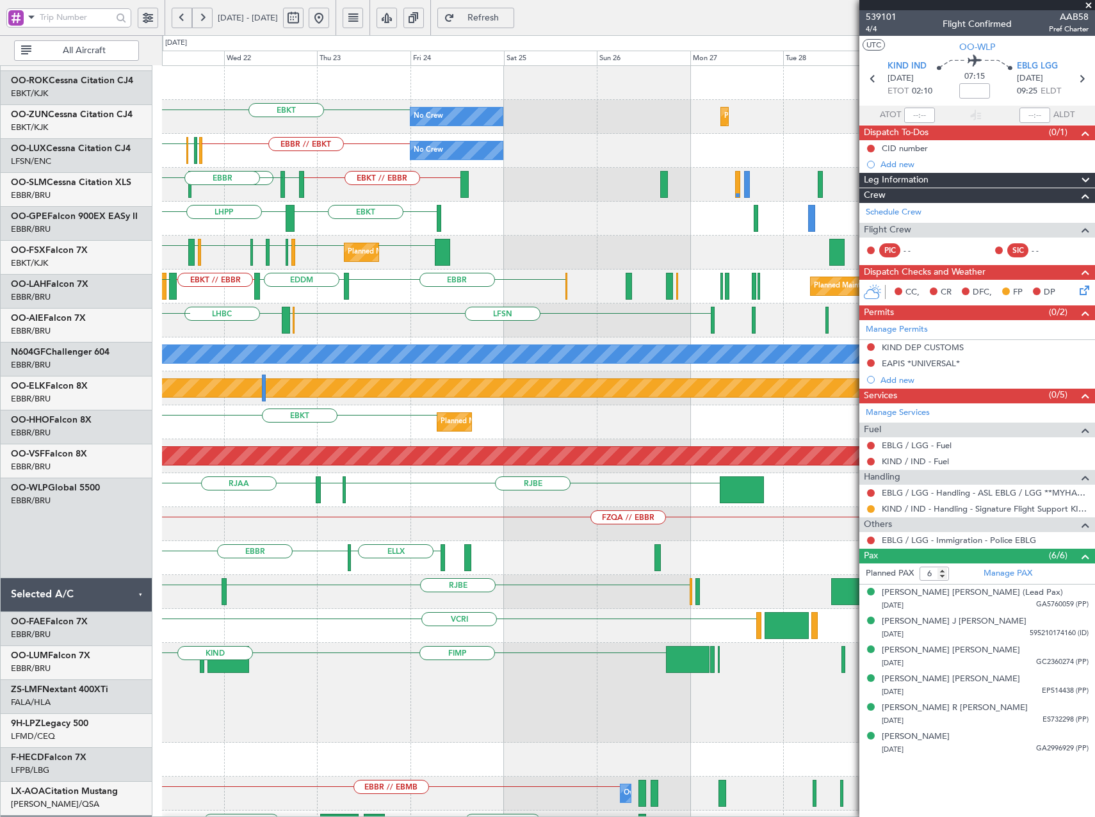
click at [65, 469] on div "EBKT No Crew Planned Maint Kortrijk-Wevelgem EBBR // EBKT LFPB EBBR EBKT No Cre…" at bounding box center [547, 426] width 1095 height 782
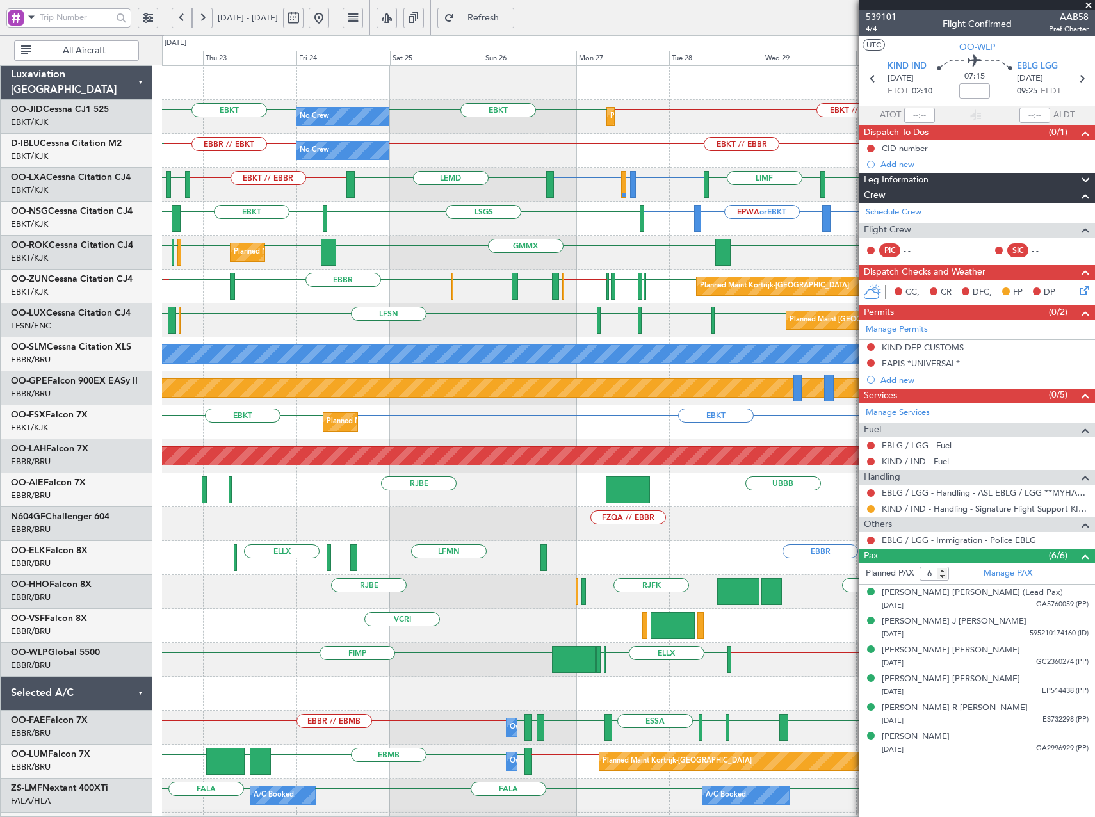
click at [593, 238] on div "No Crew Planned Maint Kortrijk-Wevelgem EBKT EBKT EBKT // LFPB No Crew EBKT // …" at bounding box center [628, 490] width 932 height 848
drag, startPoint x: 1091, startPoint y: 3, endPoint x: 953, endPoint y: 9, distance: 137.8
click at [1091, 3] on span at bounding box center [1088, 6] width 13 height 12
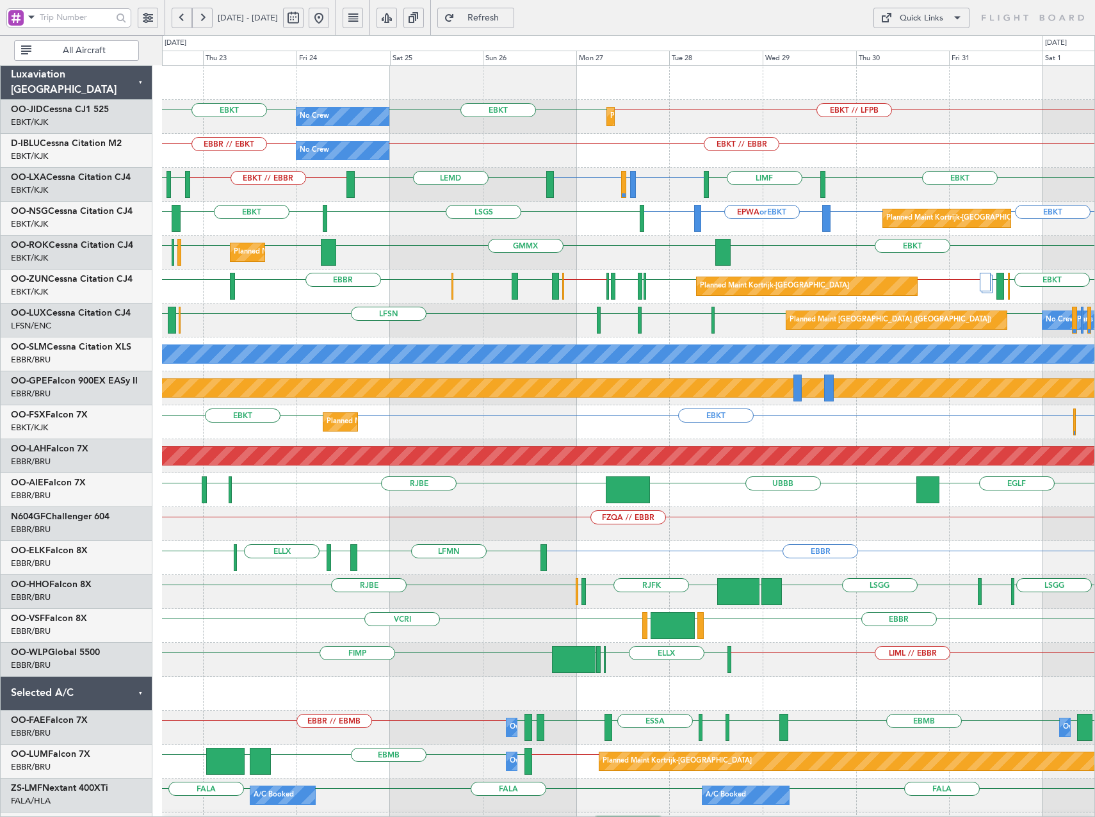
type input "0"
click at [905, 17] on div "Quick Links" at bounding box center [921, 18] width 44 height 13
click at [909, 49] on button "Trip Builder" at bounding box center [921, 48] width 96 height 31
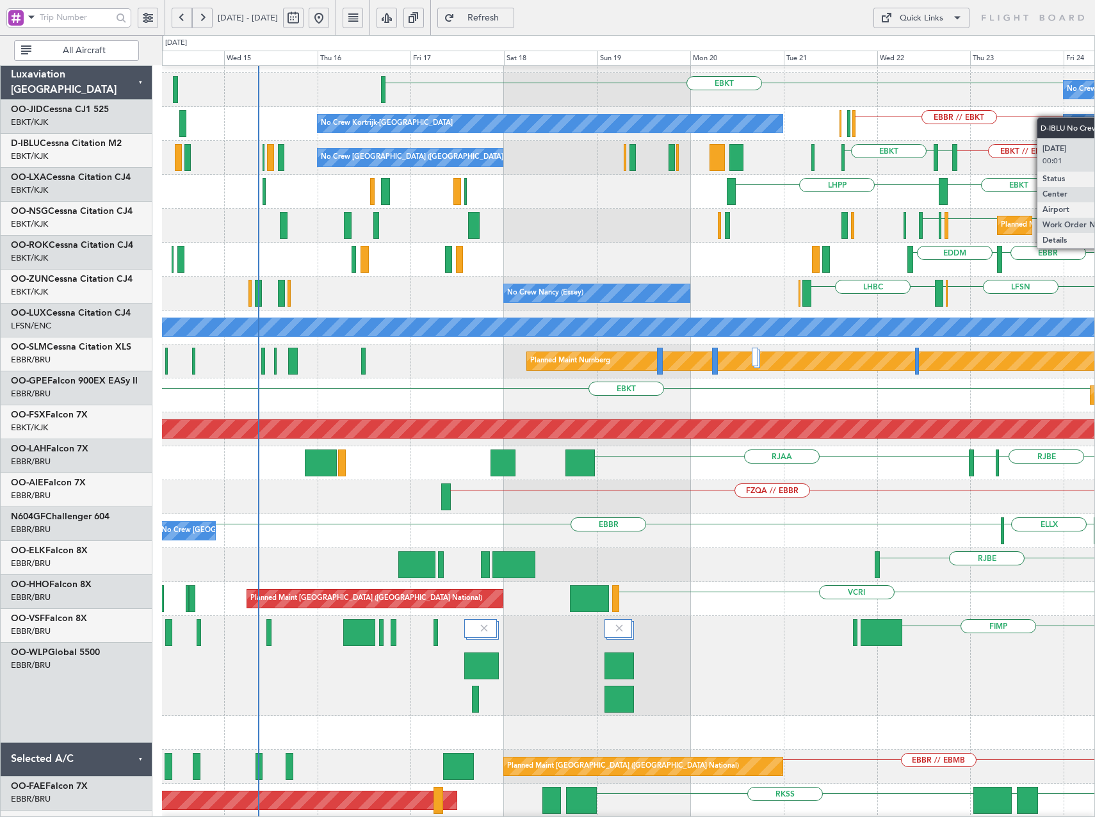
click at [1061, 115] on div "EBBR // EBKT No Crew No Crew Kortrijk-Wevelgem EBKT // EBBR Owner Kortrijk-Weve…" at bounding box center [628, 124] width 932 height 34
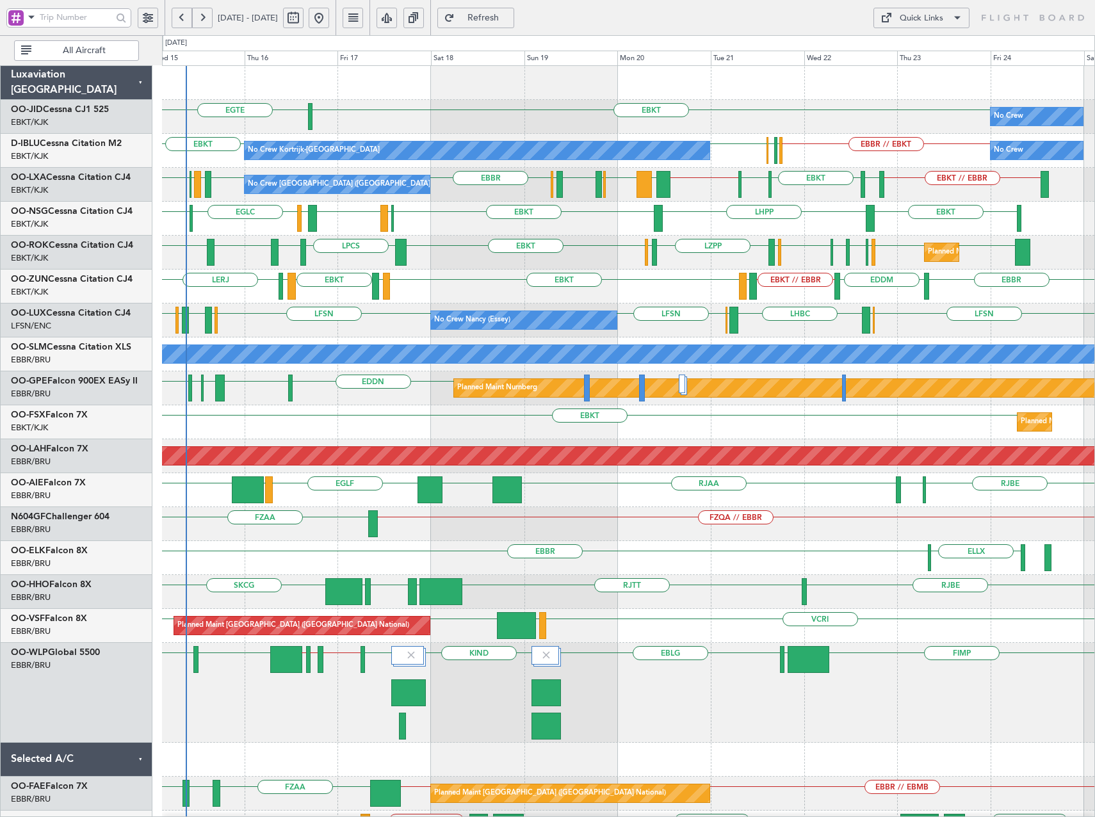
click at [595, 273] on div "No Crew EBKT EGTE Planned Maint Kortrijk-Wevelgem EBKT No Crew No Crew Kortrijk…" at bounding box center [628, 608] width 932 height 1084
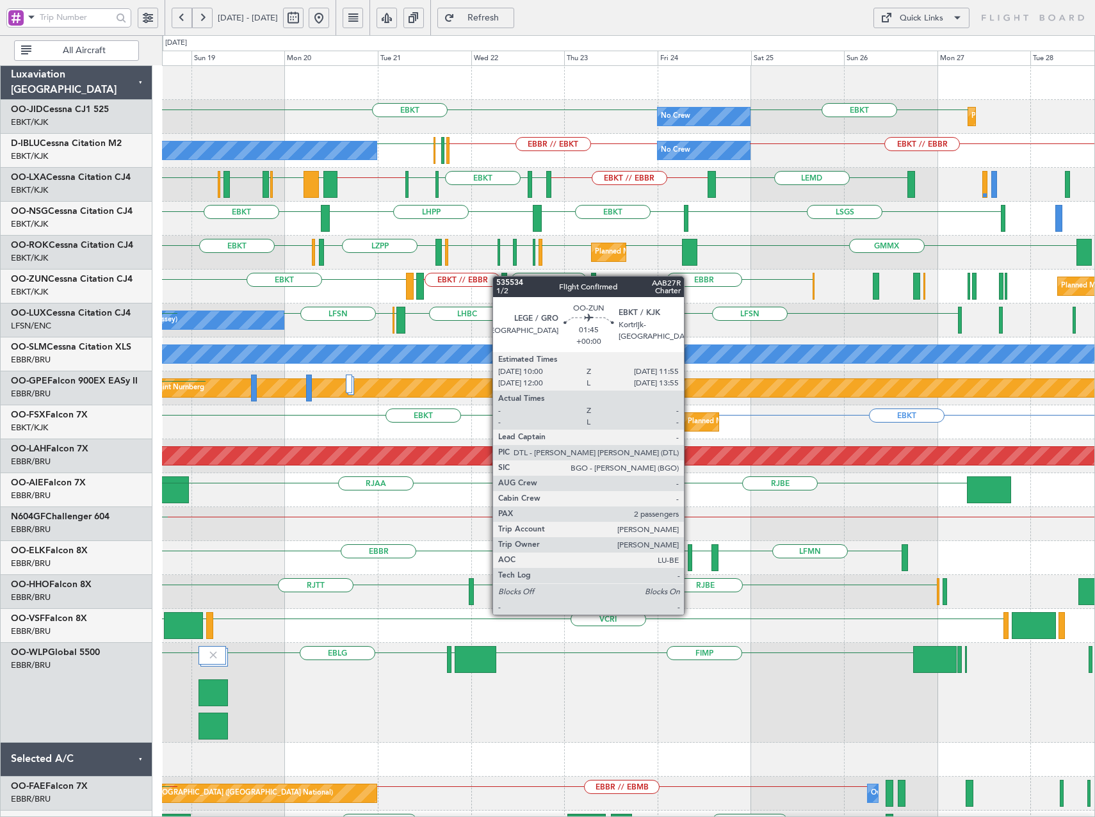
click at [382, 280] on div "No Crew EBKT EBKT Planned Maint Kortrijk-Wevelgem EGTE No Crew No Crew Kortrijk…" at bounding box center [628, 591] width 932 height 1050
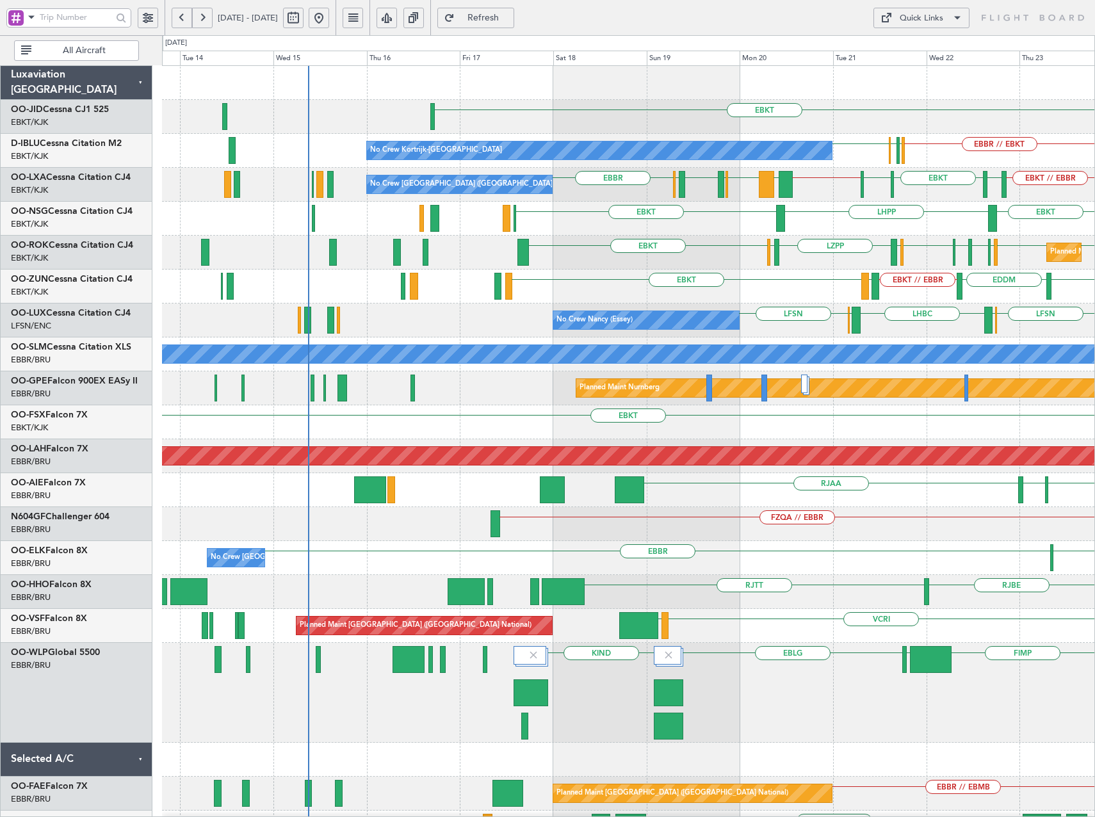
click at [642, 657] on div "EBKT No Crew EBKT EBBR // EBKT LFPB EBBR EBKT No Crew Kortrijk-Wevelgem No Crew…" at bounding box center [628, 557] width 932 height 982
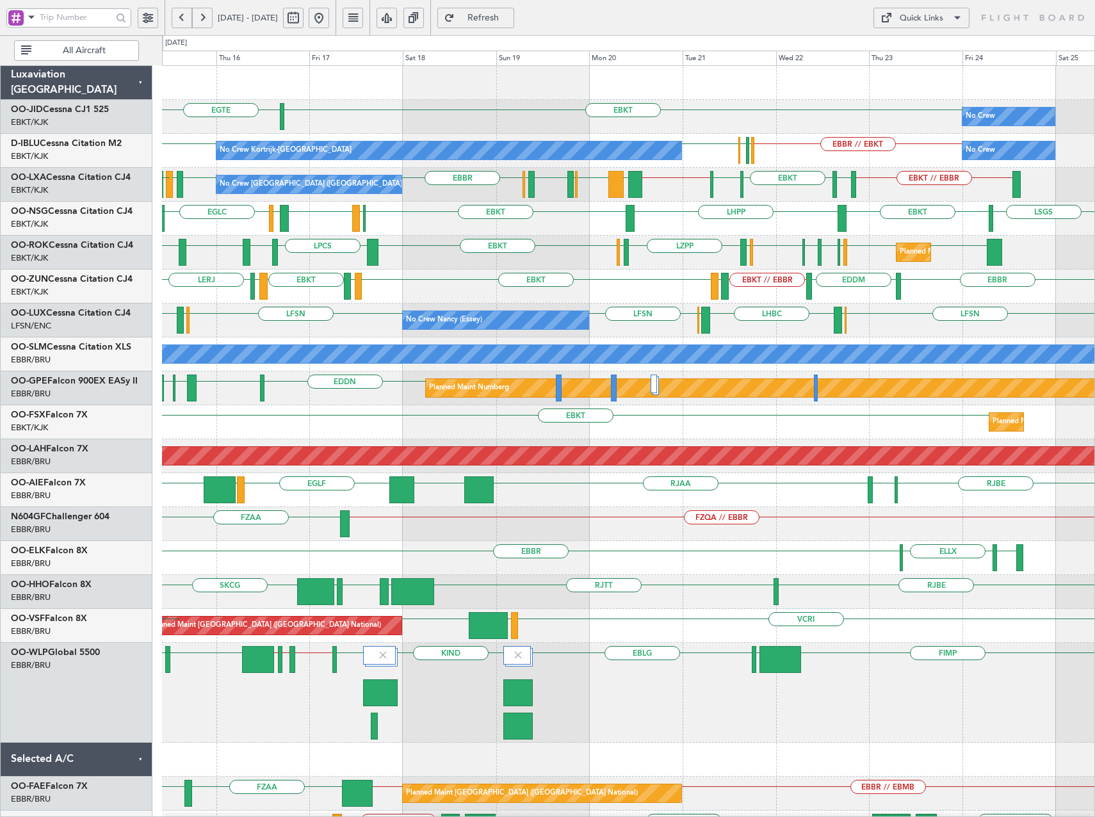
click at [558, 266] on div "Planned Maint Kortrijk-Wevelgem LPCS LERJ EBKT EPWA EDDL EBKT ELLX LZPP ELLX EB…" at bounding box center [628, 253] width 932 height 34
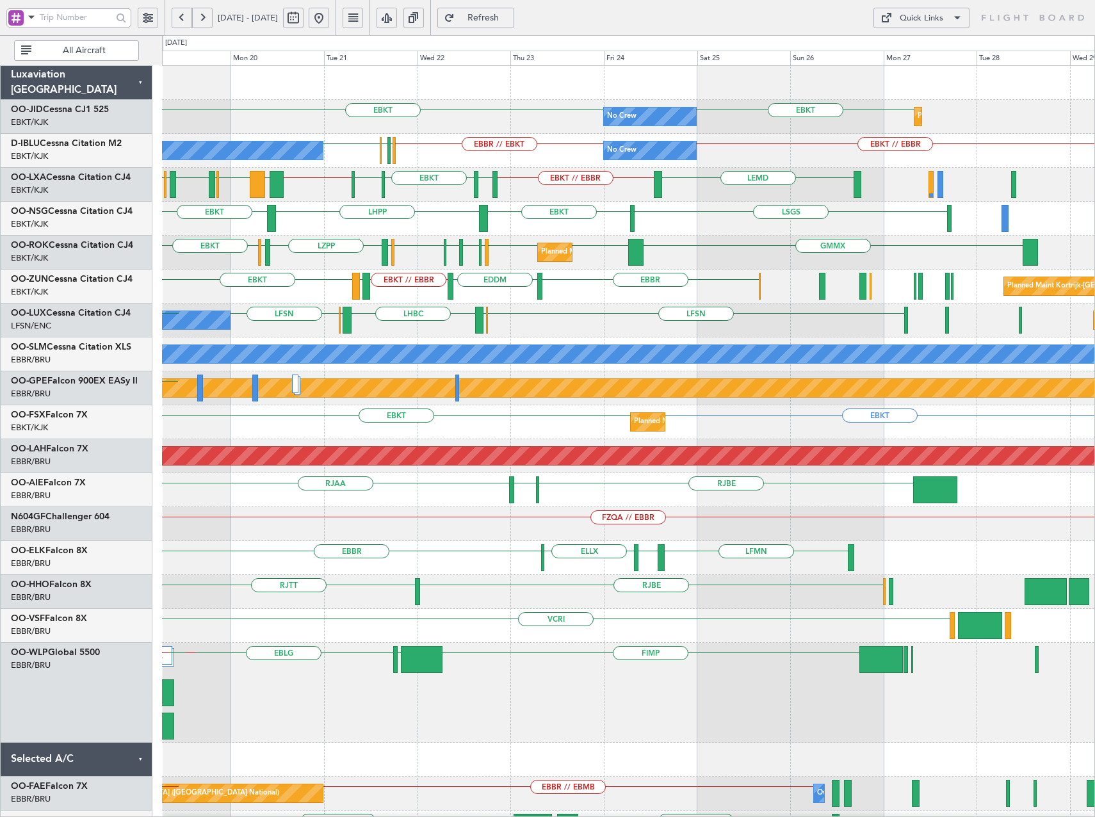
click at [160, 290] on div "No Crew EBKT EBKT Planned Maint Kortrijk-Wevelgem No Crew Kortrijk-Wevelgem No …" at bounding box center [547, 426] width 1095 height 782
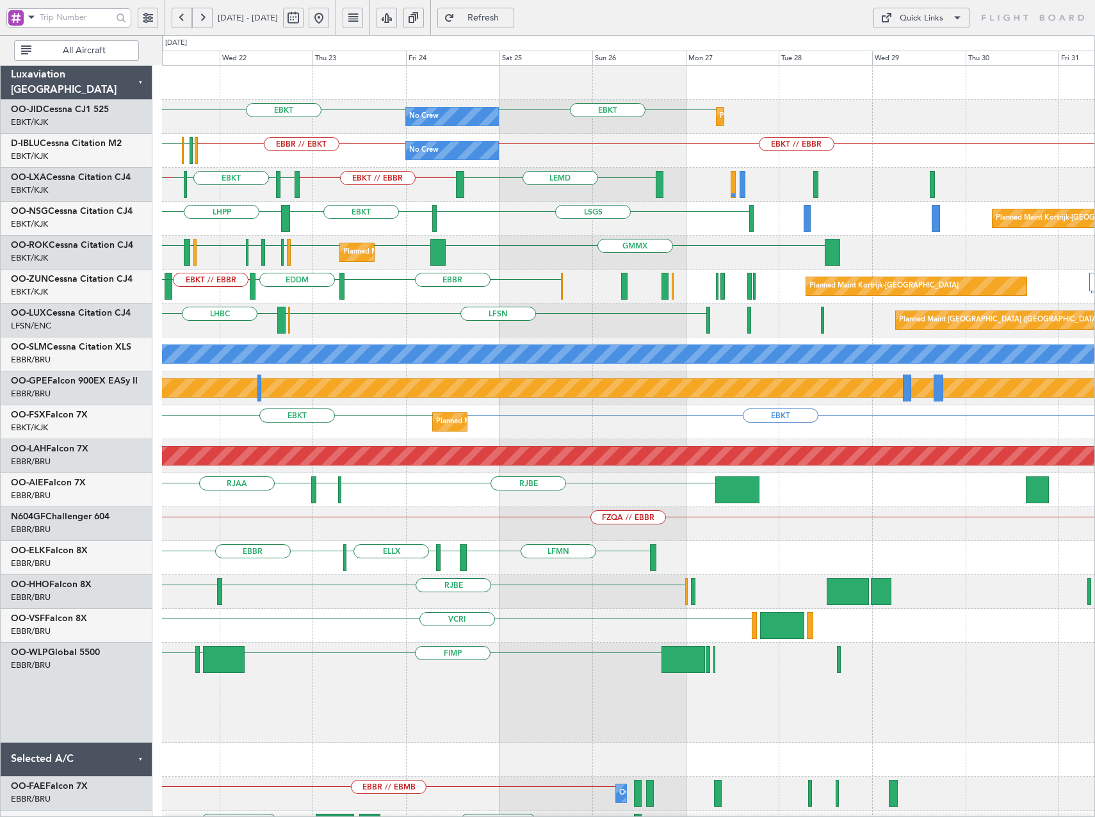
click at [526, 324] on div "LHBC LFSN ELLX Planned Maint Paris (Le Bourget) LFSN ELLX No Crew Paris (Le Bou…" at bounding box center [628, 320] width 932 height 34
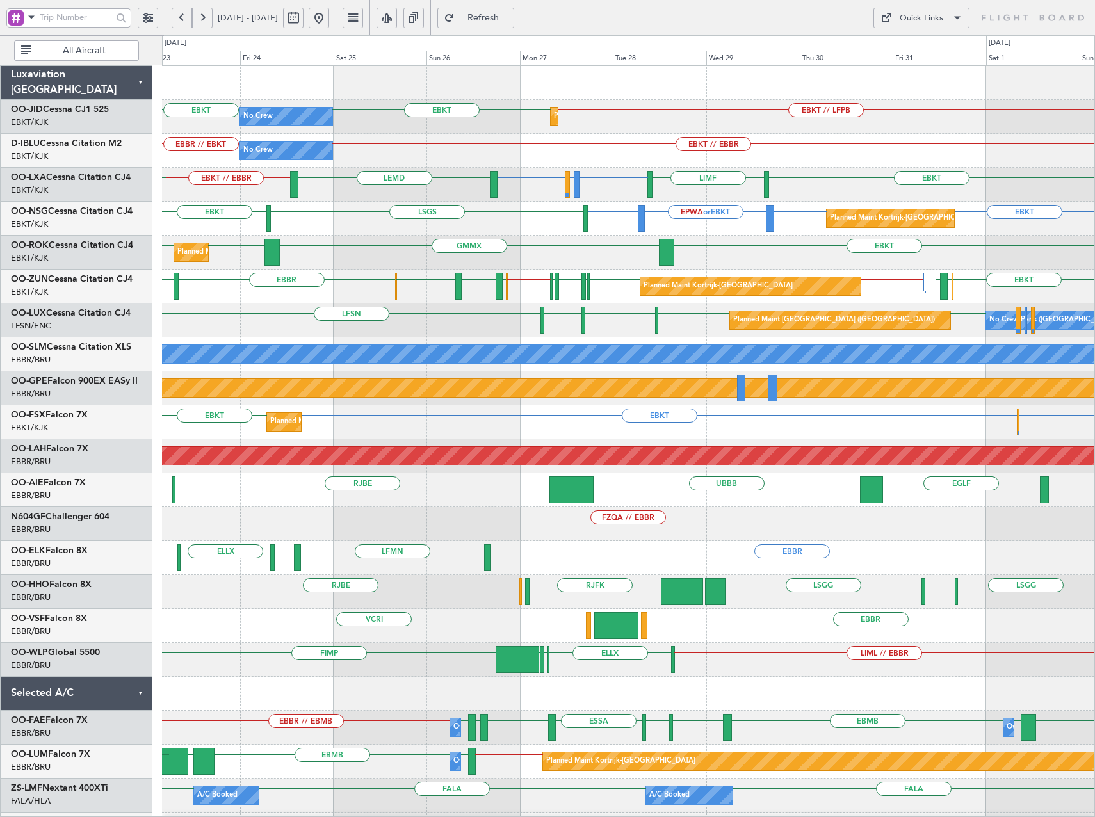
click at [475, 245] on div "Planned Maint Kortrijk-Wevelgem GMMX EBKT EBKT EBKT EDDM LFST" at bounding box center [628, 253] width 932 height 34
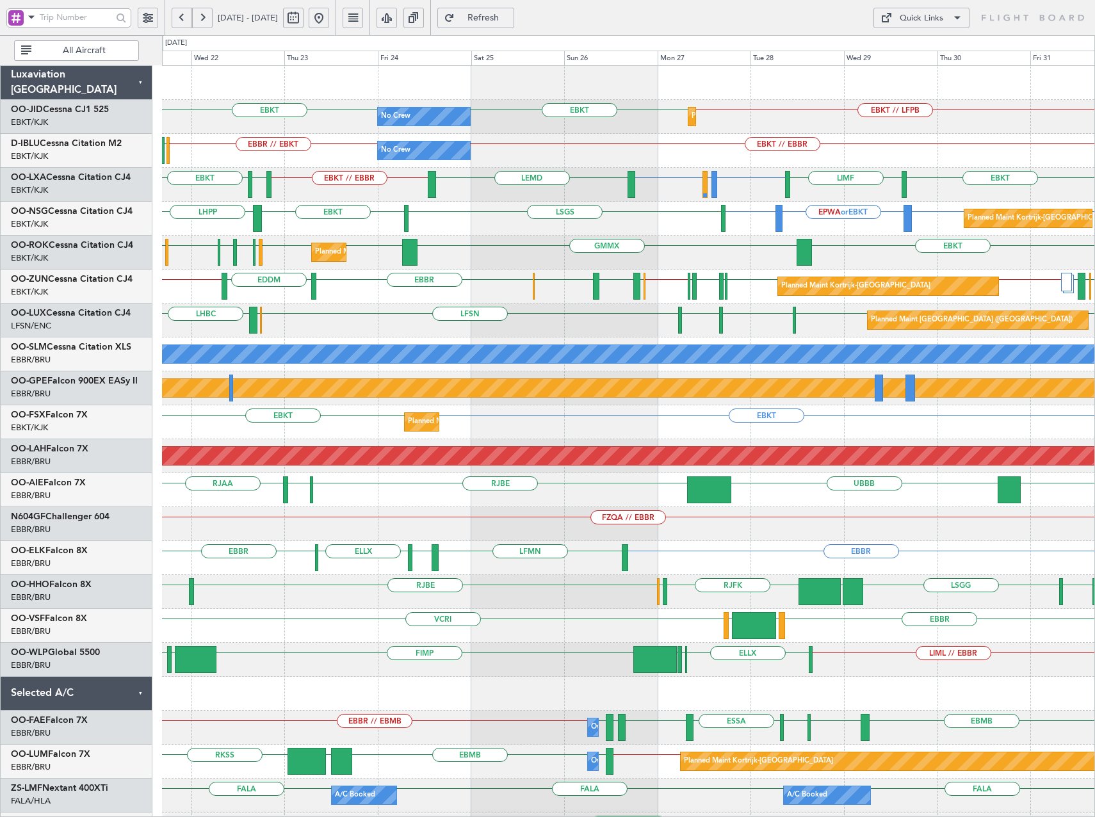
click at [657, 258] on div "Planned Maint Kortrijk-Wevelgem EDDL EBKT ELLX GMMX EBKT EBKT LFST EDDM EBKT" at bounding box center [628, 253] width 932 height 34
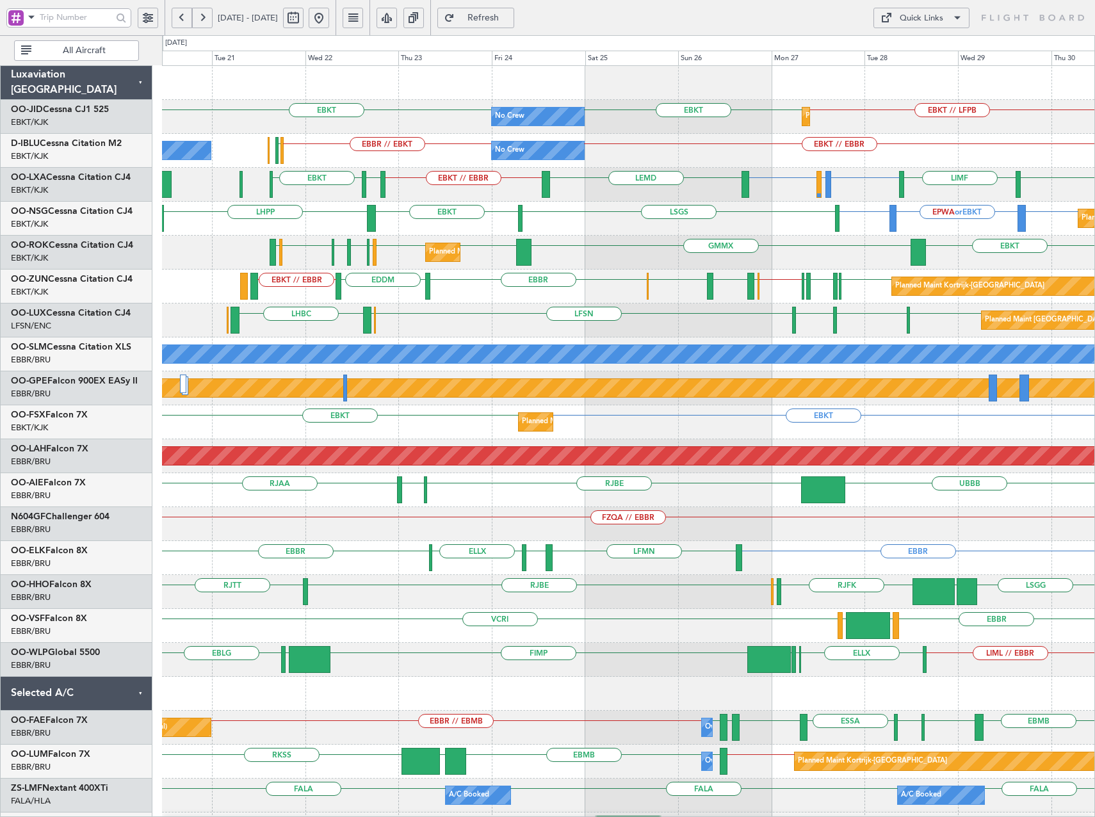
click at [451, 215] on div "EBKT EPWA or EBKT EBKT LSGS EBKT LHPP Planned Maint Kortrijk-Wevelgem EBKT" at bounding box center [628, 219] width 932 height 34
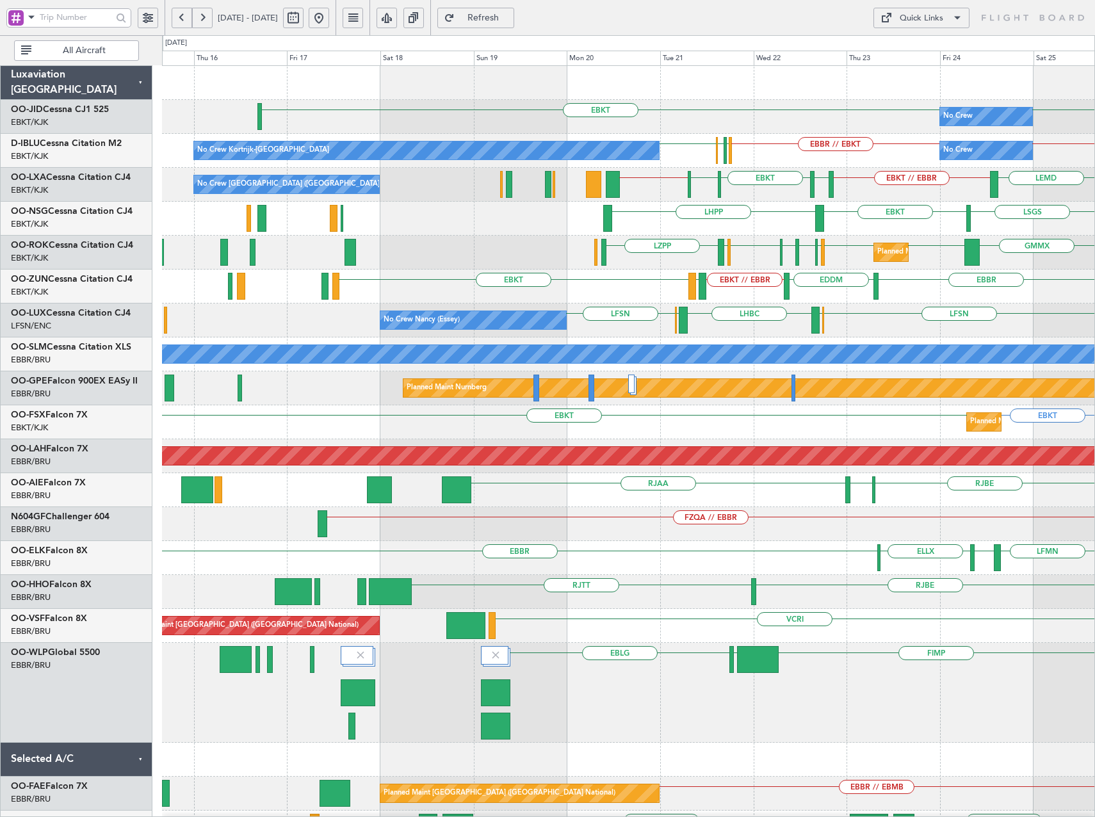
click at [632, 337] on div "No Crew EBKT EBKT Planned Maint Kortrijk-Wevelgem EBKT // LFPB No Crew No Crew …" at bounding box center [628, 523] width 932 height 914
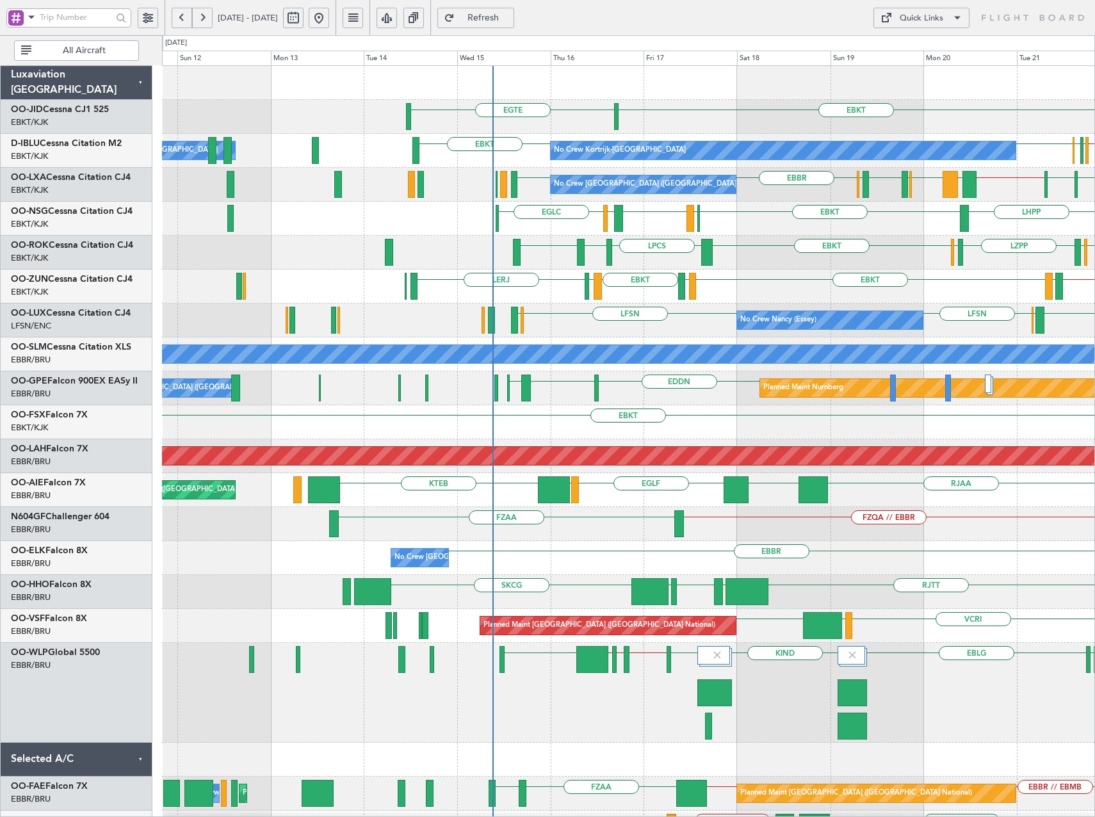
click at [670, 369] on div "EBKT EGTE No Crew No Crew Kortrijk-Wevelgem EBKT EBBR // EBKT LFPB EBBR EBKT Ow…" at bounding box center [628, 591] width 932 height 1050
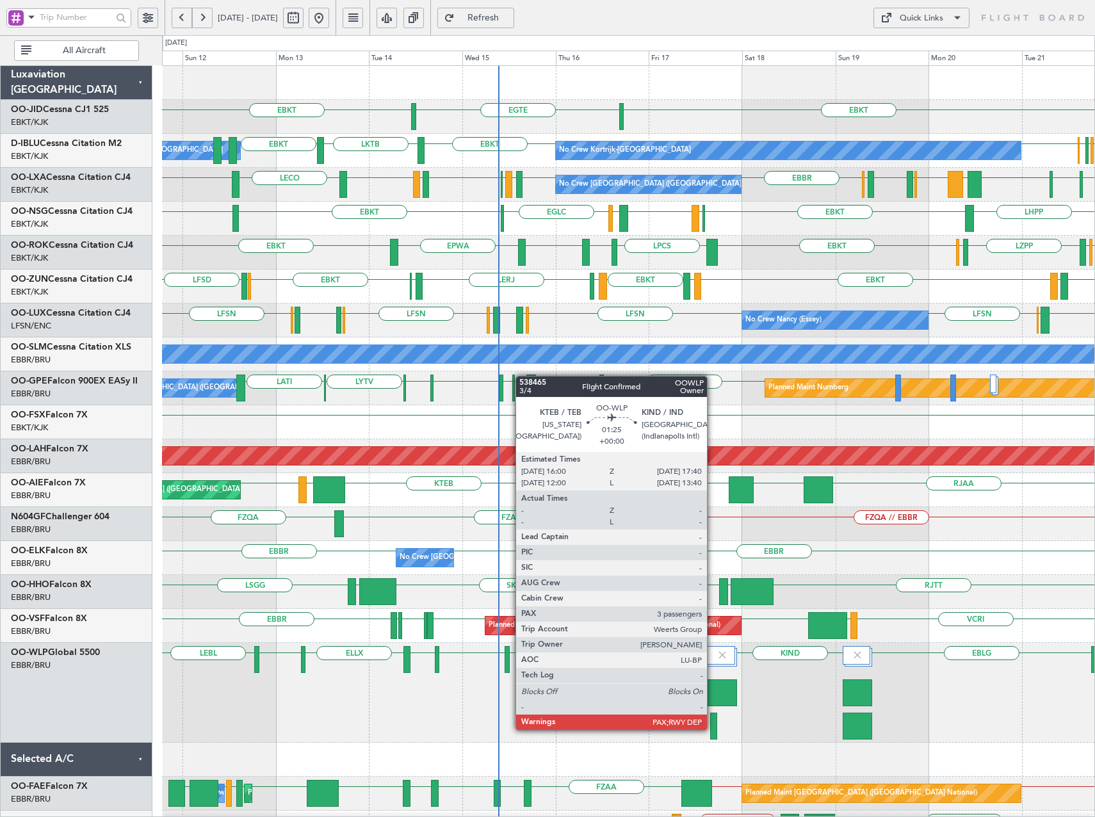
click at [713, 730] on div at bounding box center [713, 726] width 7 height 27
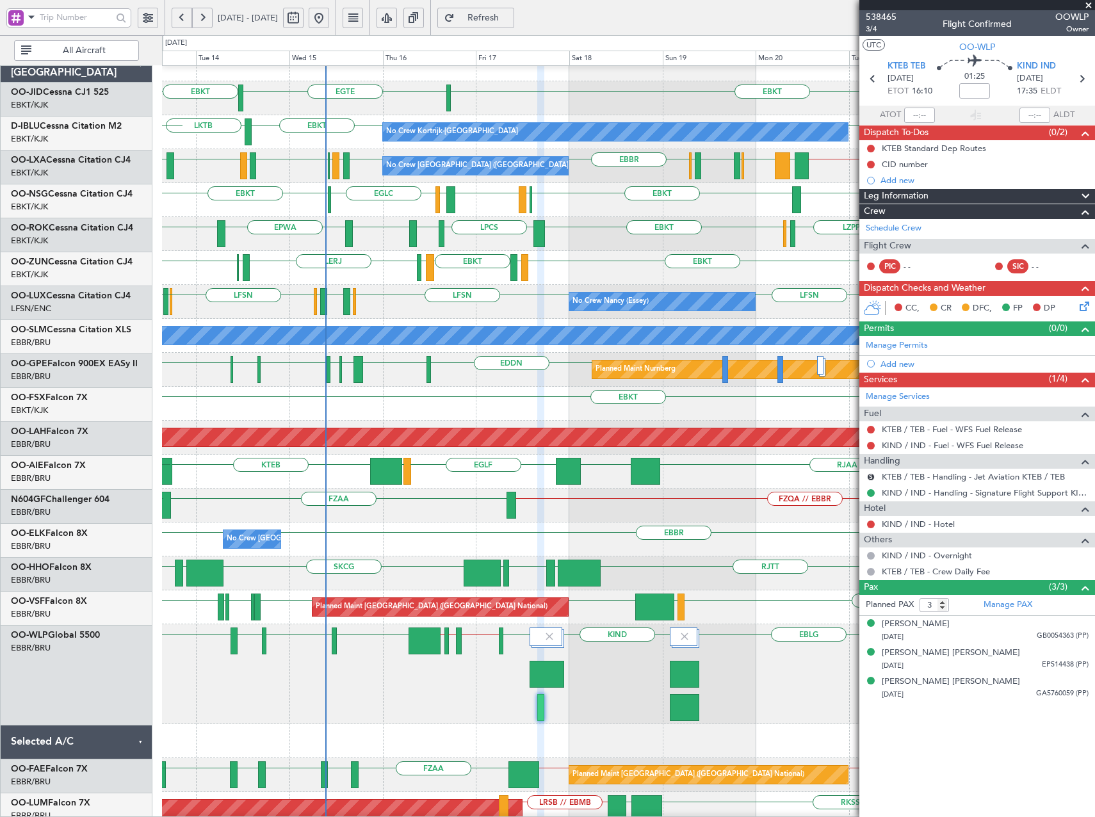
click at [584, 716] on div "EBLG KTEB // LIML LIML // KIND KIND // EBLG EBLG LIML LIRN ELLX EBLG KIND LIML …" at bounding box center [628, 674] width 932 height 100
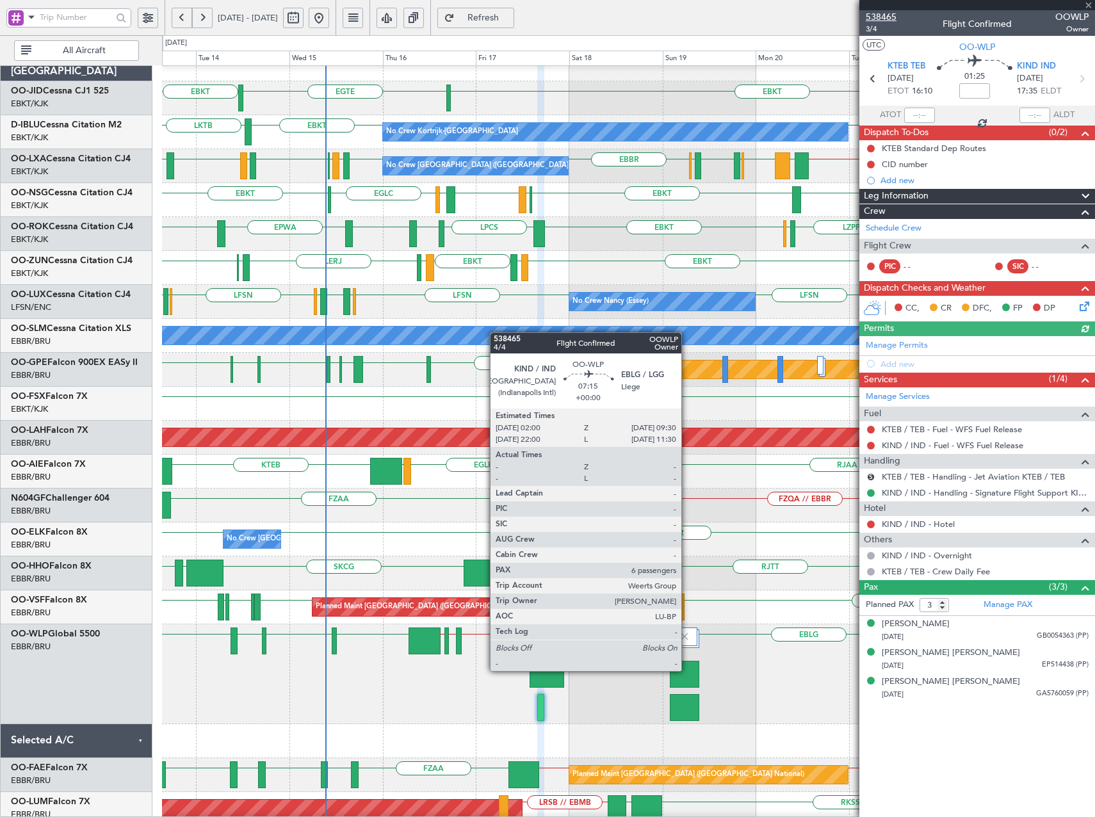
click at [890, 16] on span "538465" at bounding box center [881, 16] width 31 height 13
click at [510, 15] on span "Refresh" at bounding box center [483, 17] width 52 height 9
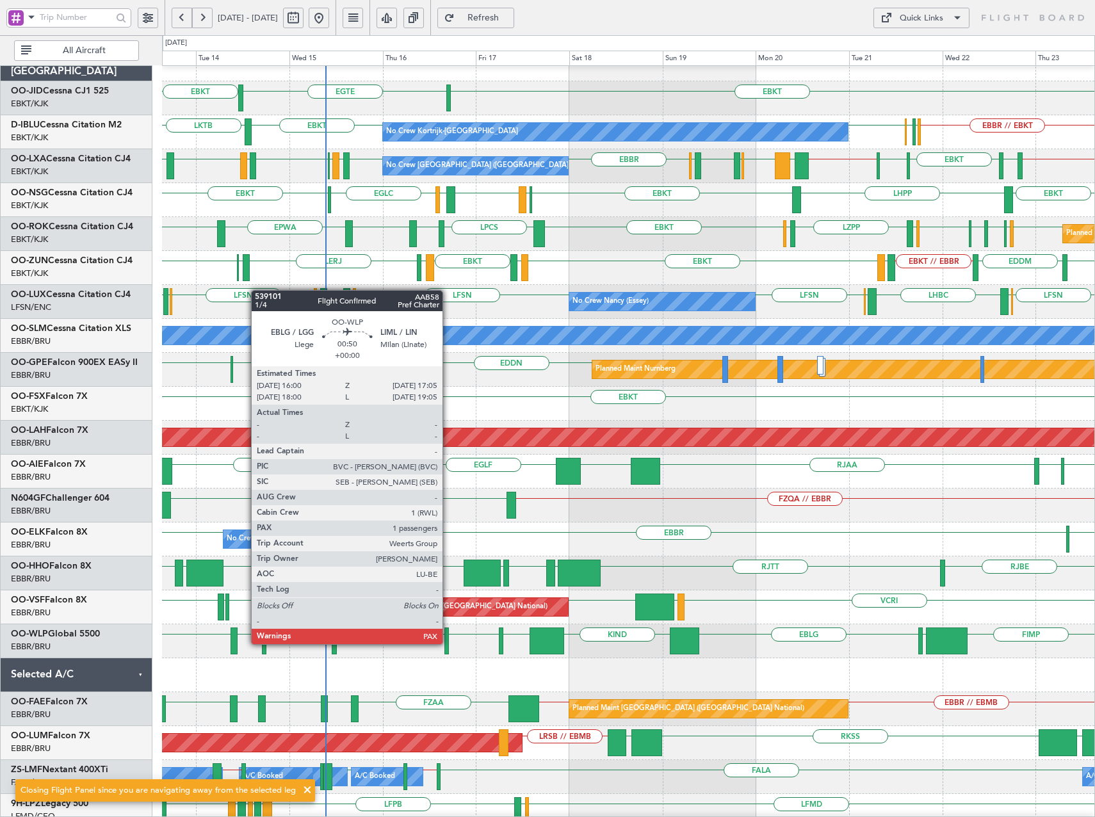
click at [448, 643] on div at bounding box center [446, 640] width 4 height 27
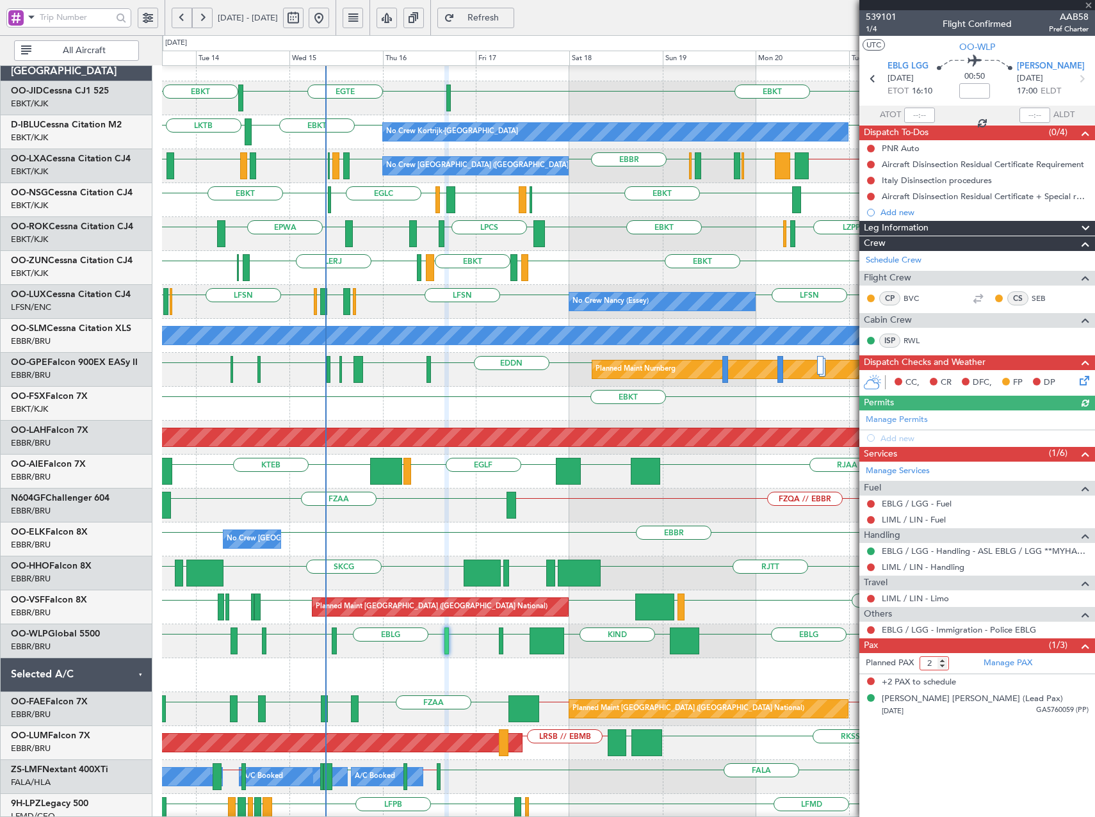
click at [942, 666] on input "2" at bounding box center [933, 663] width 29 height 14
type input "1"
click at [942, 666] on input "1" at bounding box center [933, 663] width 29 height 14
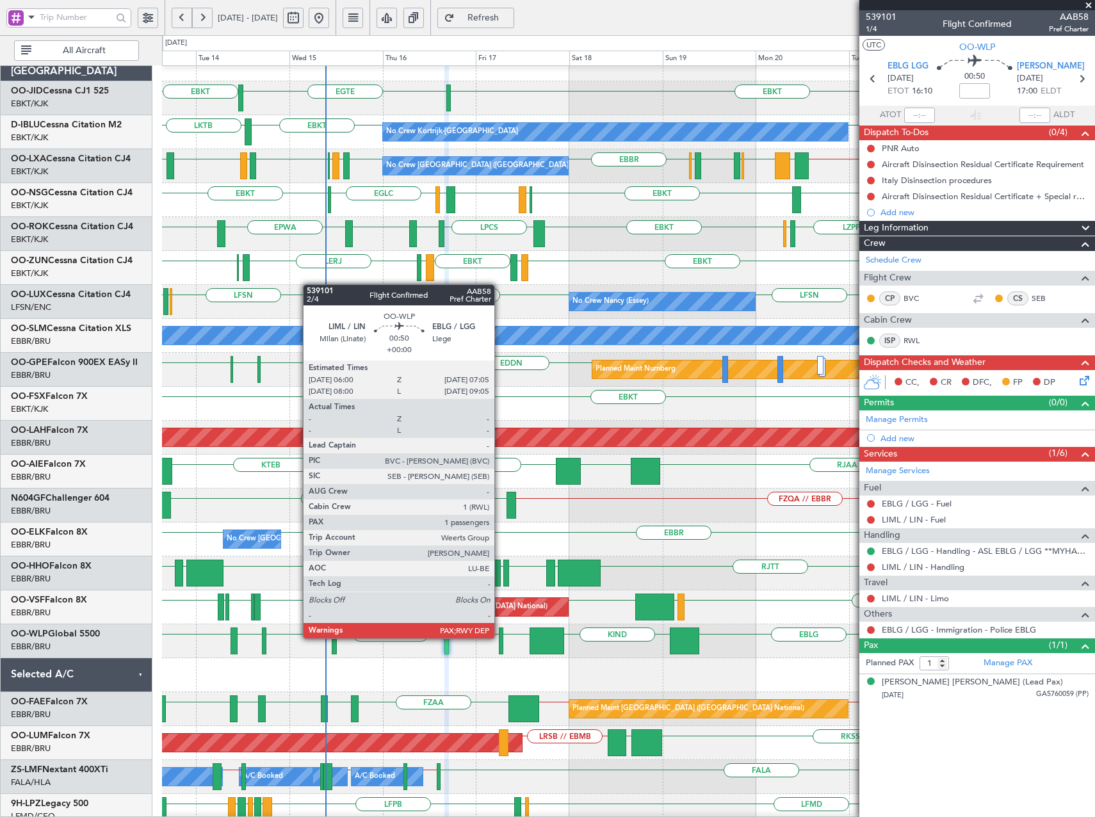
click at [500, 637] on div at bounding box center [501, 640] width 4 height 27
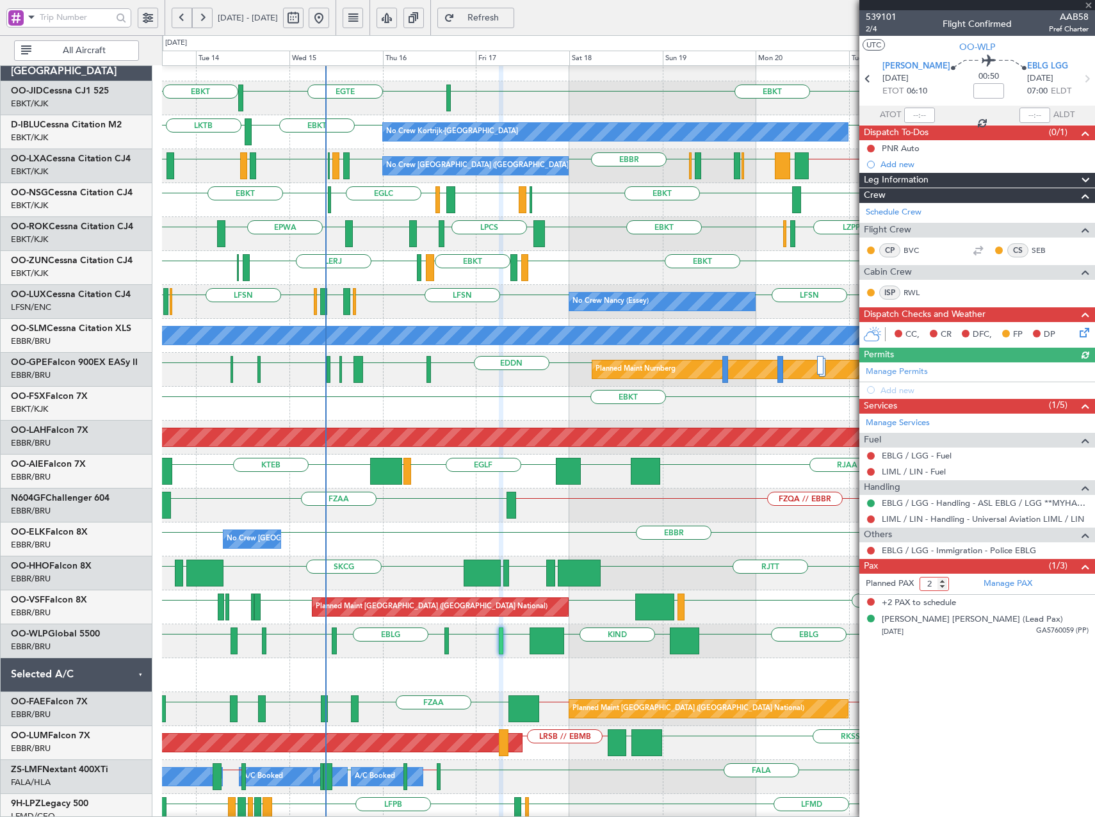
click at [944, 587] on input "2" at bounding box center [933, 584] width 29 height 14
type input "1"
click at [944, 587] on input "1" at bounding box center [933, 584] width 29 height 14
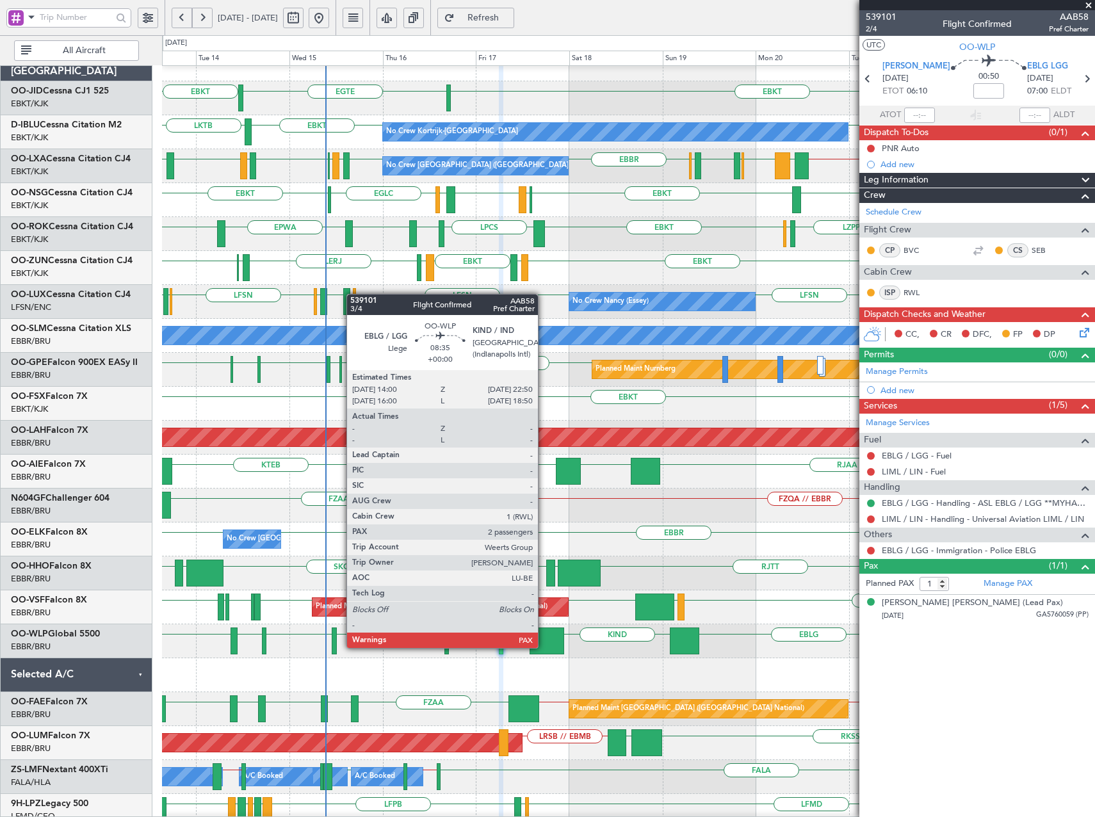
click at [544, 648] on div at bounding box center [546, 640] width 35 height 27
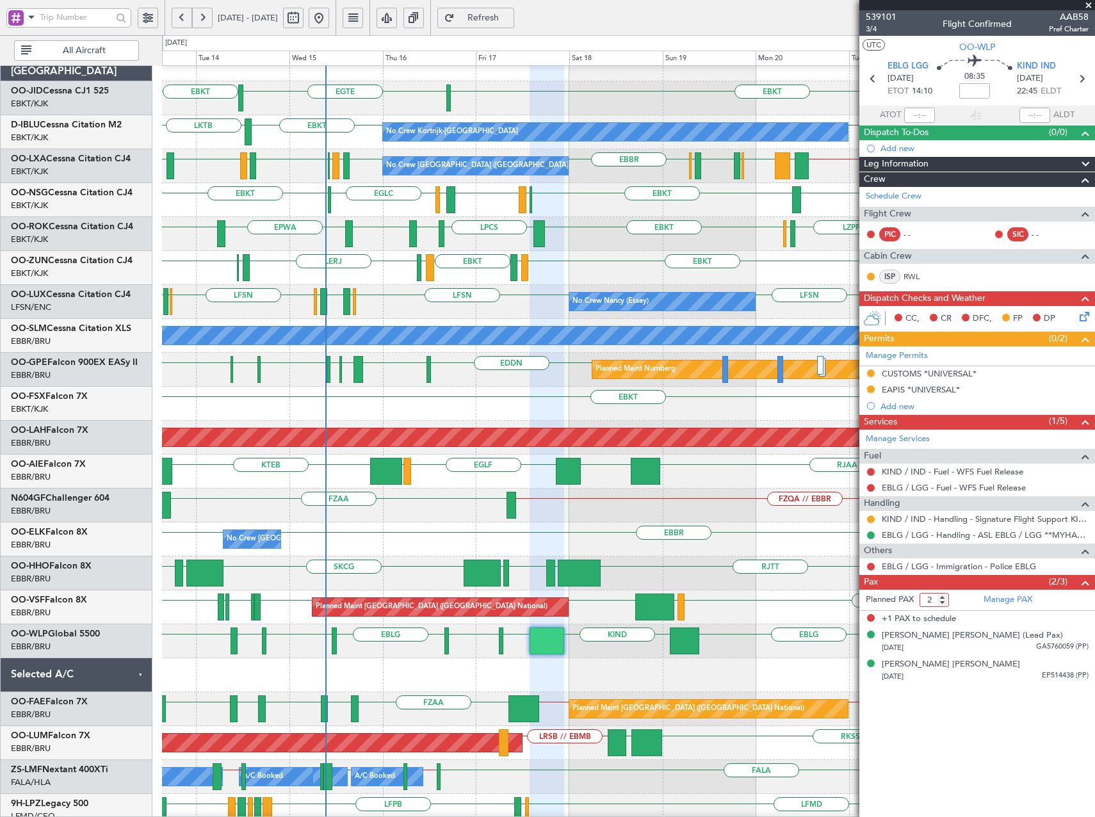
type input "2"
click at [944, 602] on input "2" at bounding box center [933, 600] width 29 height 14
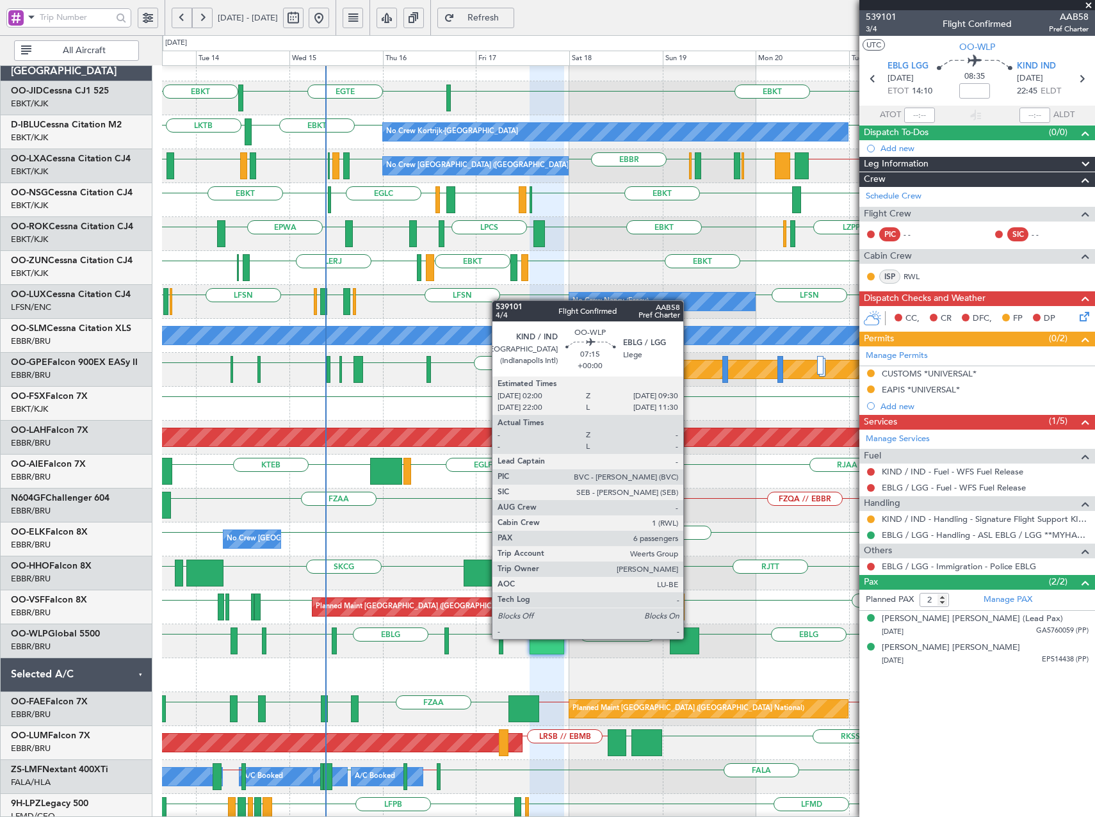
click at [689, 638] on div at bounding box center [684, 640] width 29 height 27
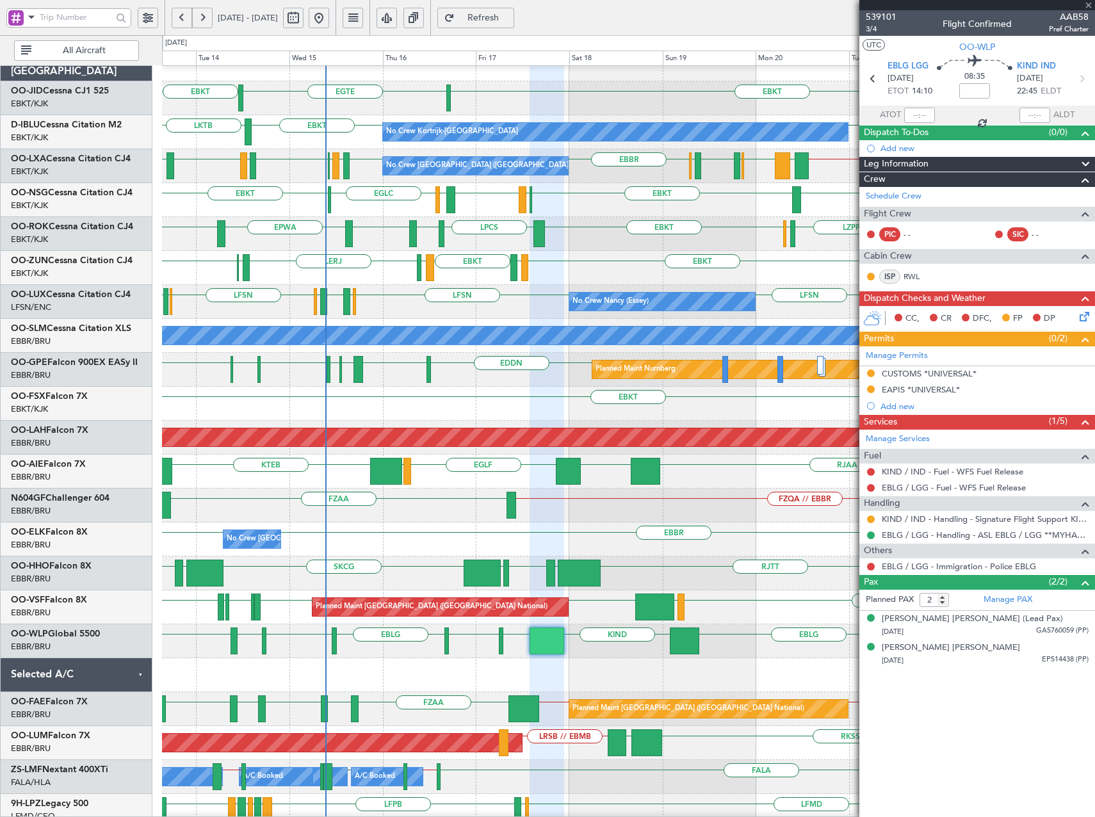
type input "6"
